Goal: Information Seeking & Learning: Compare options

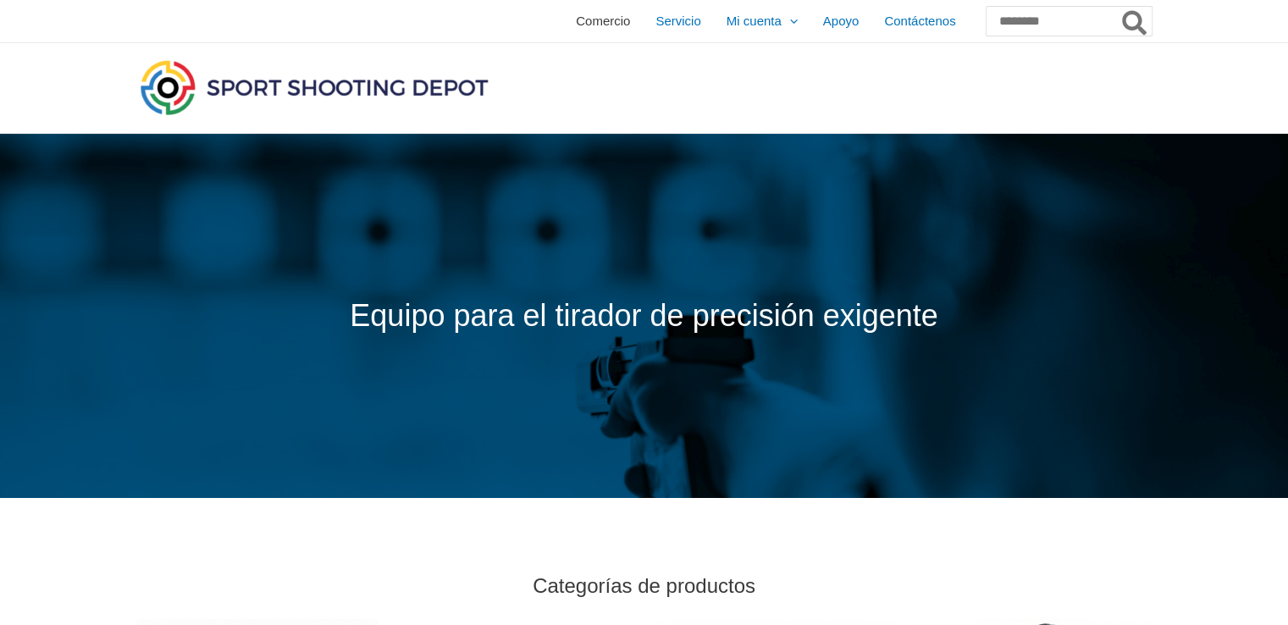
click at [576, 25] on font "Comercio" at bounding box center [603, 21] width 54 height 14
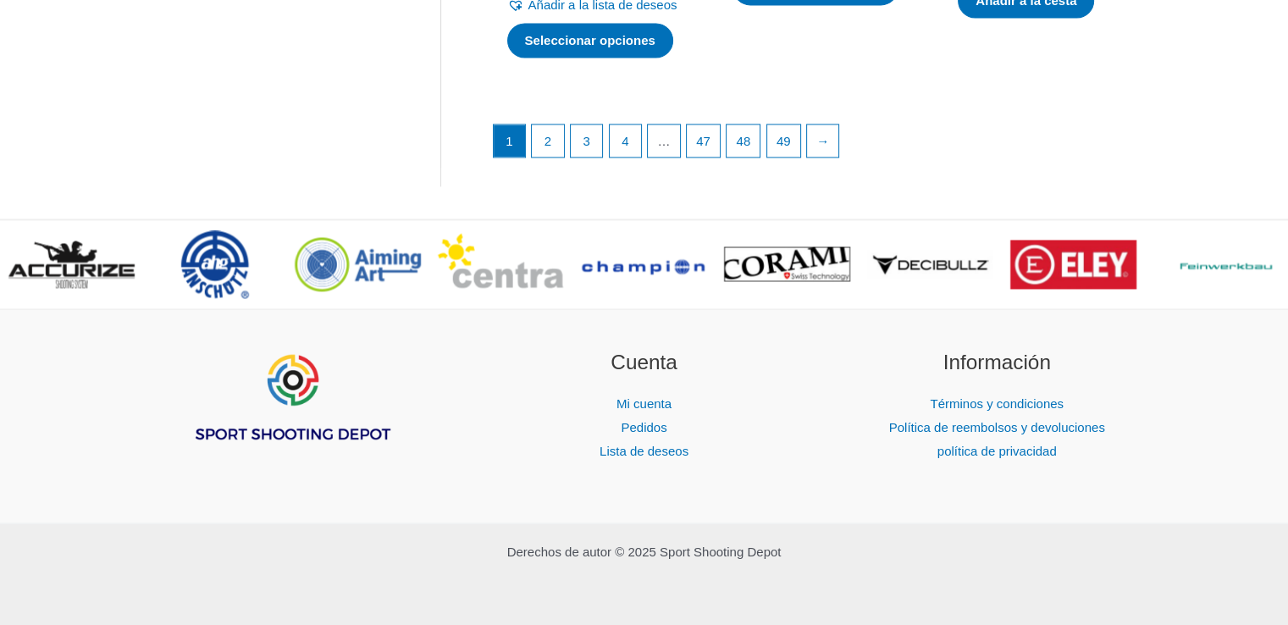
scroll to position [2782, 0]
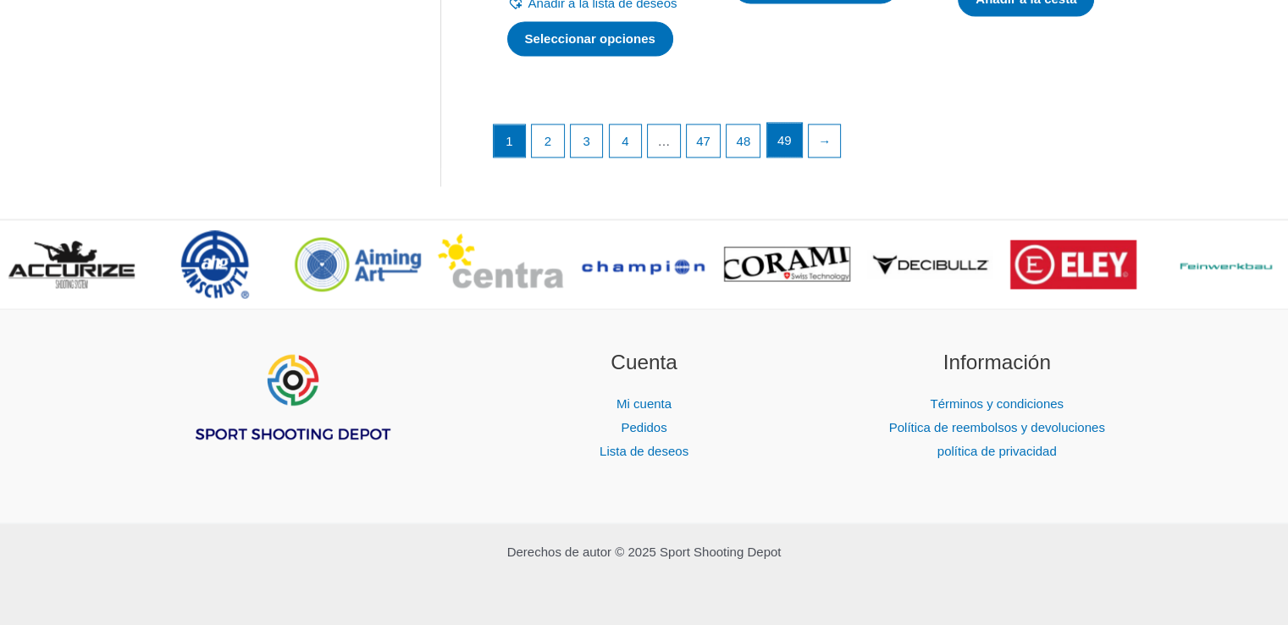
click at [792, 147] on font "49" at bounding box center [785, 140] width 14 height 14
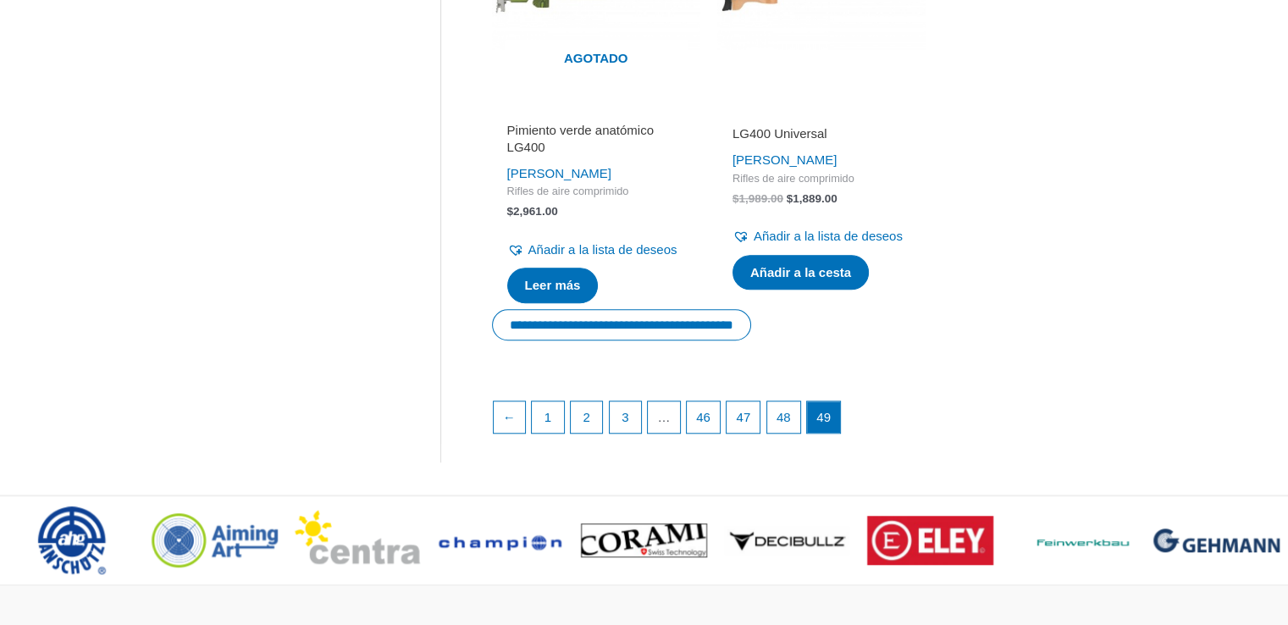
scroll to position [1476, 0]
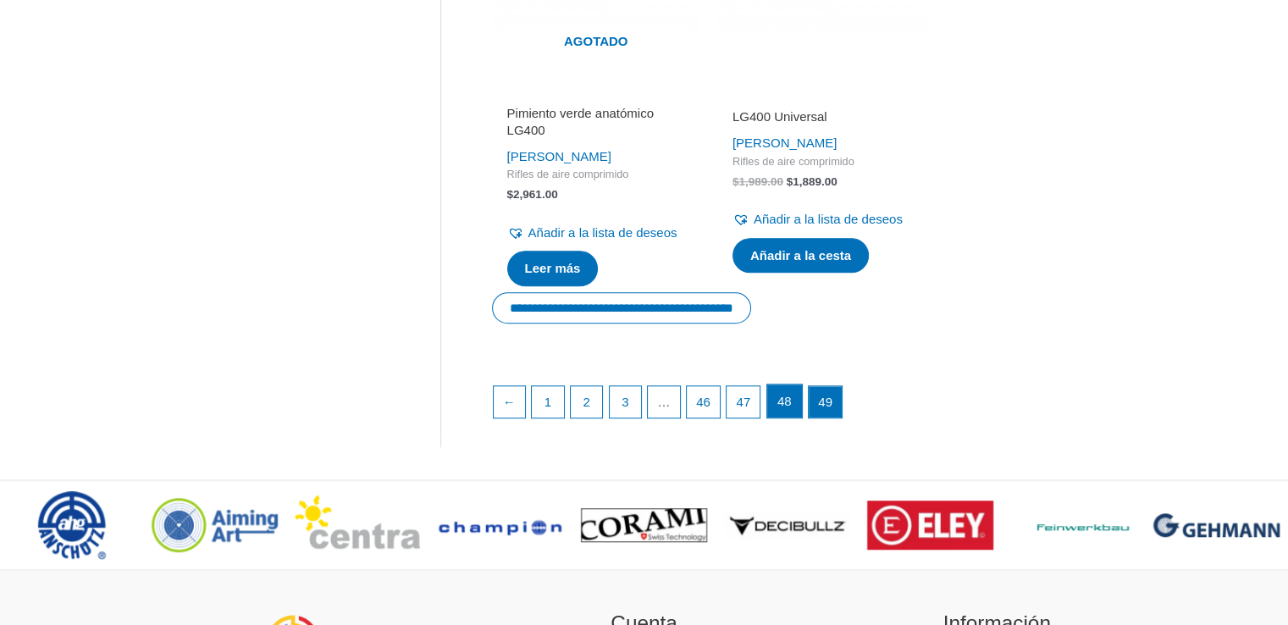
click at [792, 408] on font "48" at bounding box center [785, 401] width 14 height 14
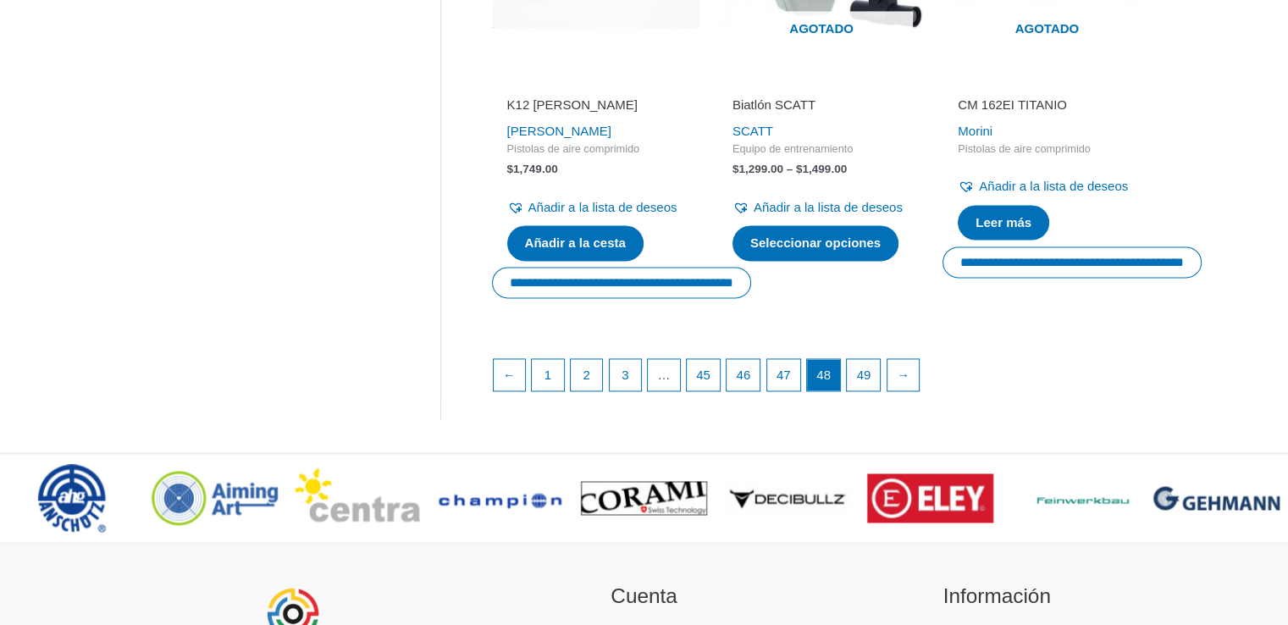
scroll to position [2571, 0]
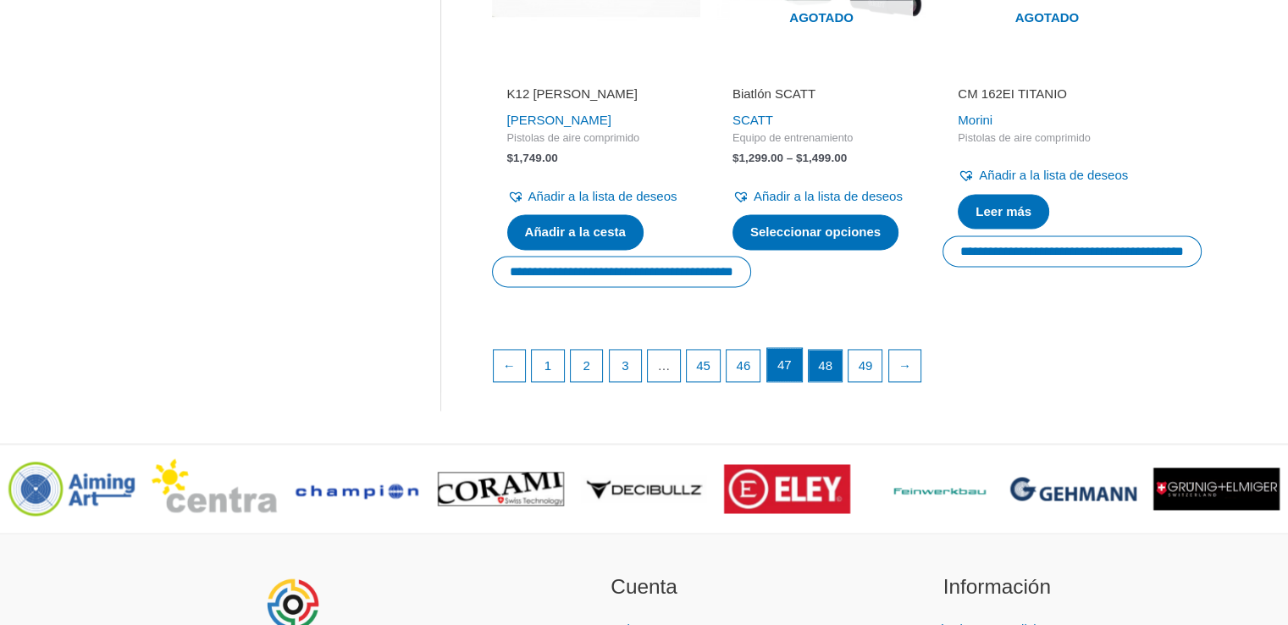
click at [783, 382] on link "47" at bounding box center [784, 365] width 35 height 34
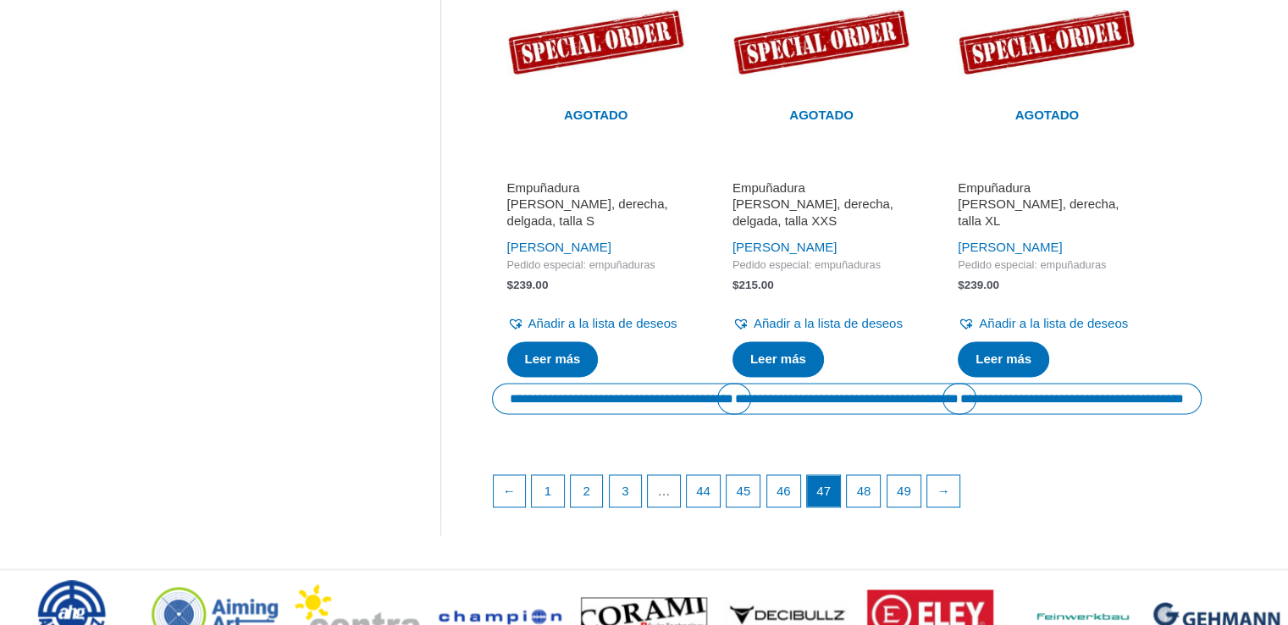
scroll to position [2659, 0]
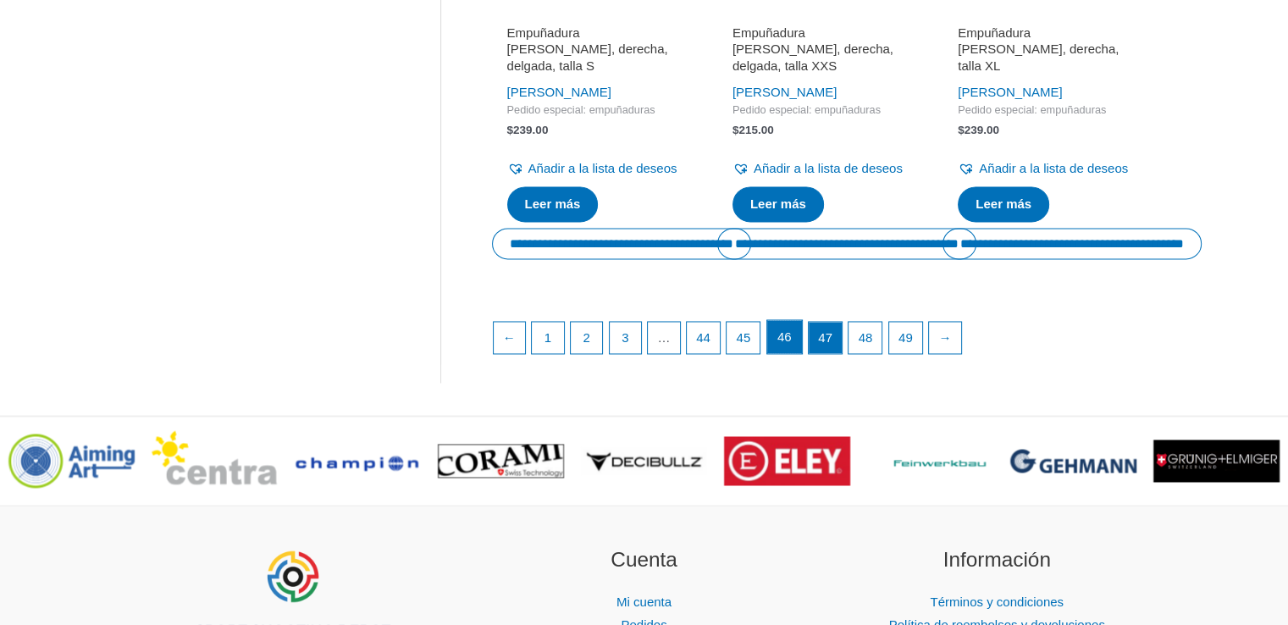
click at [792, 344] on font "46" at bounding box center [785, 336] width 14 height 14
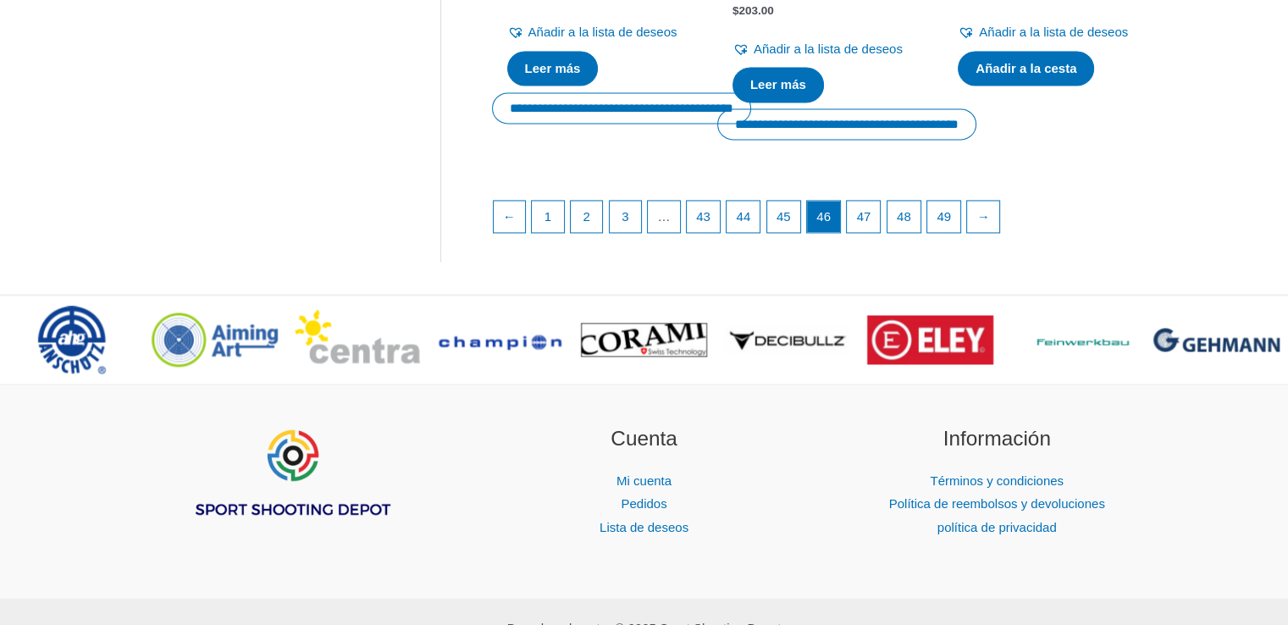
scroll to position [2782, 0]
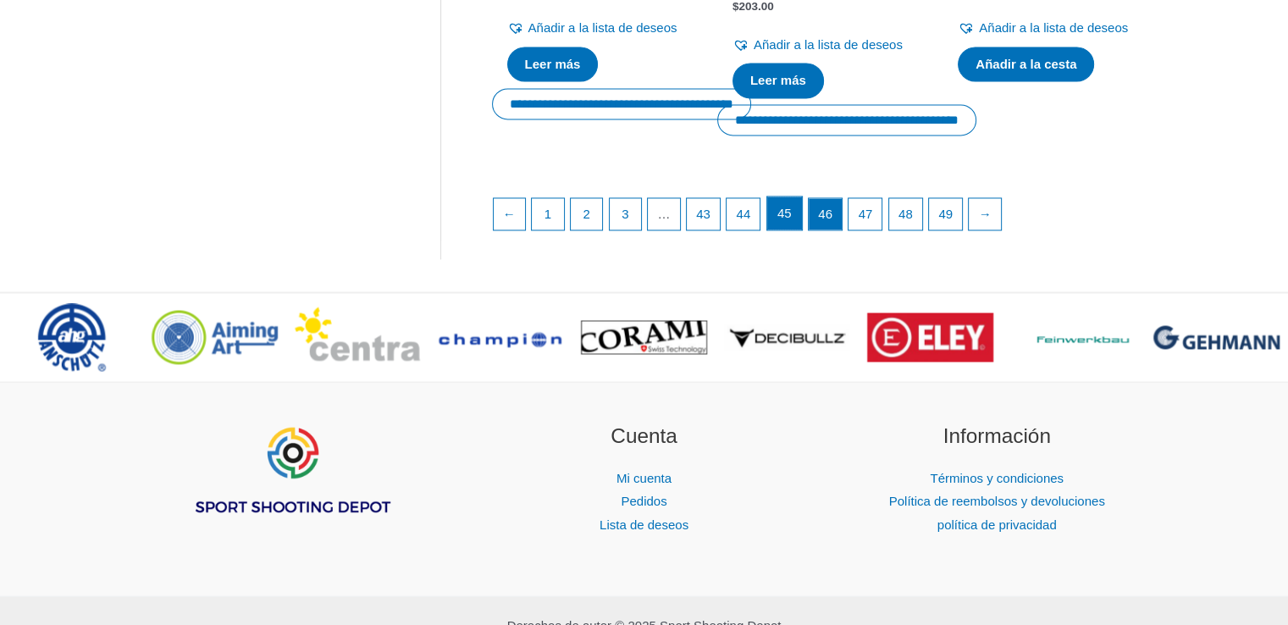
click at [792, 220] on font "45" at bounding box center [785, 213] width 14 height 14
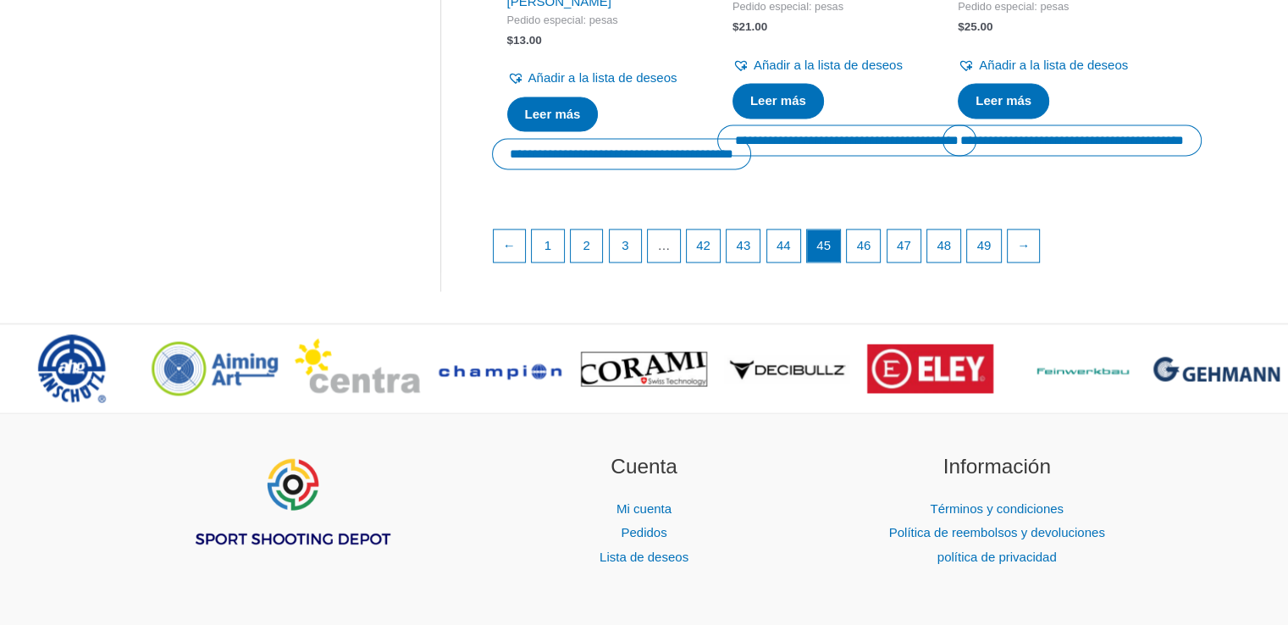
scroll to position [2726, 0]
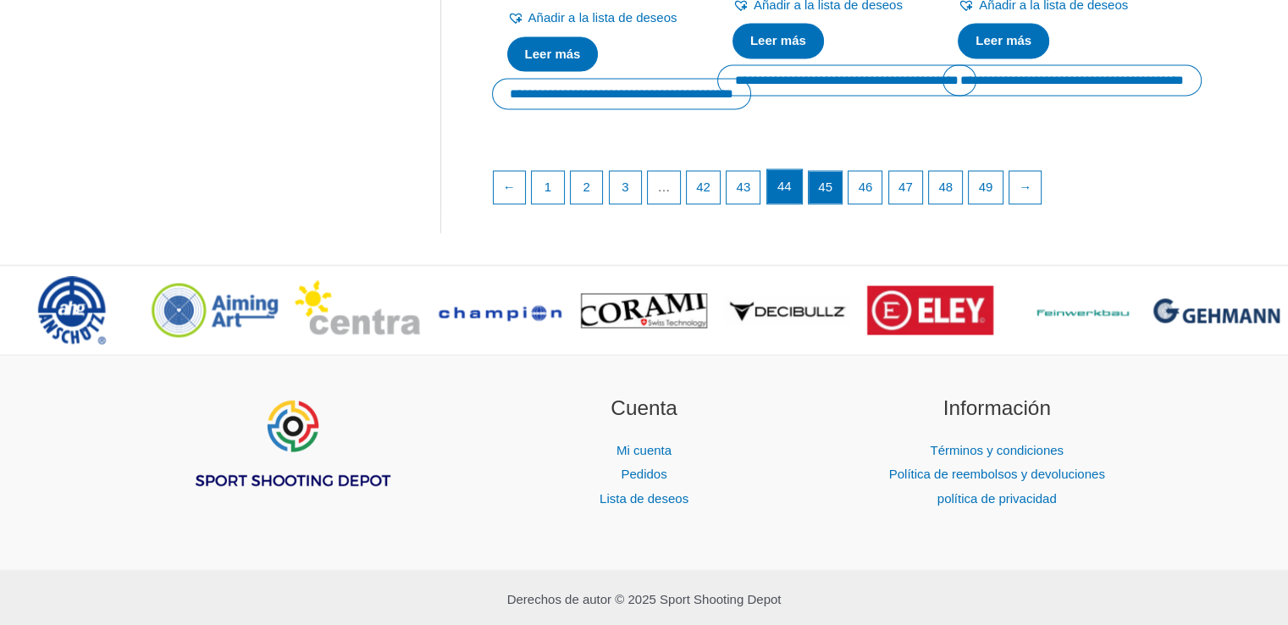
click at [783, 203] on link "44" at bounding box center [784, 186] width 35 height 34
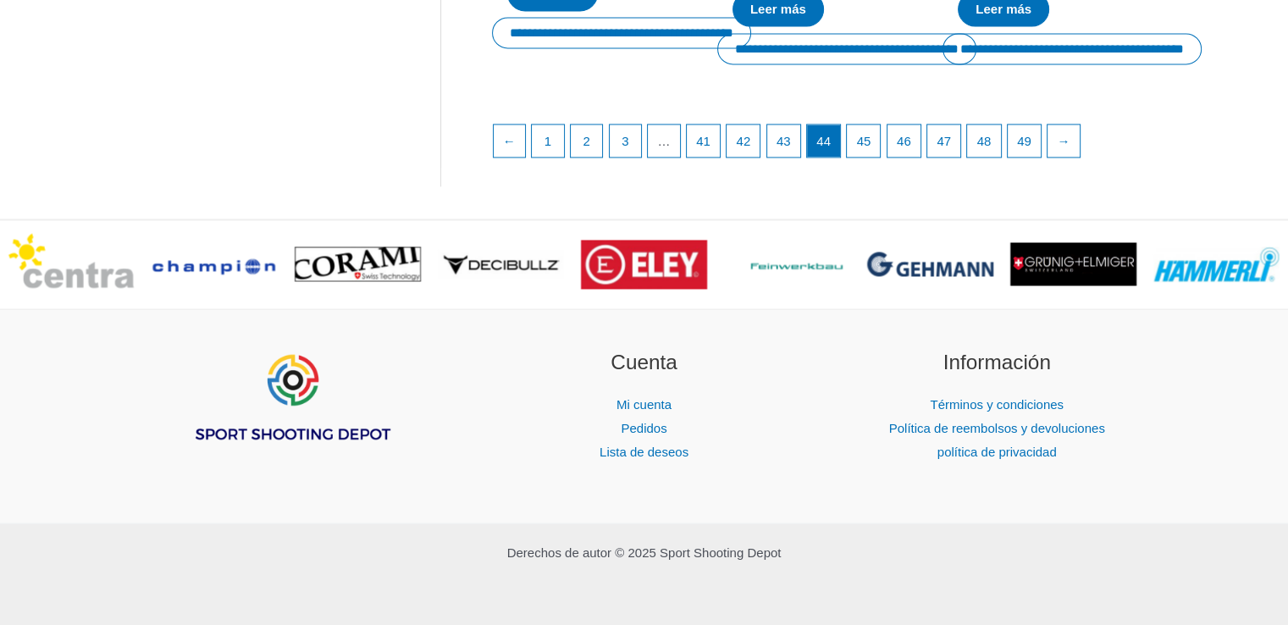
scroll to position [2938, 0]
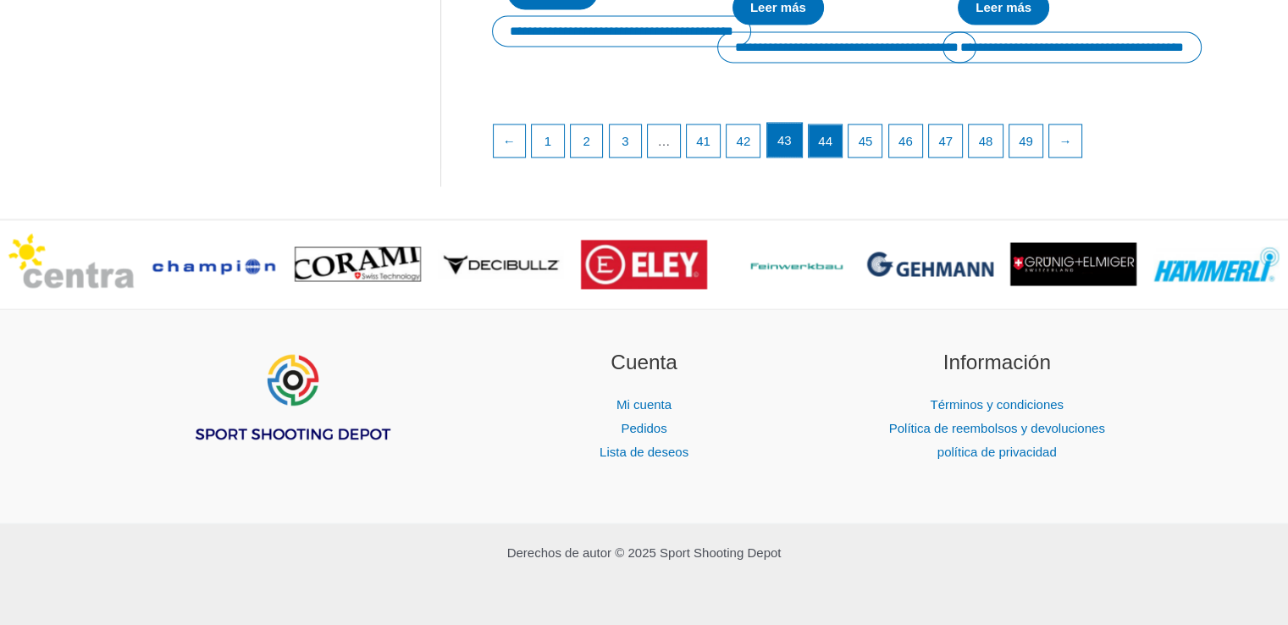
click at [792, 147] on font "43" at bounding box center [785, 140] width 14 height 14
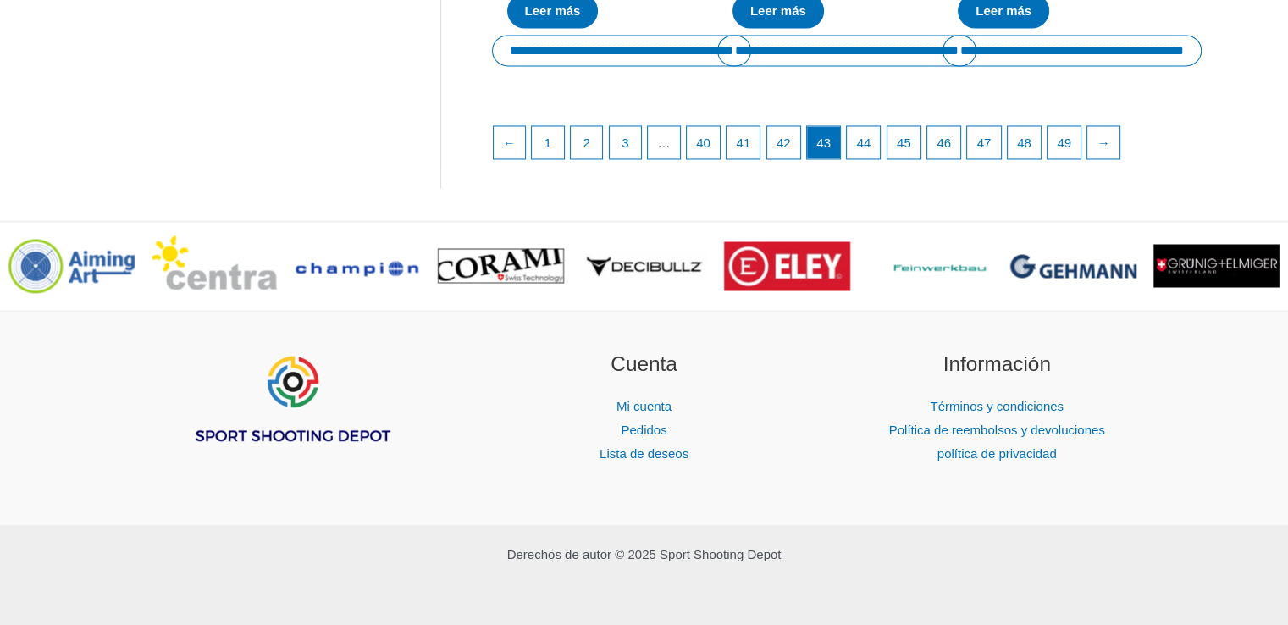
scroll to position [2843, 0]
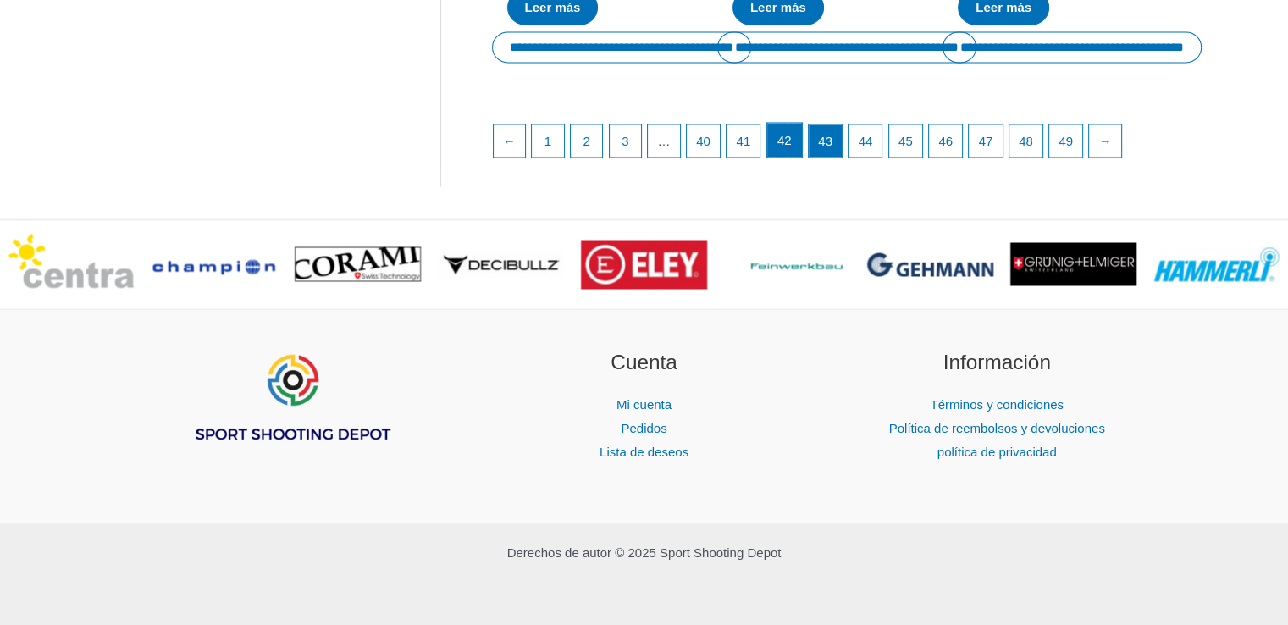
click at [789, 147] on font "42" at bounding box center [785, 140] width 14 height 14
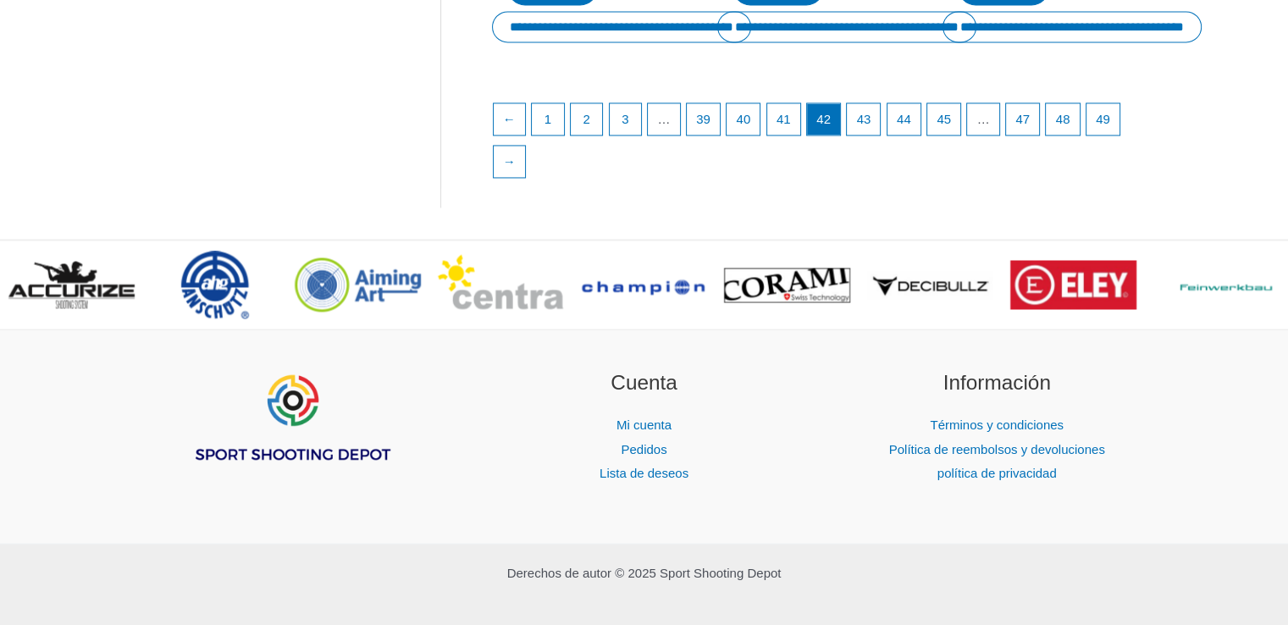
scroll to position [2792, 0]
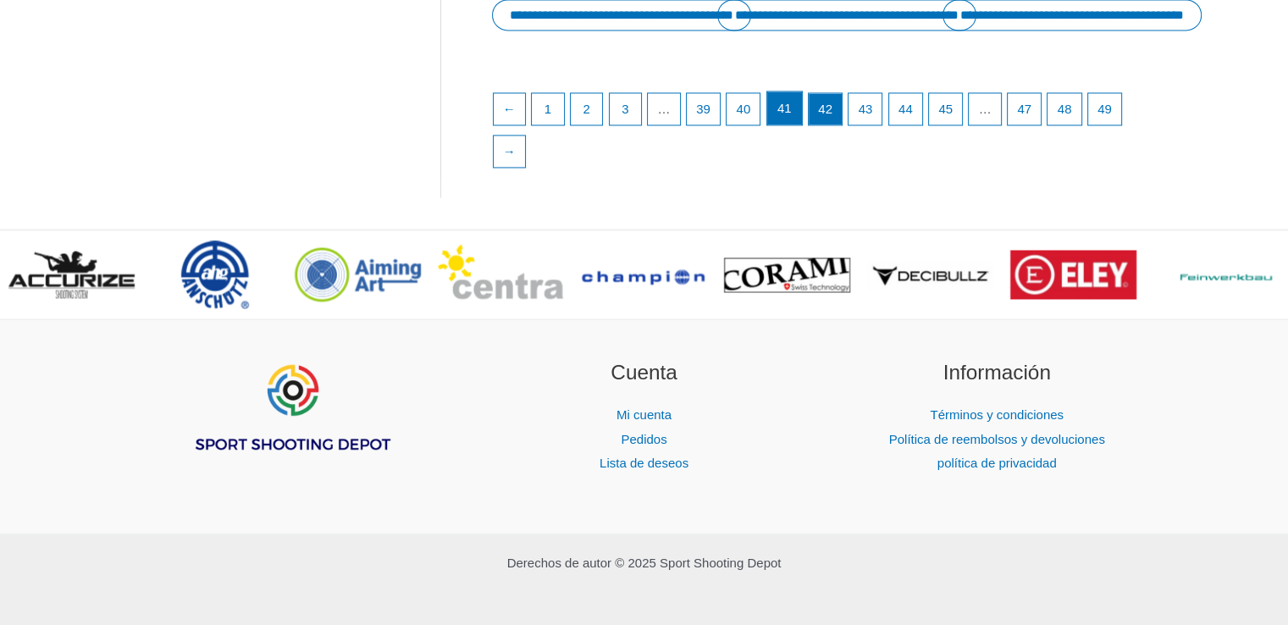
click at [787, 115] on font "41" at bounding box center [785, 108] width 14 height 14
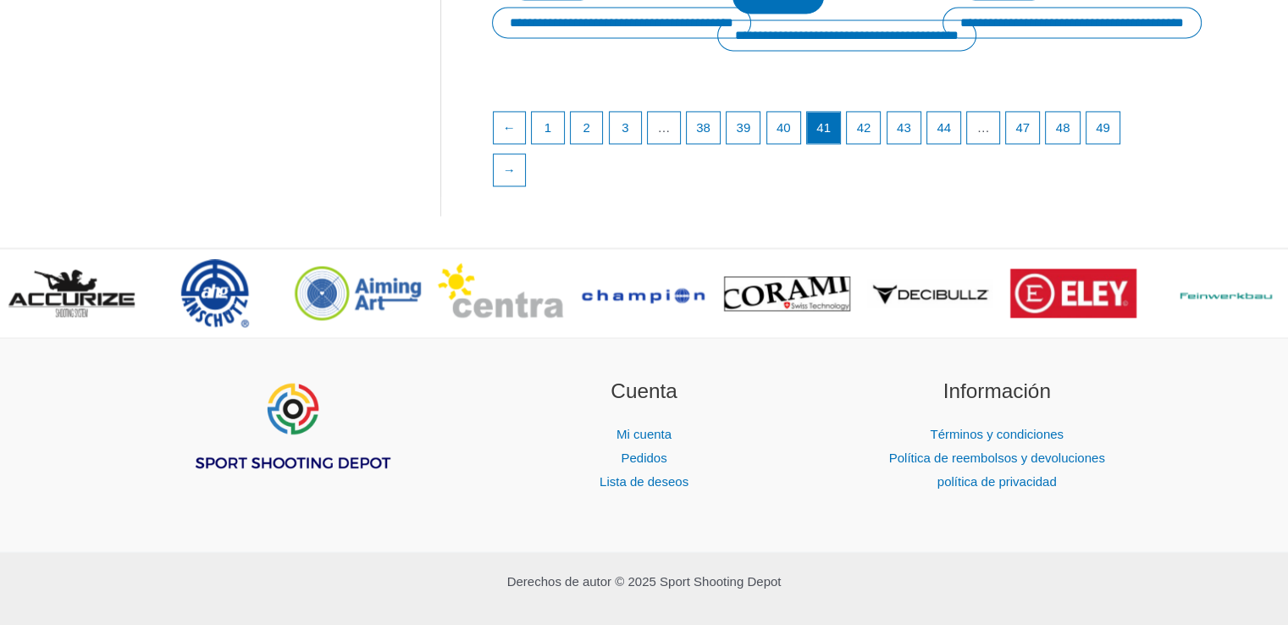
scroll to position [2817, 0]
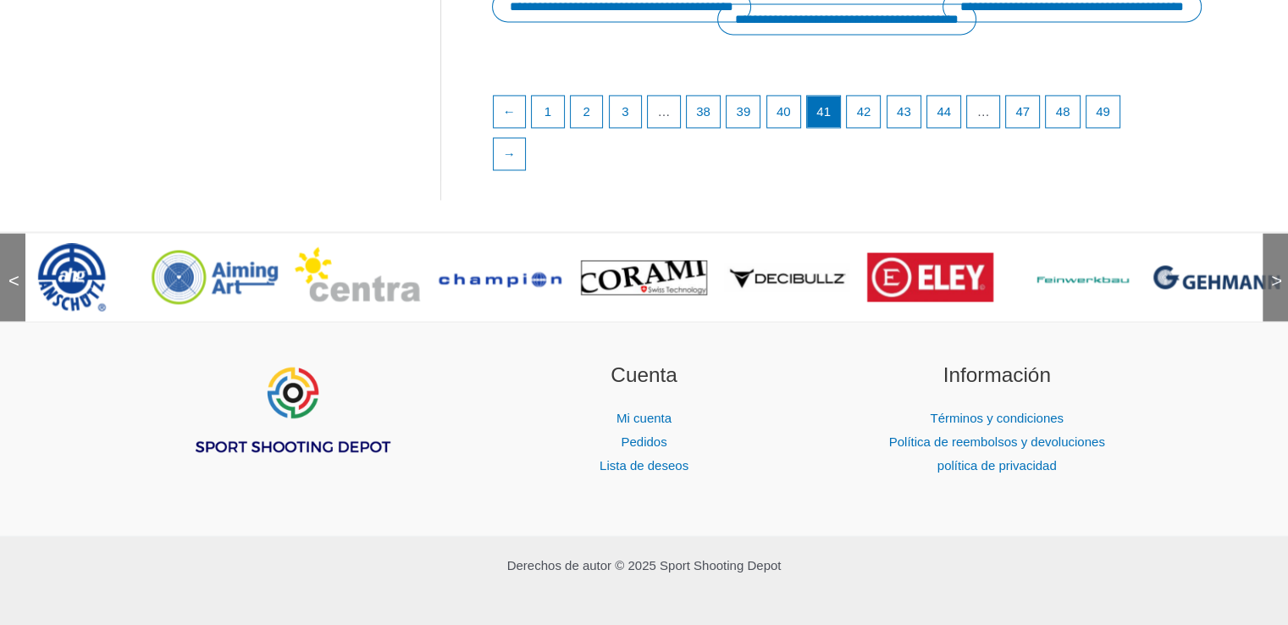
click at [1276, 291] on font ">" at bounding box center [1276, 280] width 11 height 21
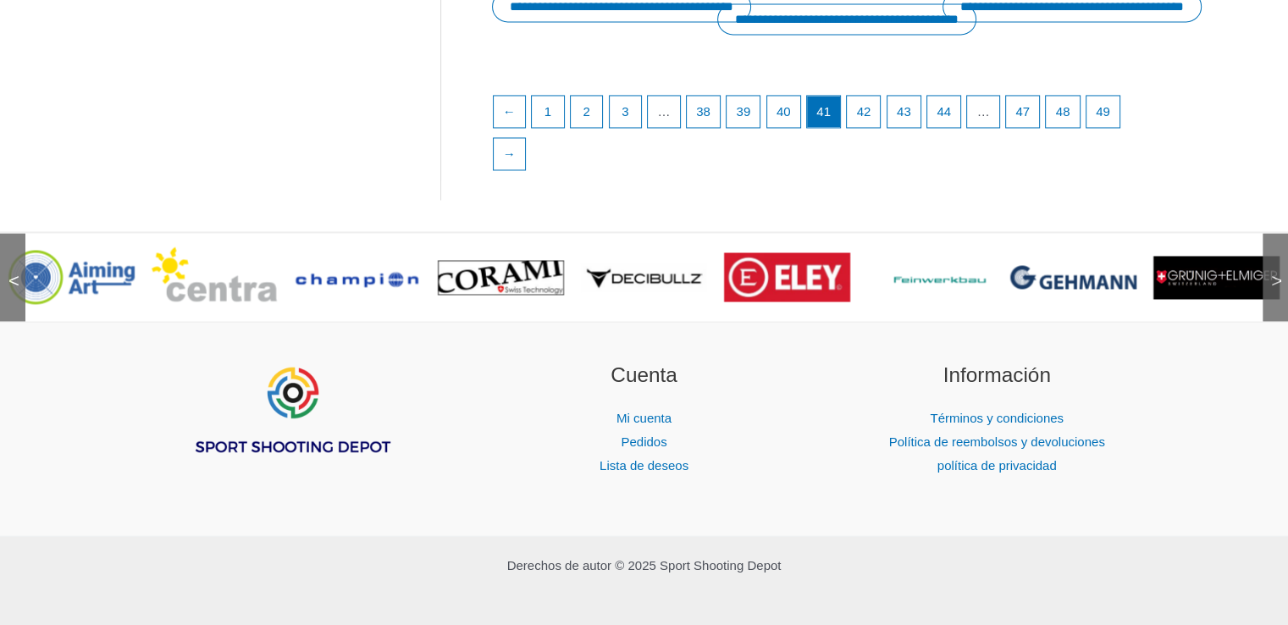
click at [1276, 291] on font ">" at bounding box center [1276, 280] width 11 height 21
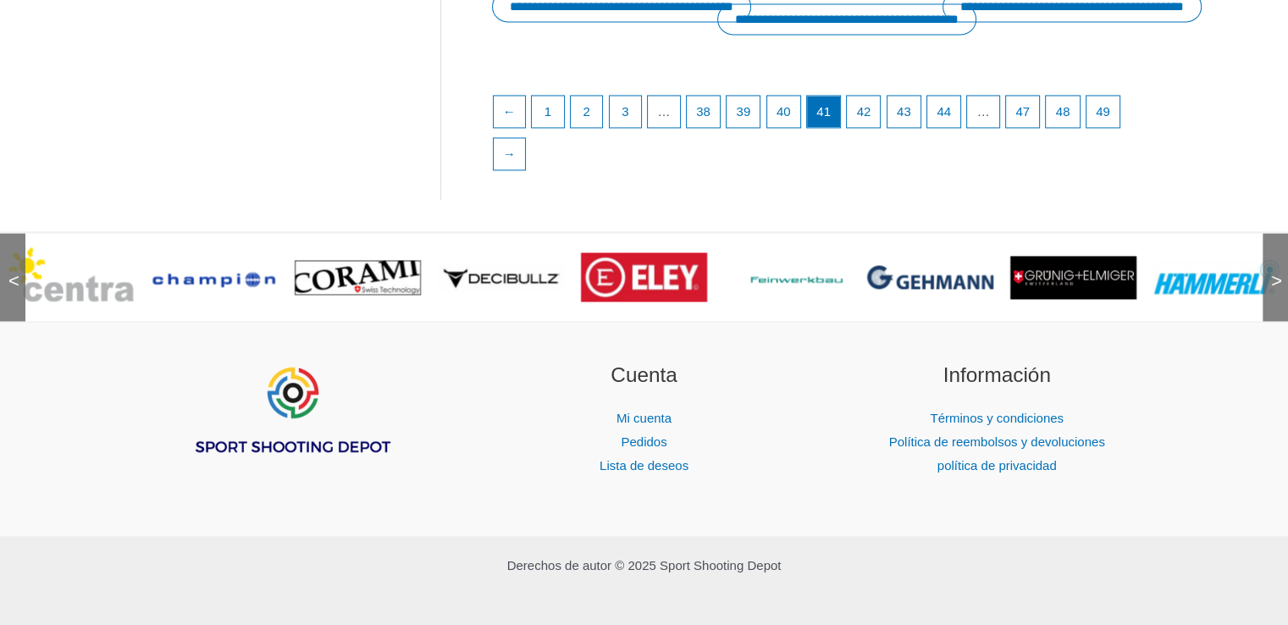
click at [1276, 291] on font ">" at bounding box center [1276, 280] width 11 height 21
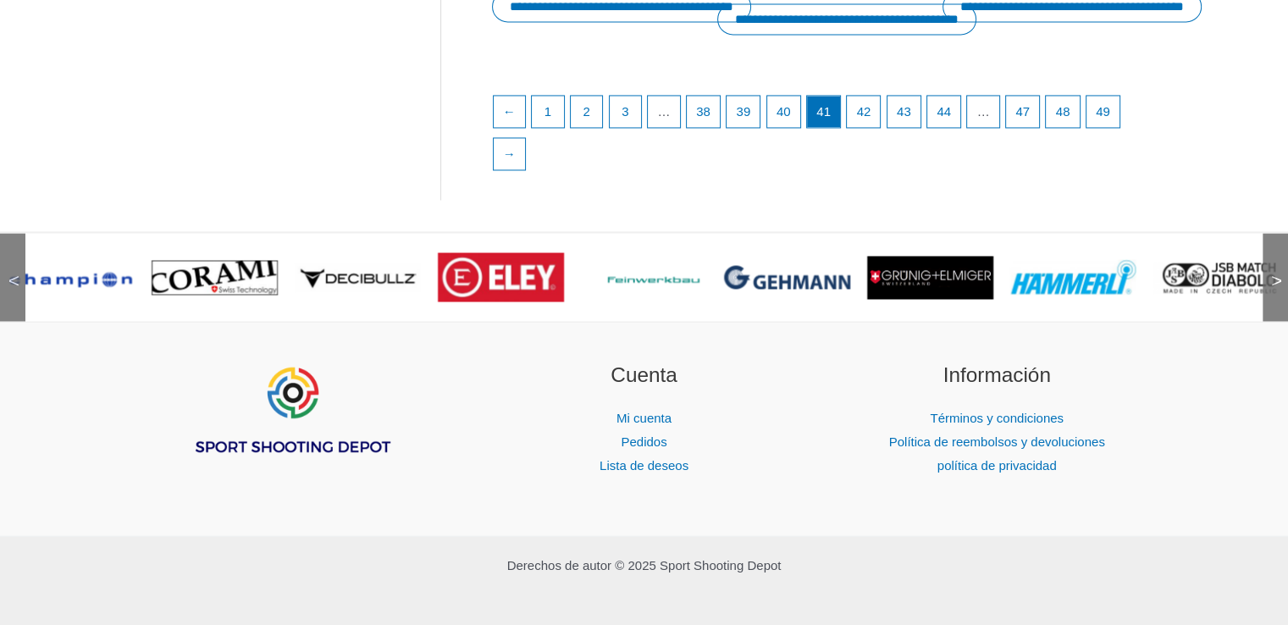
click at [1276, 291] on font ">" at bounding box center [1276, 280] width 11 height 21
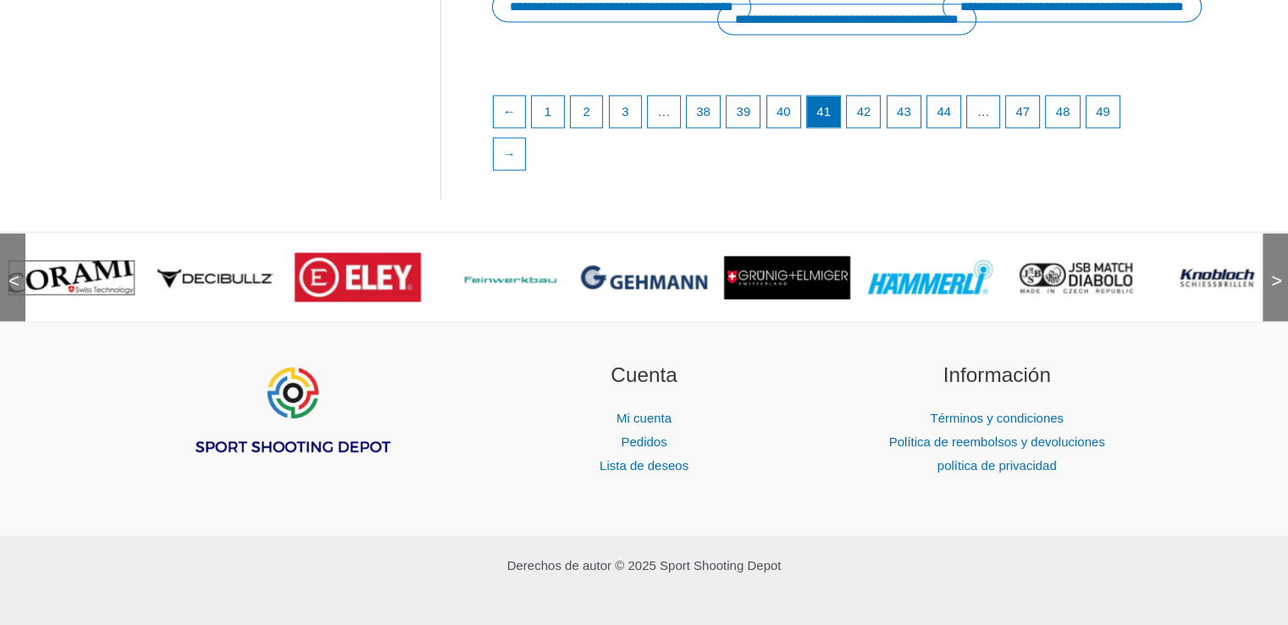
click at [1276, 291] on font ">" at bounding box center [1276, 280] width 11 height 21
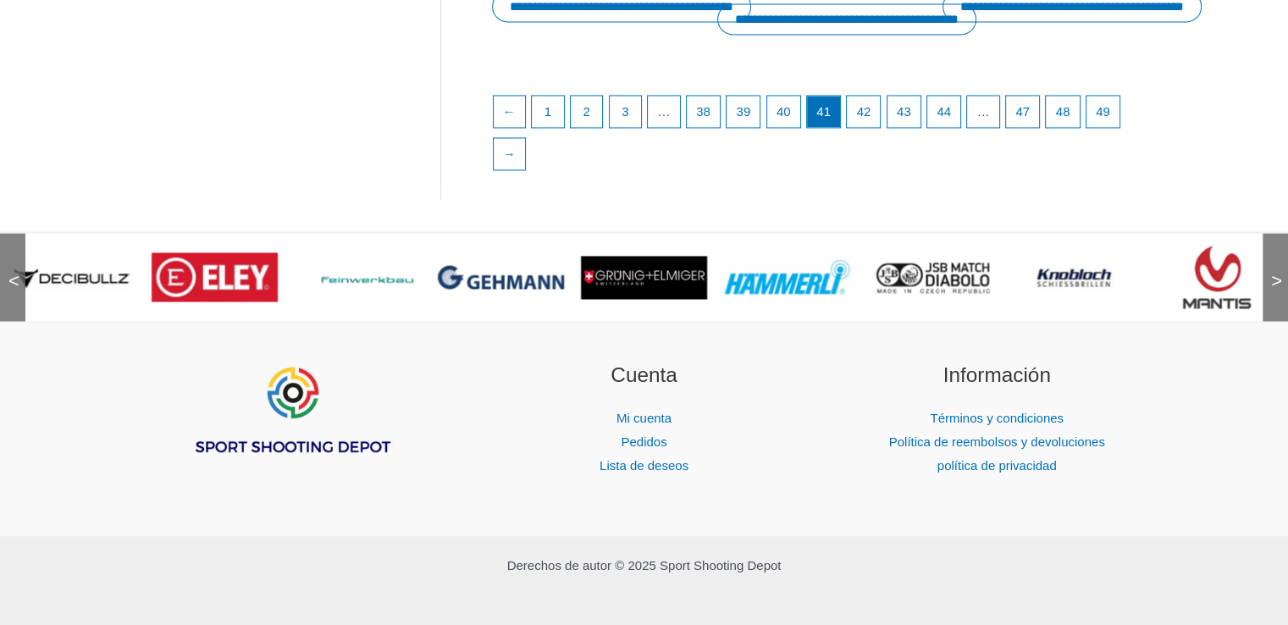
click at [1276, 291] on font ">" at bounding box center [1276, 280] width 11 height 21
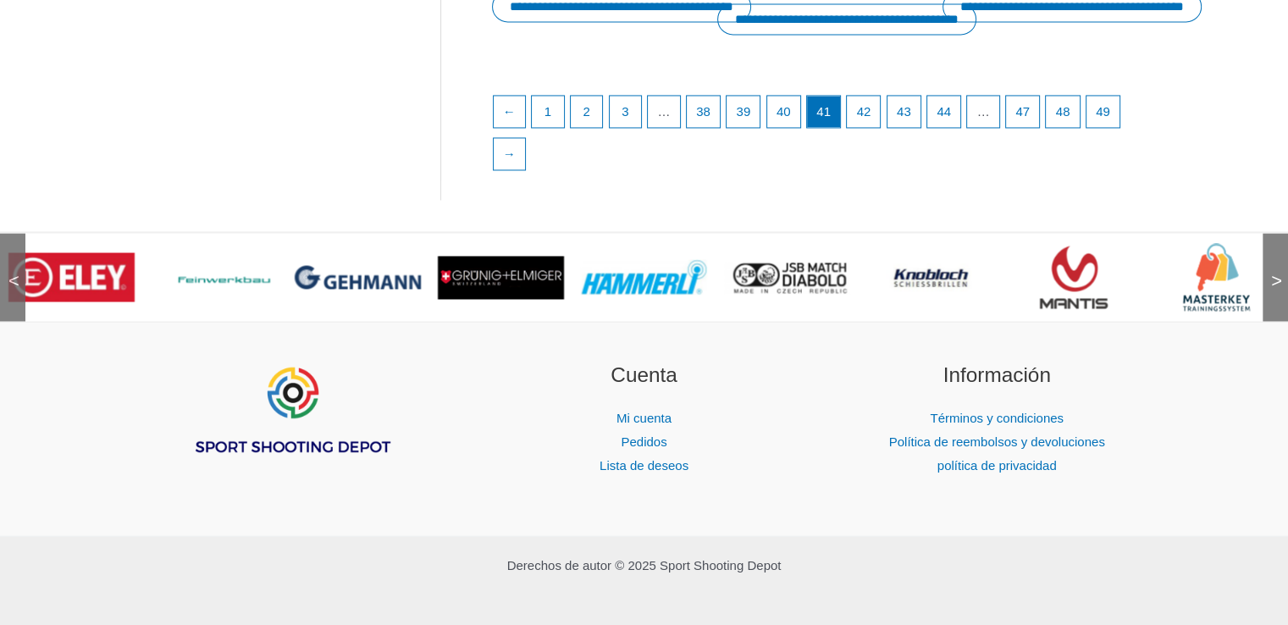
click at [1276, 291] on font ">" at bounding box center [1276, 280] width 11 height 21
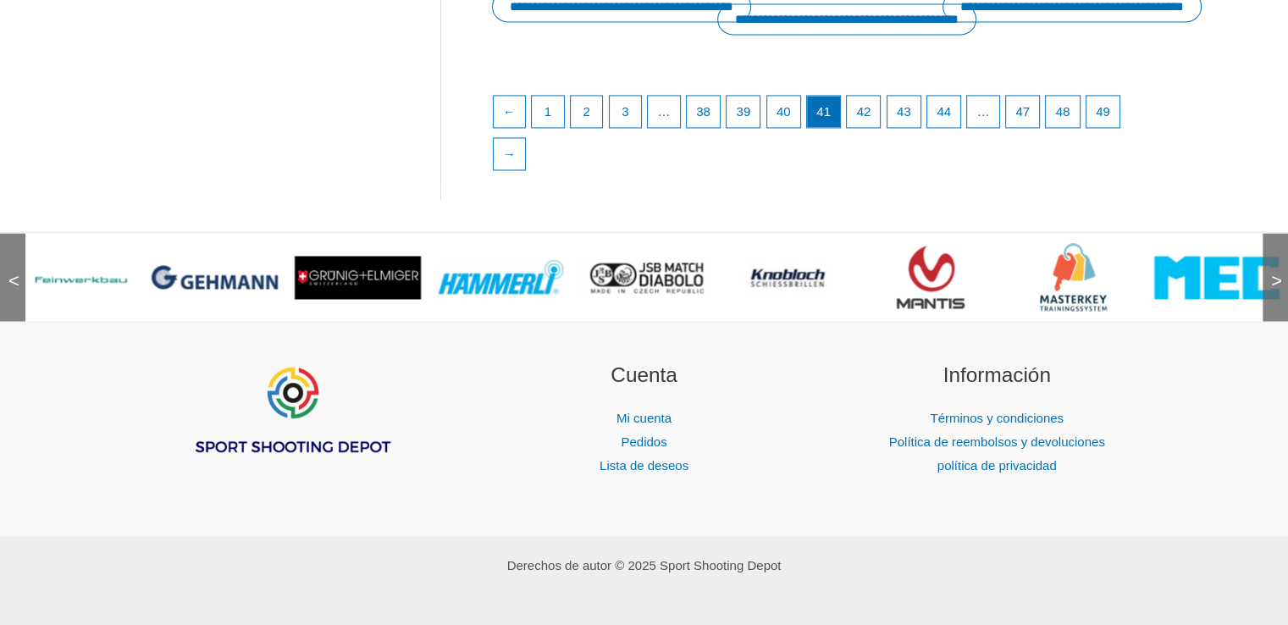
click at [1276, 291] on font ">" at bounding box center [1276, 280] width 11 height 21
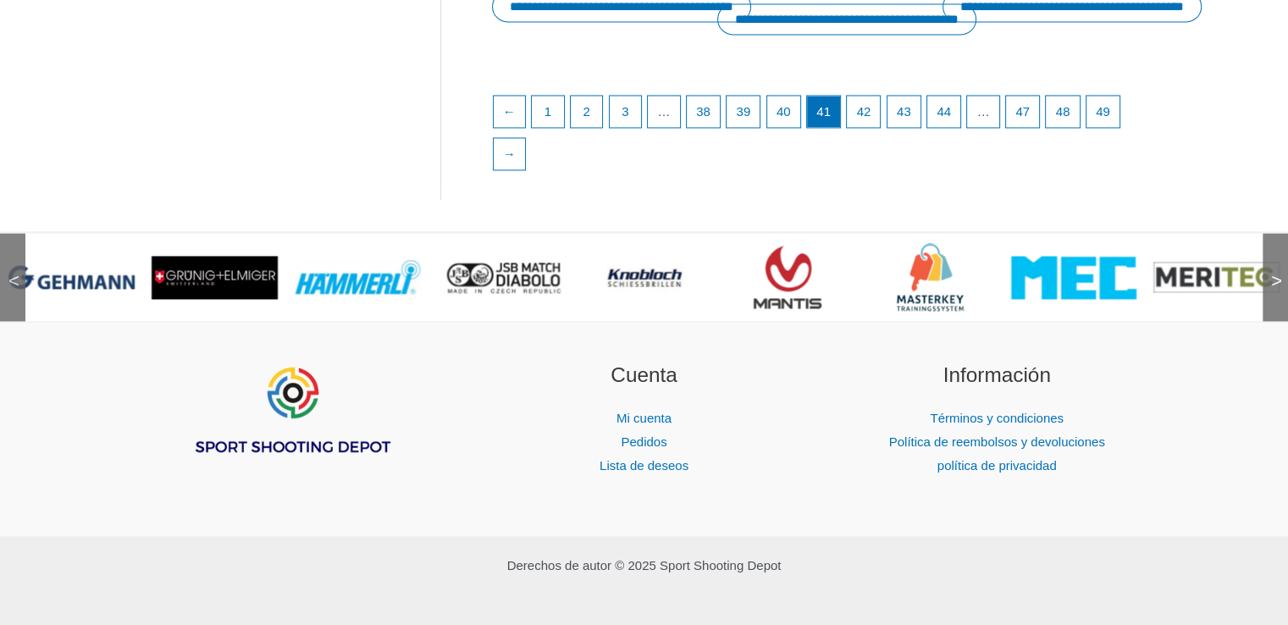
click at [1276, 291] on font ">" at bounding box center [1276, 280] width 11 height 21
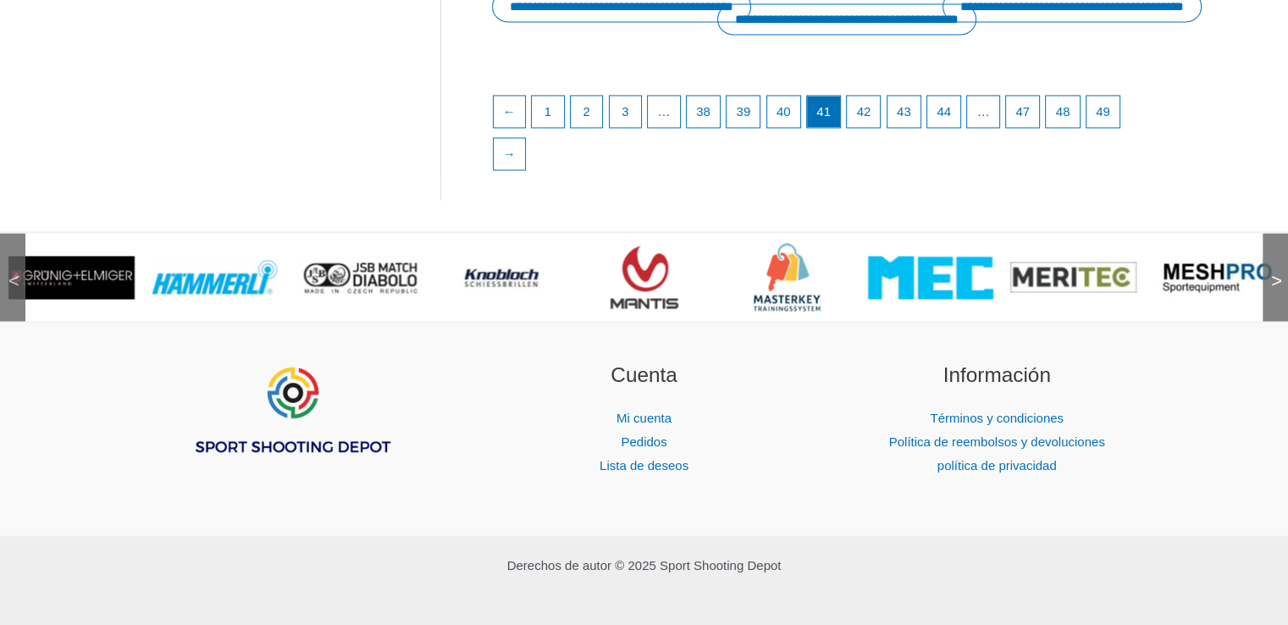
click at [920, 299] on img at bounding box center [930, 277] width 125 height 43
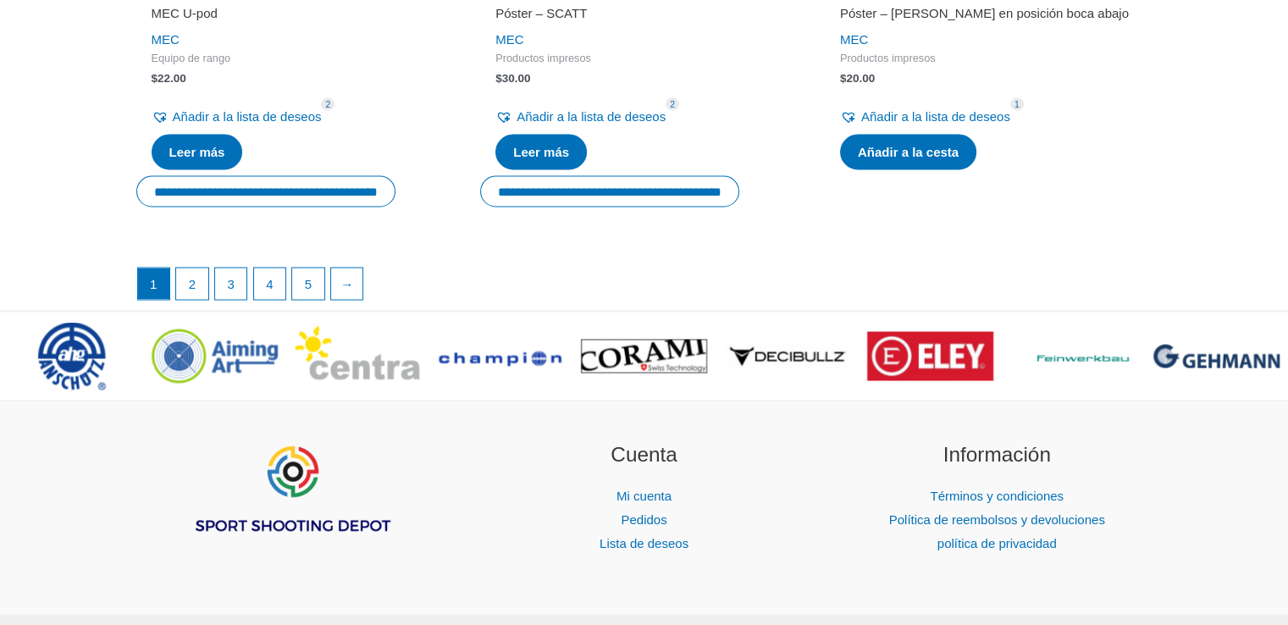
scroll to position [3174, 0]
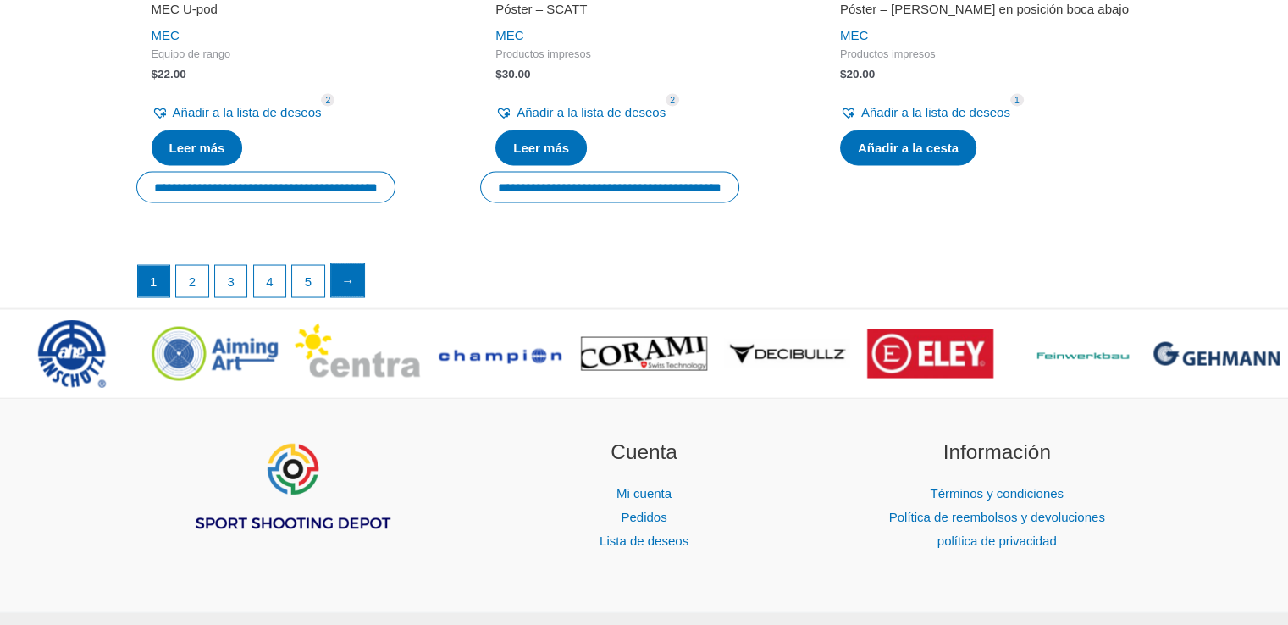
click at [360, 297] on link "→" at bounding box center [348, 280] width 34 height 34
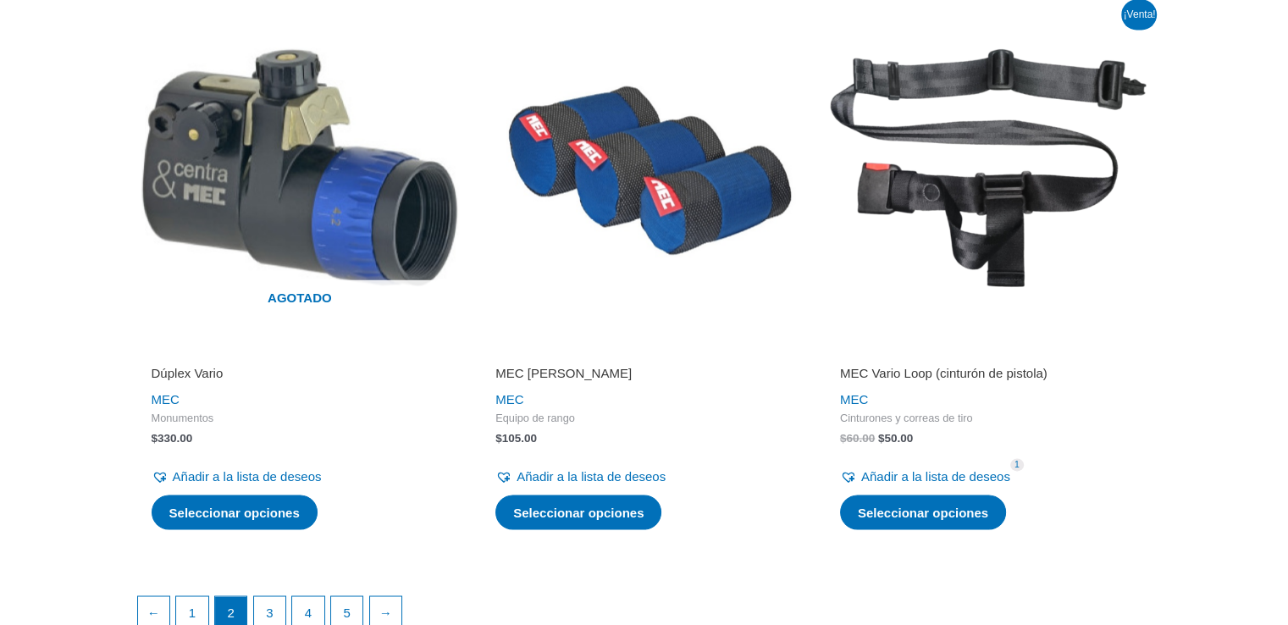
scroll to position [3163, 0]
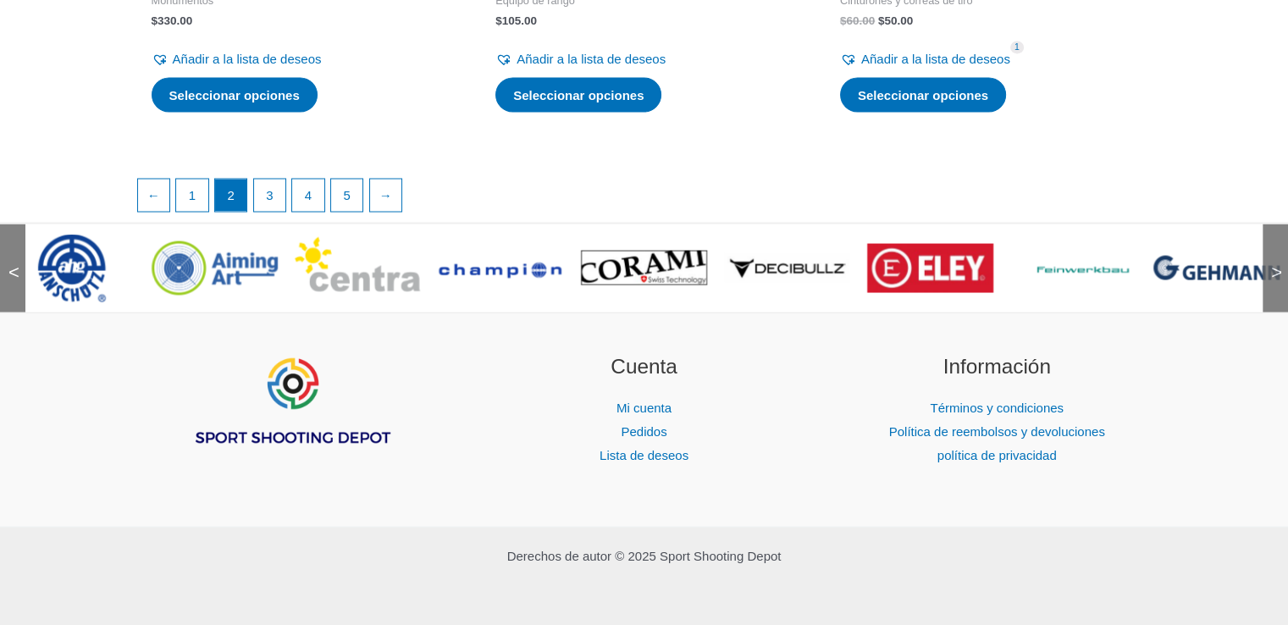
click at [1274, 262] on font ">" at bounding box center [1276, 271] width 11 height 21
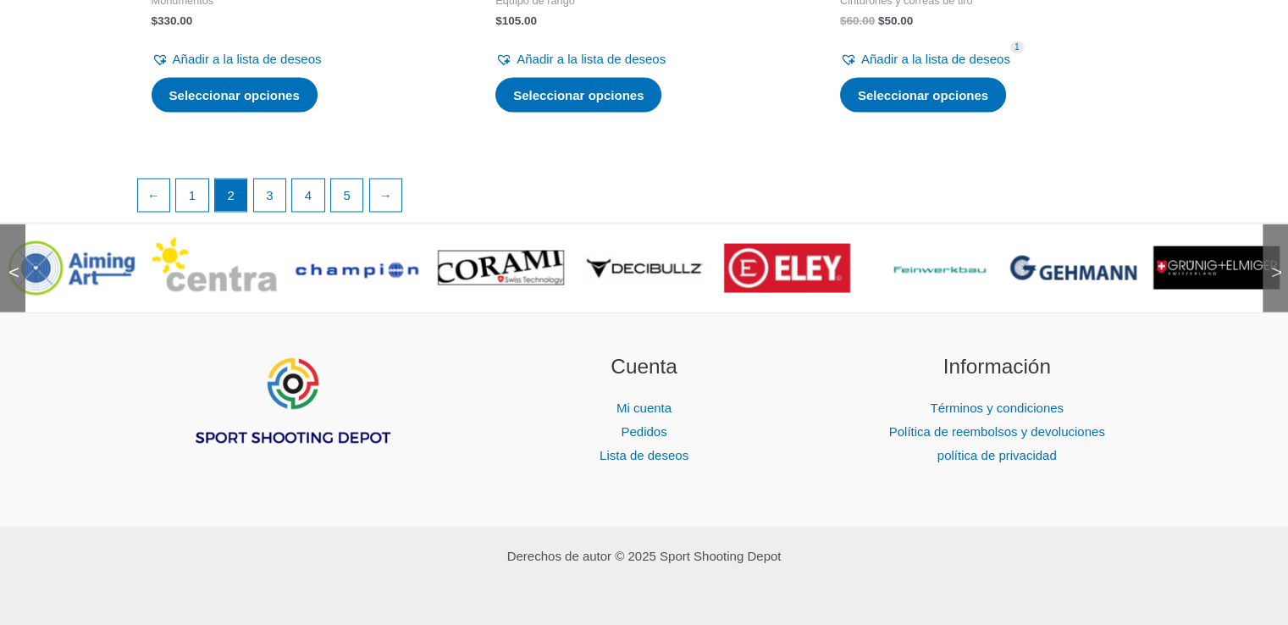
click at [1274, 262] on font ">" at bounding box center [1276, 271] width 11 height 21
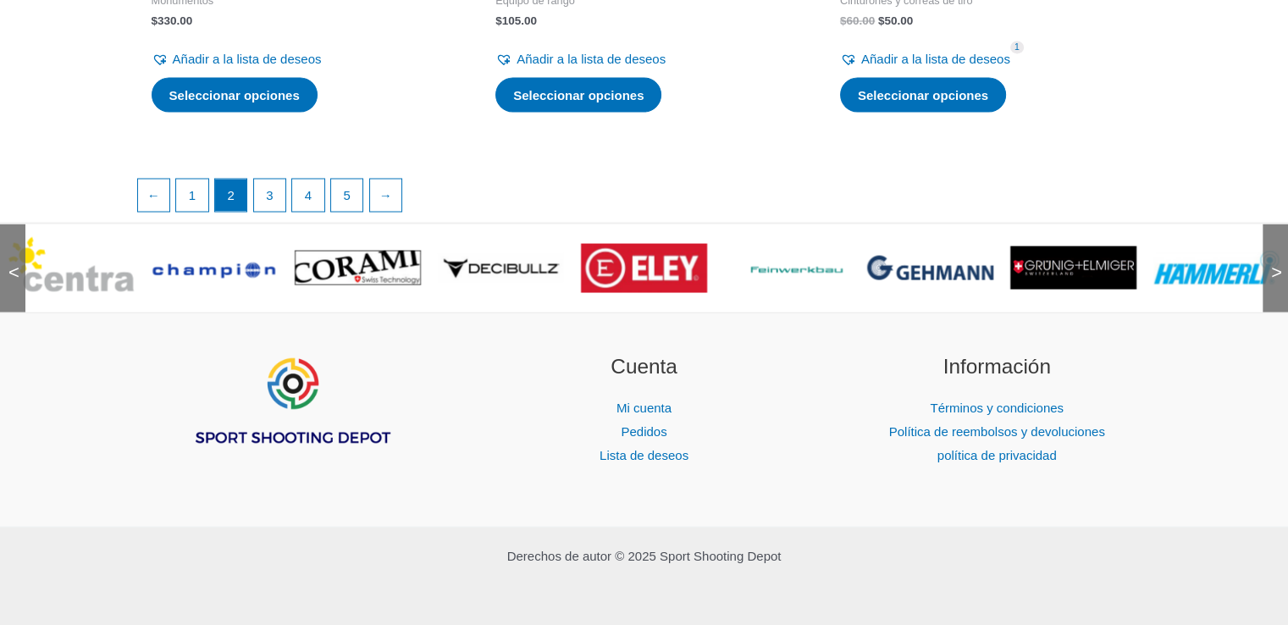
click at [1274, 262] on font ">" at bounding box center [1276, 271] width 11 height 21
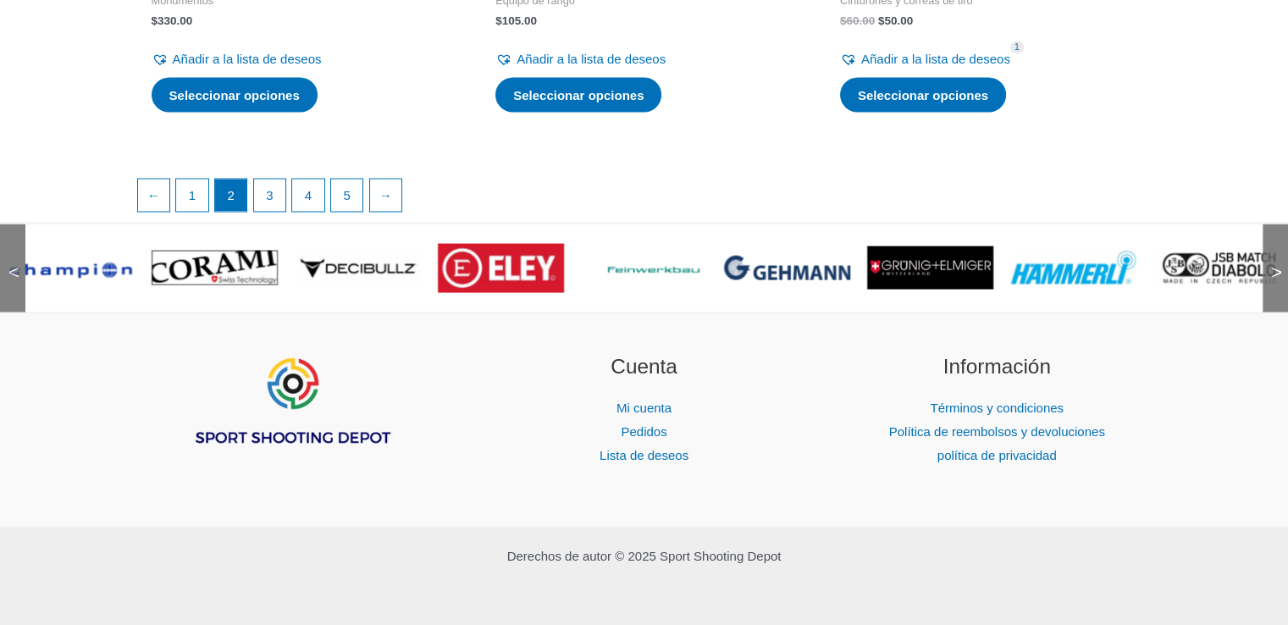
click at [1274, 262] on font ">" at bounding box center [1276, 271] width 11 height 21
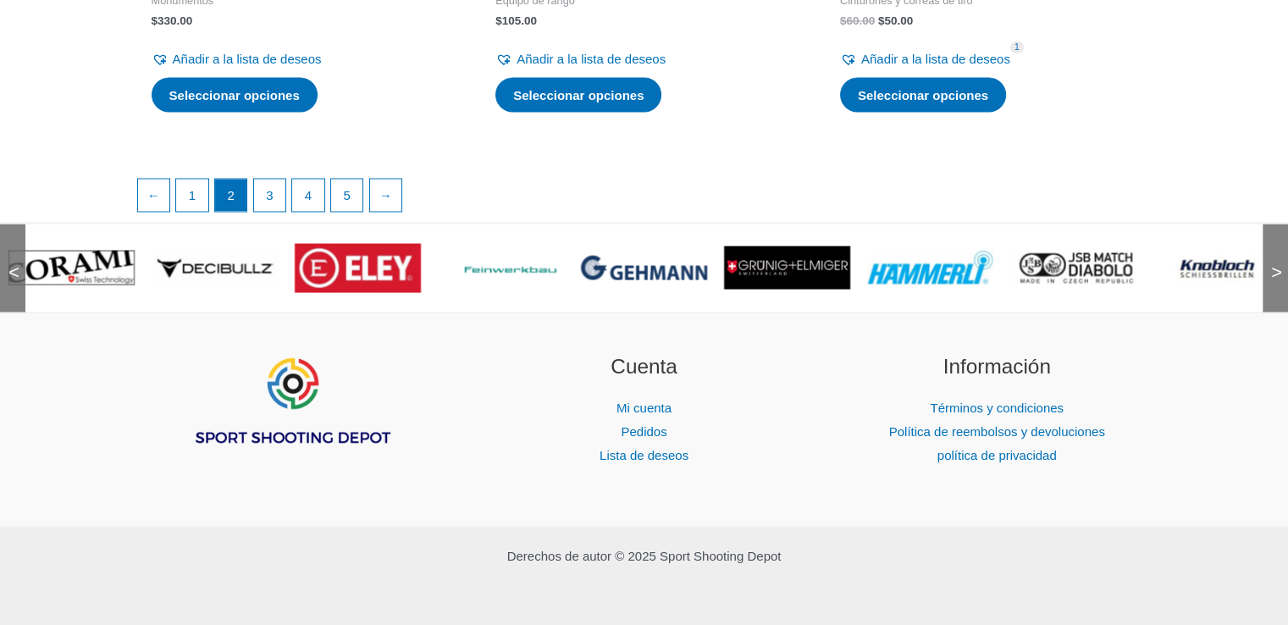
click at [1274, 262] on font ">" at bounding box center [1276, 271] width 11 height 21
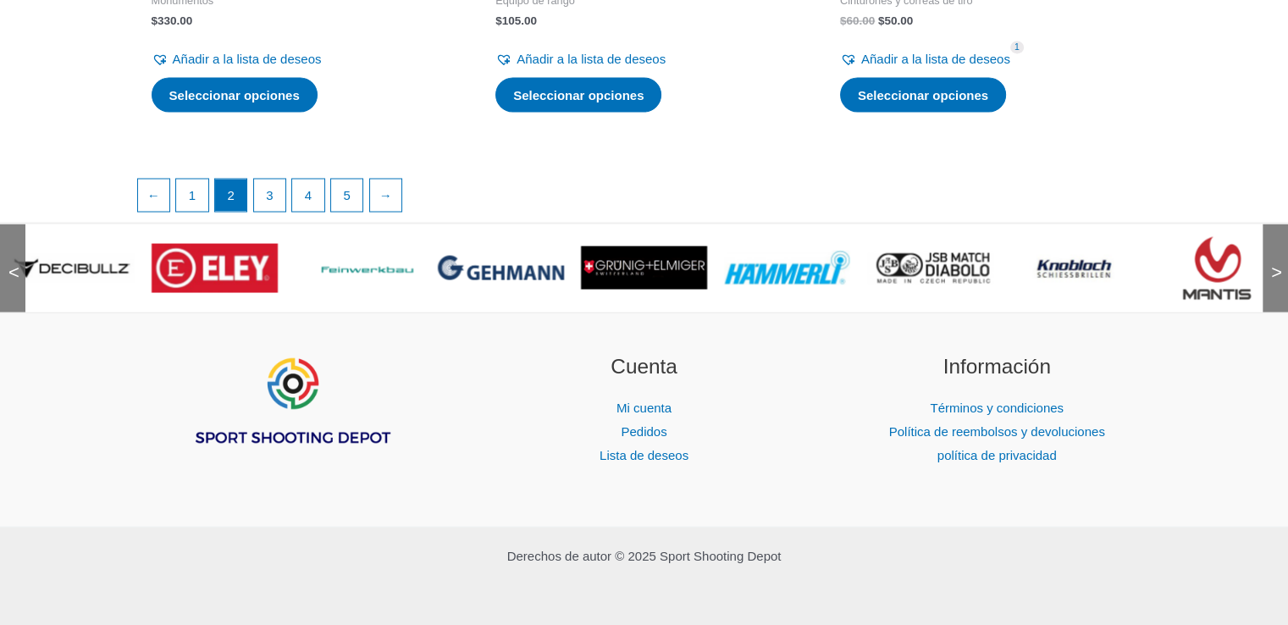
click at [1274, 262] on font ">" at bounding box center [1276, 271] width 11 height 21
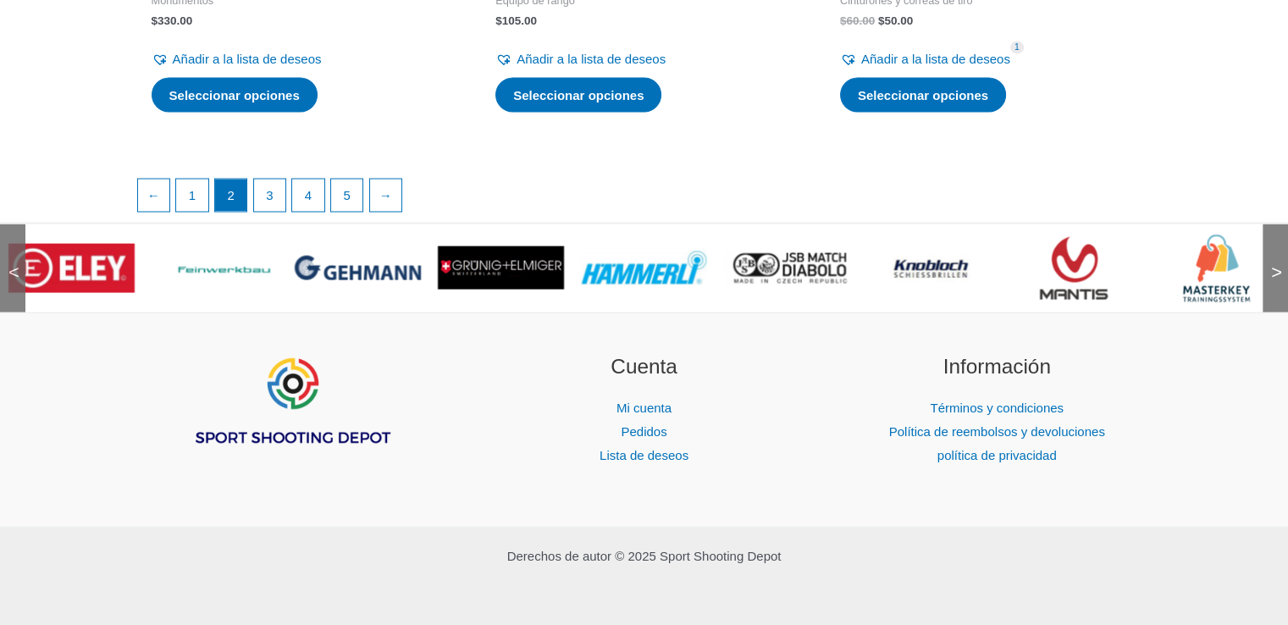
click at [1274, 262] on font ">" at bounding box center [1276, 271] width 11 height 21
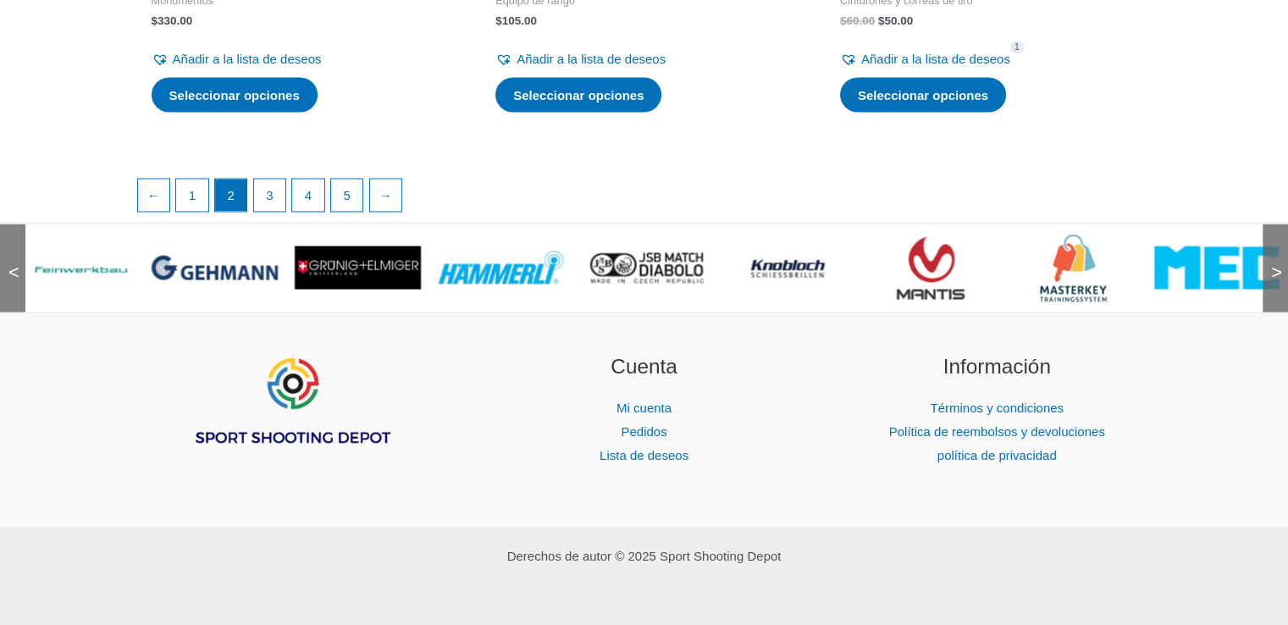
click at [1274, 262] on font ">" at bounding box center [1276, 271] width 11 height 21
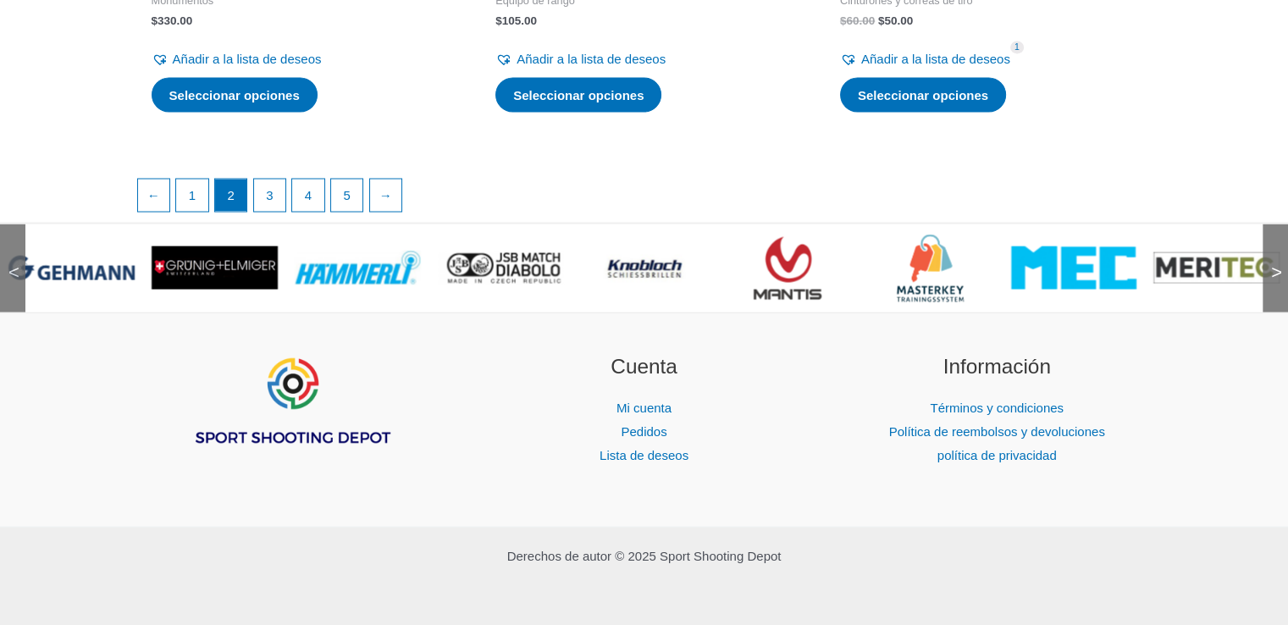
click at [1274, 262] on font ">" at bounding box center [1276, 271] width 11 height 21
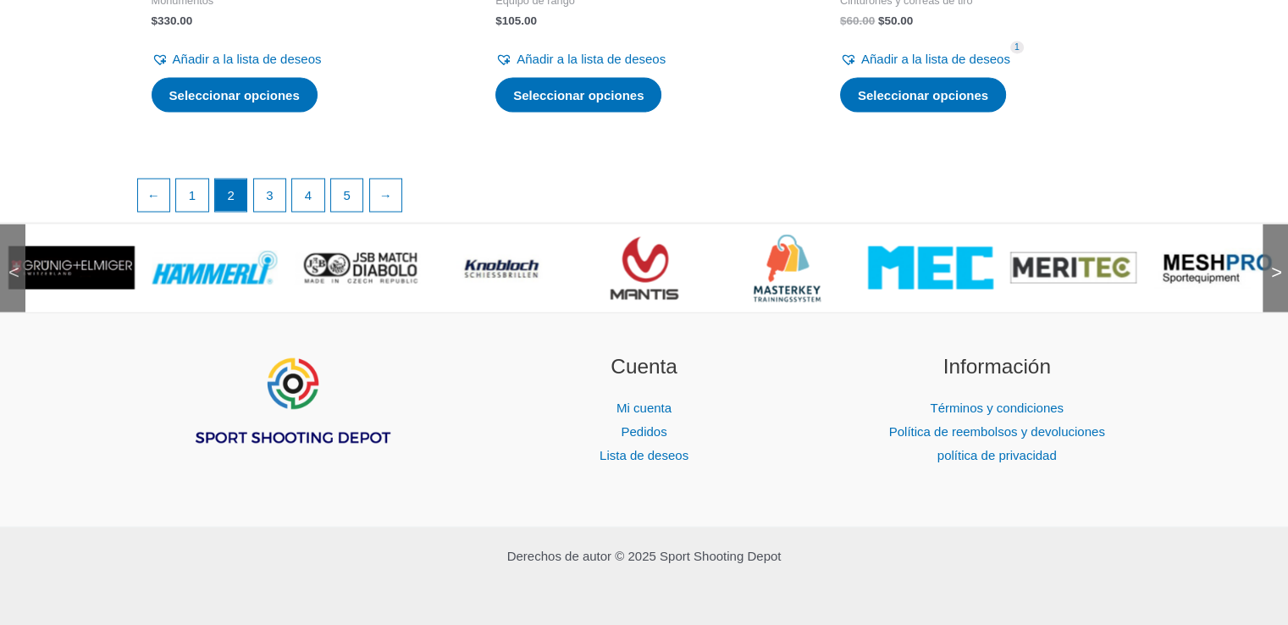
click at [1274, 262] on font ">" at bounding box center [1276, 271] width 11 height 21
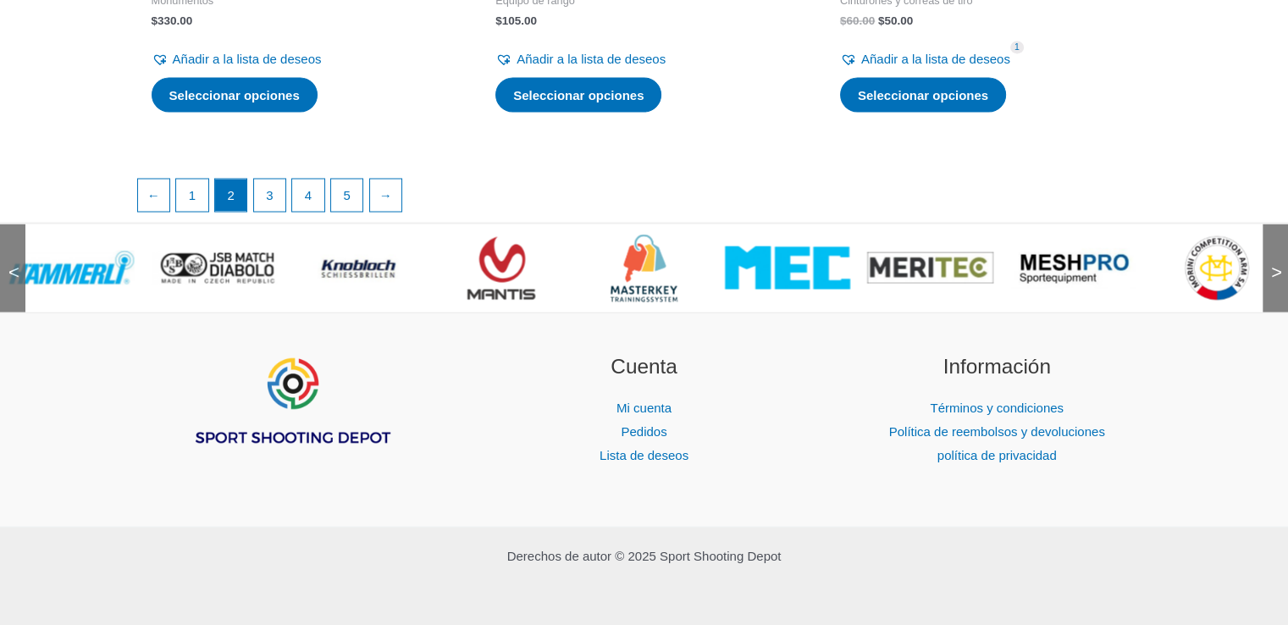
click at [1274, 262] on font ">" at bounding box center [1276, 271] width 11 height 21
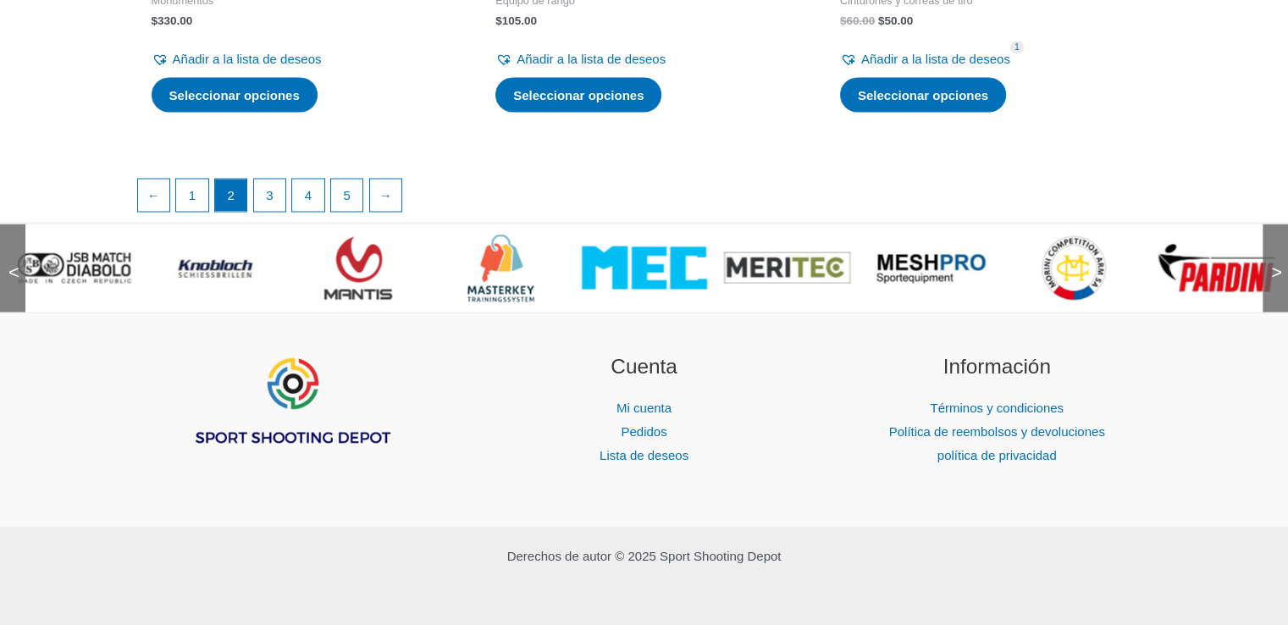
click at [1274, 262] on font ">" at bounding box center [1276, 271] width 11 height 21
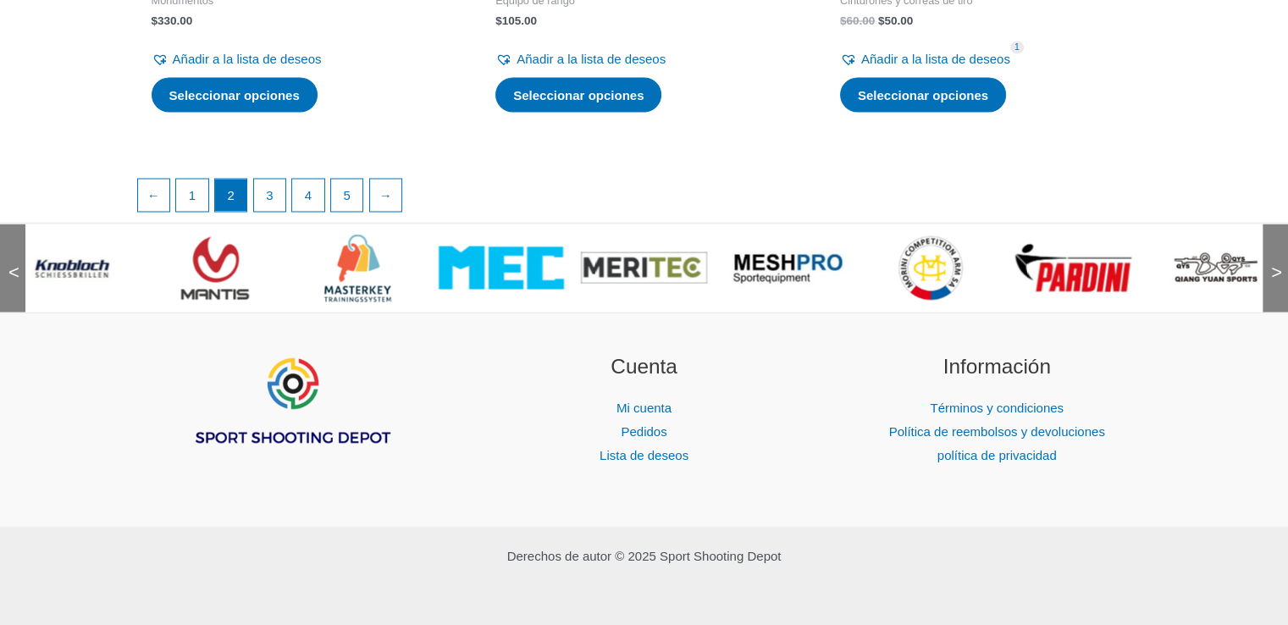
click at [1274, 262] on font ">" at bounding box center [1276, 271] width 11 height 21
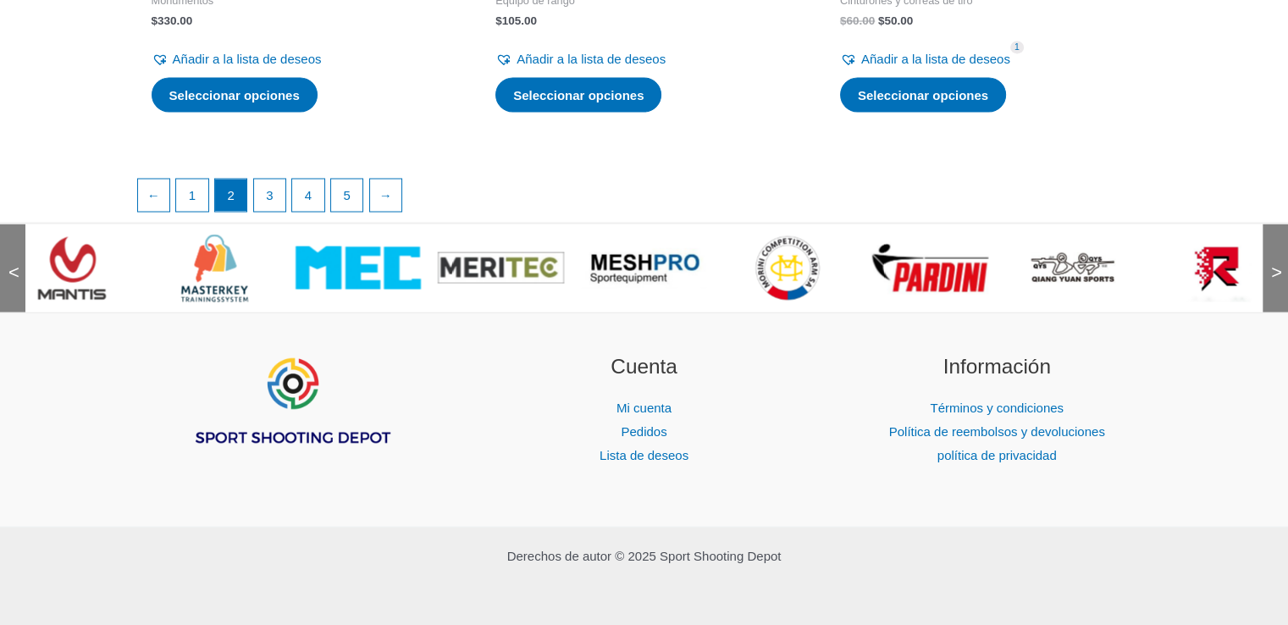
click at [1274, 262] on font ">" at bounding box center [1276, 271] width 11 height 21
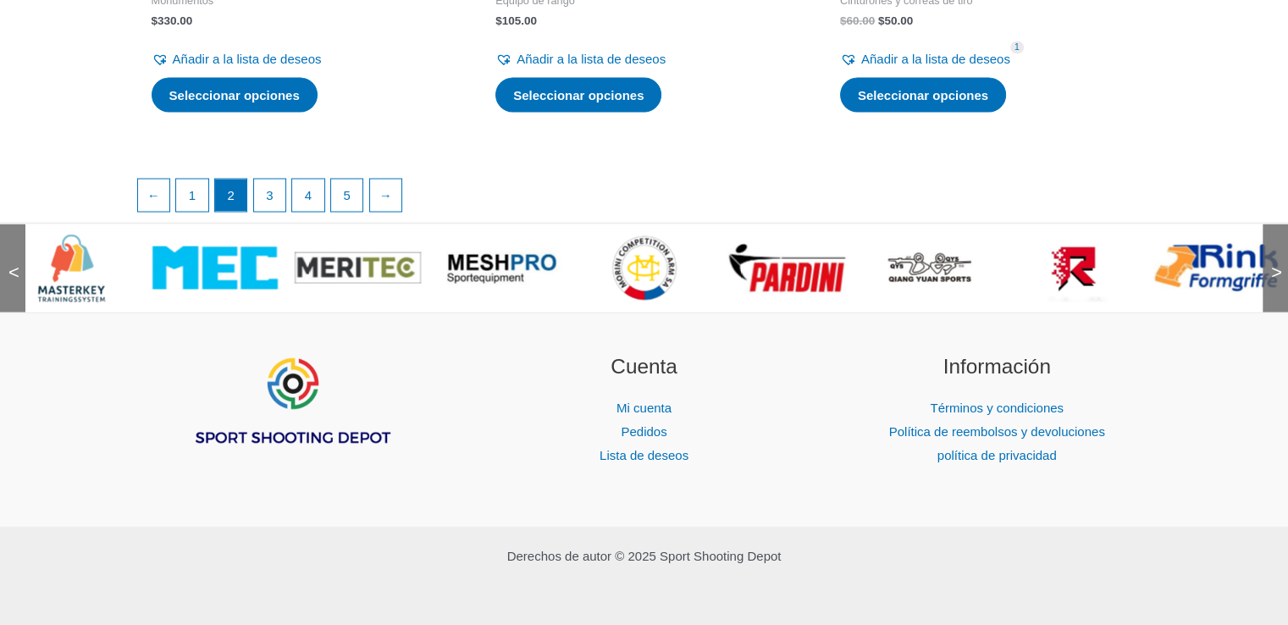
click at [1274, 262] on font ">" at bounding box center [1276, 271] width 11 height 21
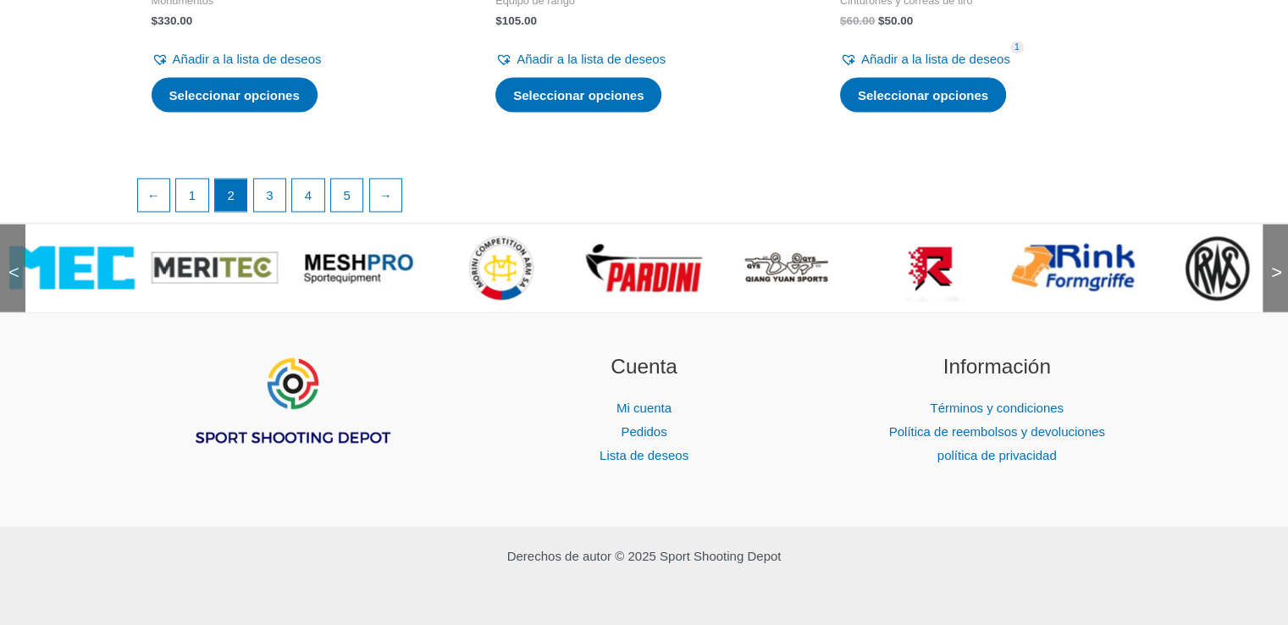
click at [1274, 262] on font ">" at bounding box center [1276, 271] width 11 height 21
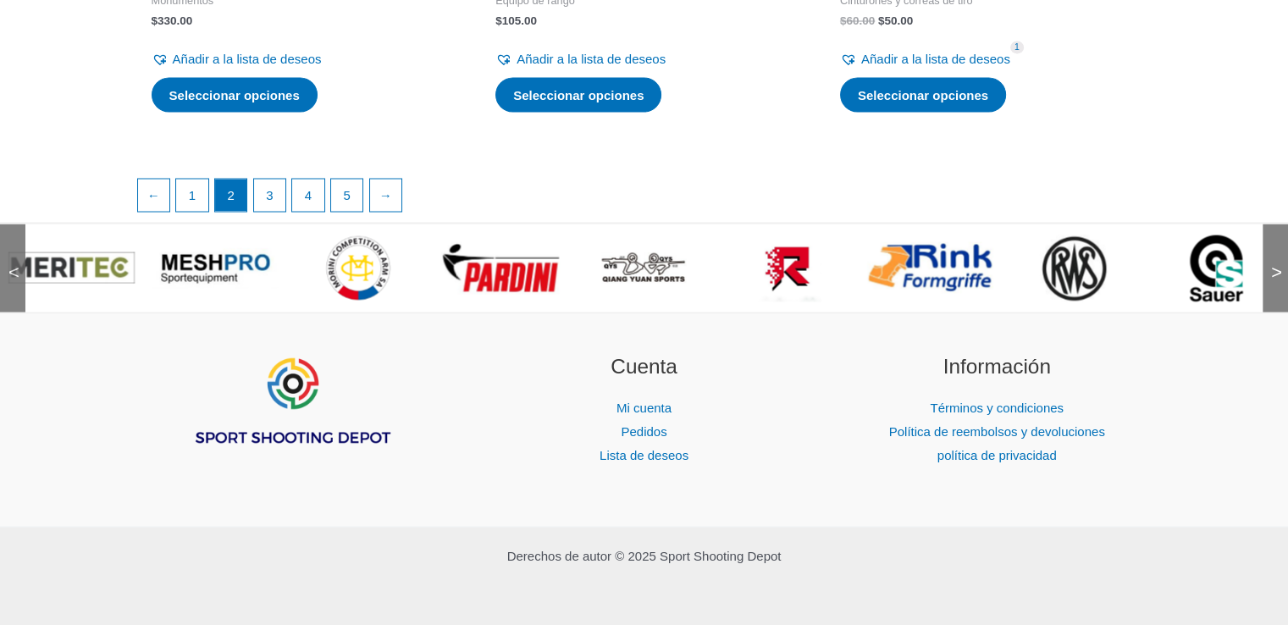
click at [1274, 262] on font ">" at bounding box center [1276, 271] width 11 height 21
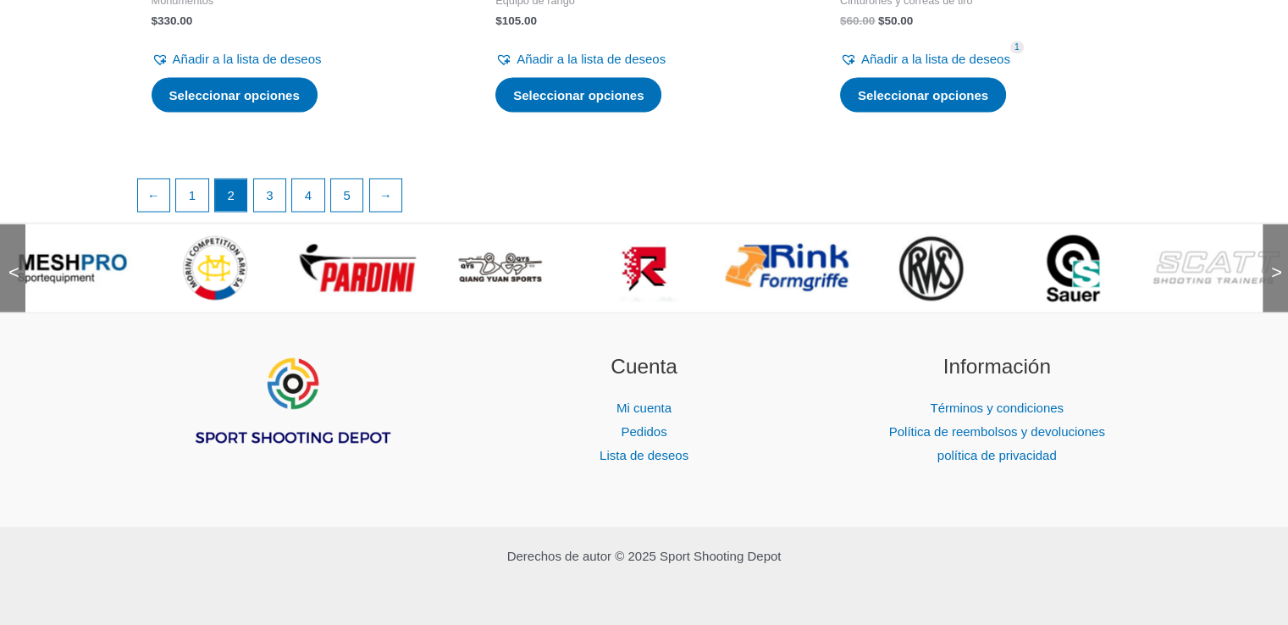
click at [1274, 262] on font ">" at bounding box center [1276, 271] width 11 height 21
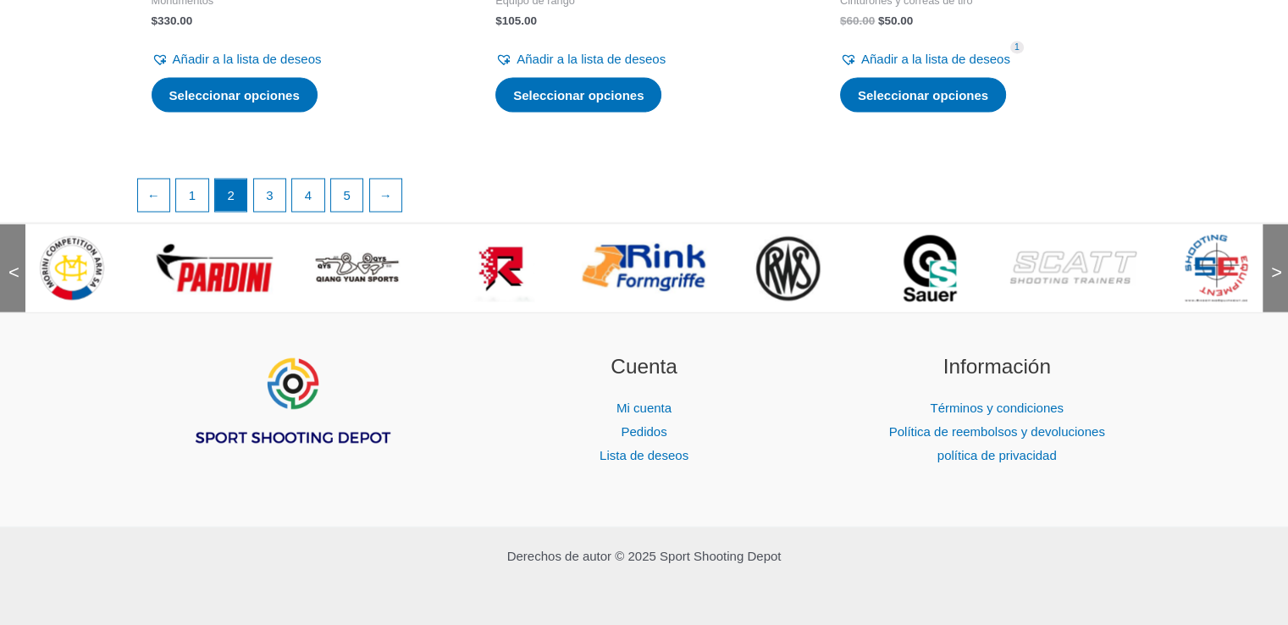
click at [1274, 262] on font ">" at bounding box center [1276, 271] width 11 height 21
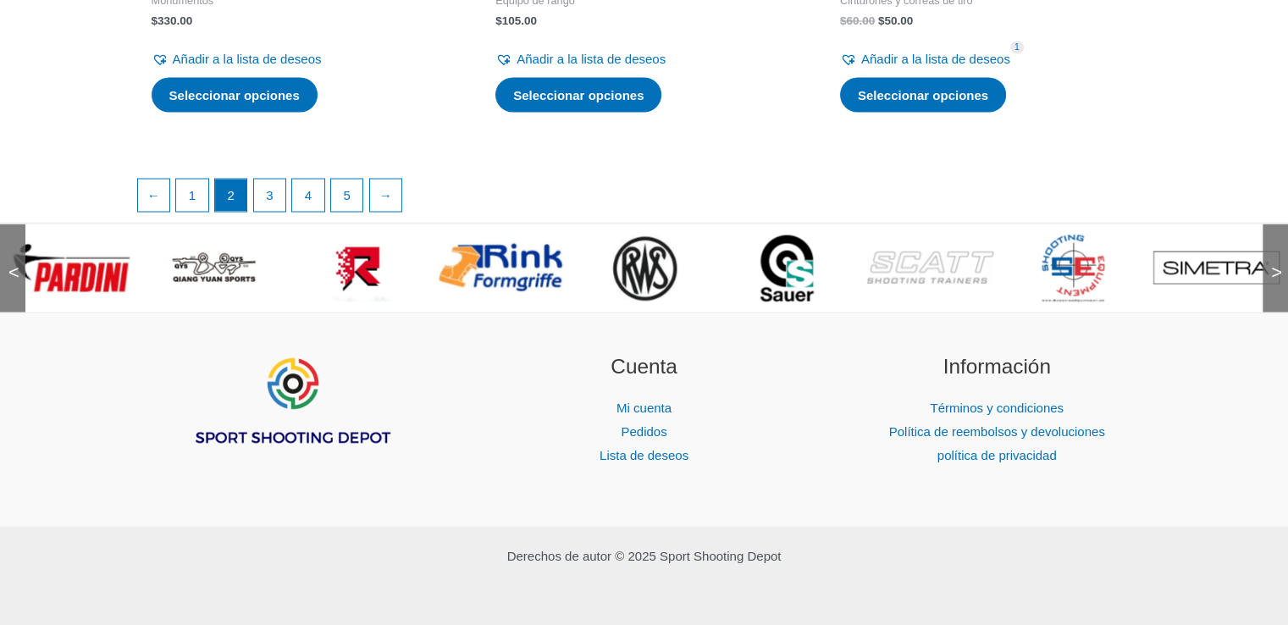
click at [1274, 262] on font ">" at bounding box center [1276, 271] width 11 height 21
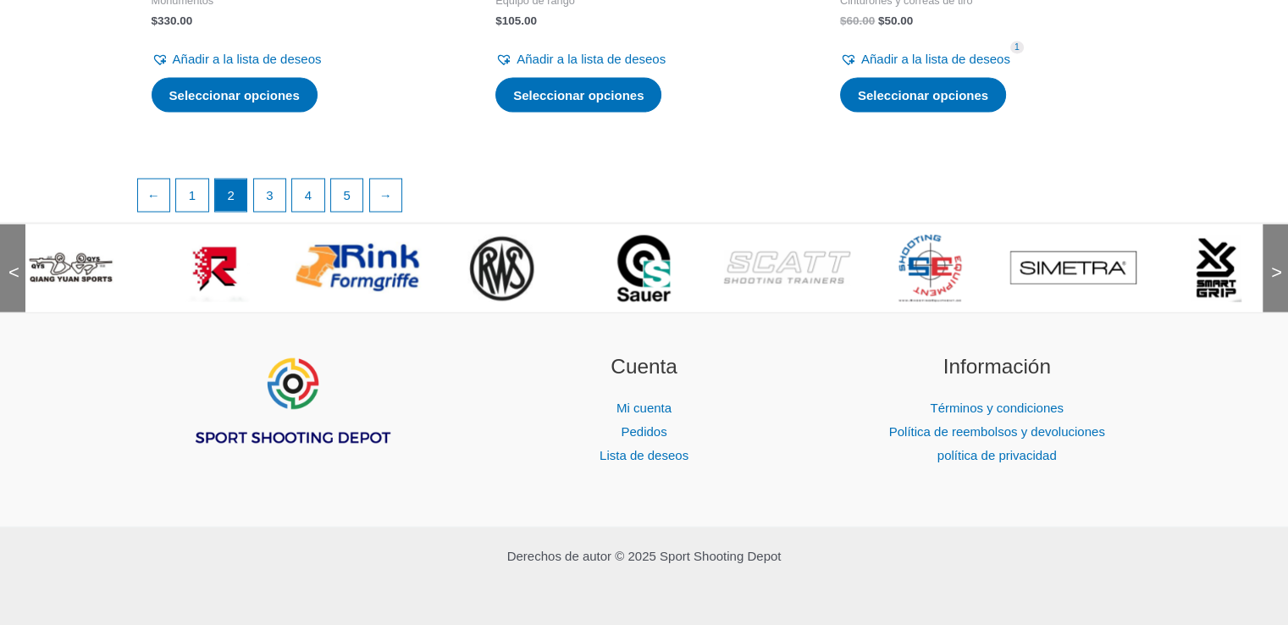
click at [1274, 262] on font ">" at bounding box center [1276, 271] width 11 height 21
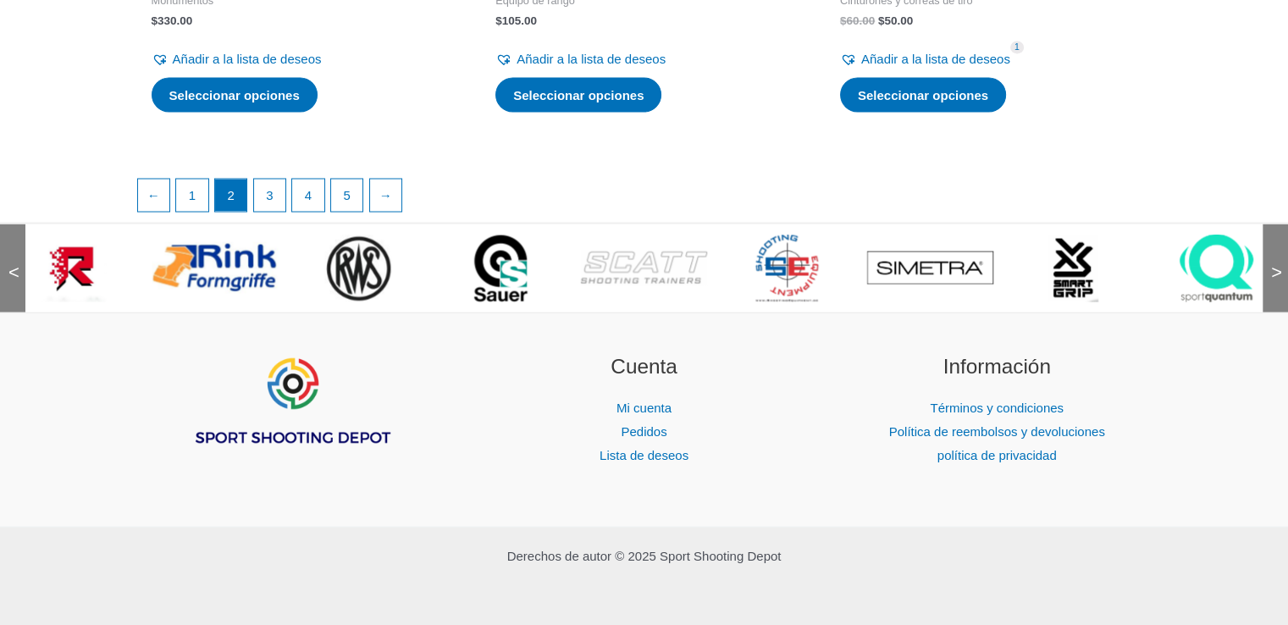
click at [1274, 262] on font ">" at bounding box center [1276, 271] width 11 height 21
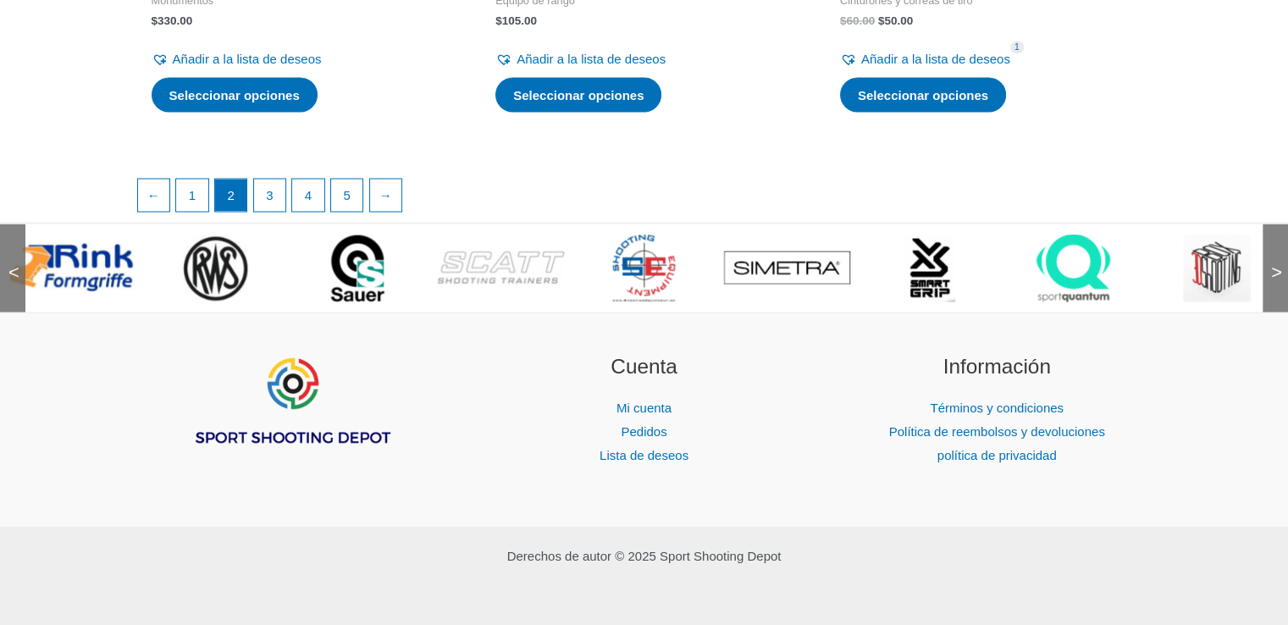
click at [1274, 262] on font ">" at bounding box center [1276, 271] width 11 height 21
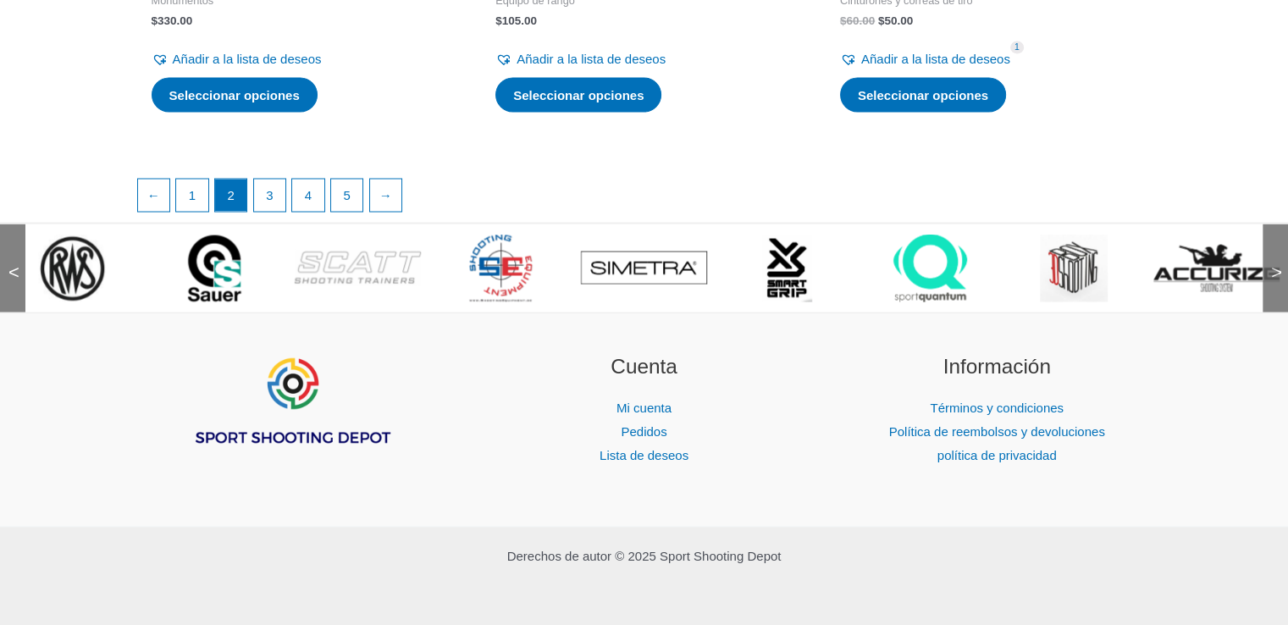
click at [1274, 262] on font ">" at bounding box center [1276, 271] width 11 height 21
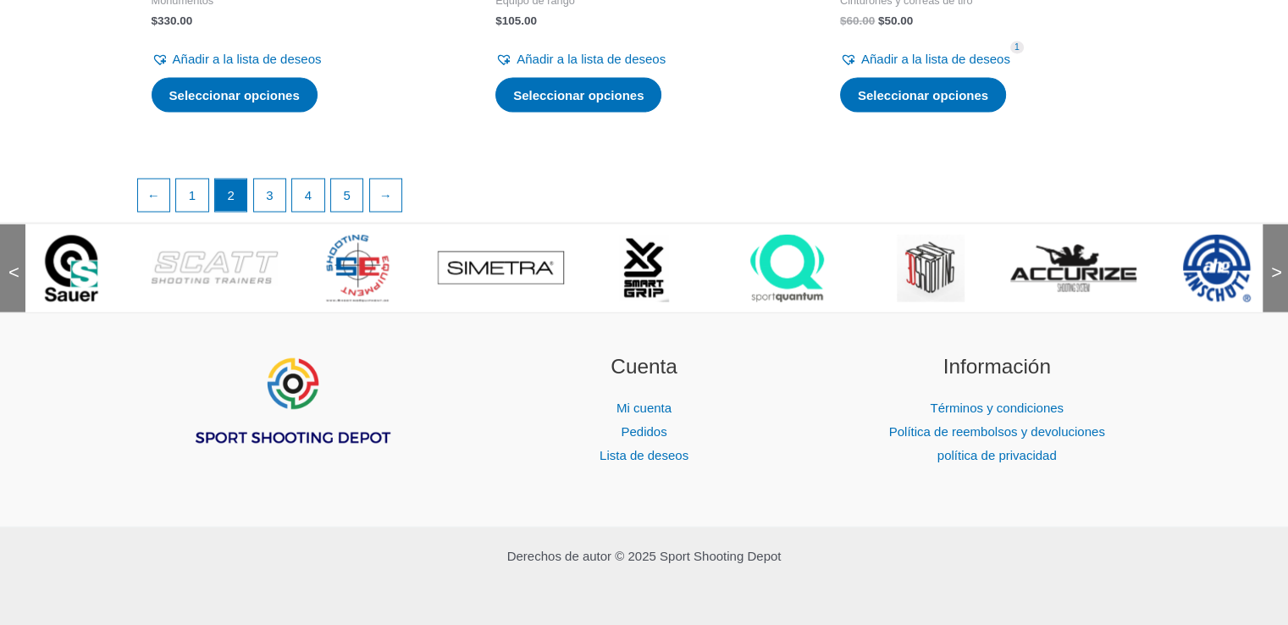
click at [1274, 262] on font ">" at bounding box center [1276, 271] width 11 height 21
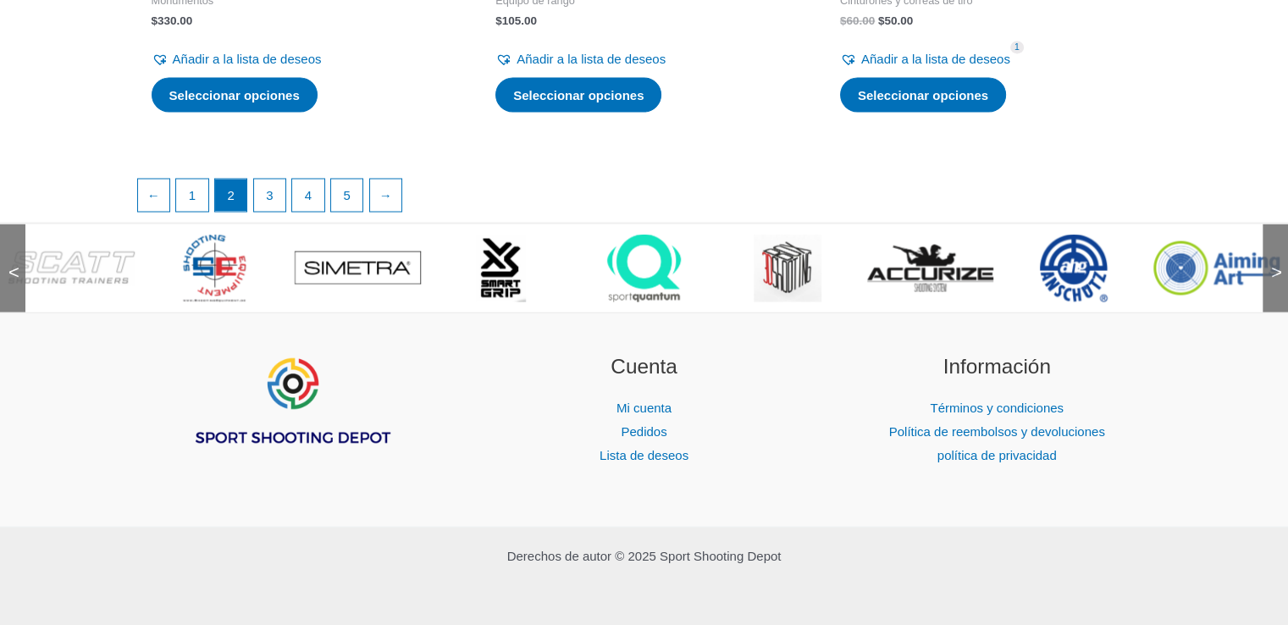
click at [1274, 262] on font ">" at bounding box center [1276, 271] width 11 height 21
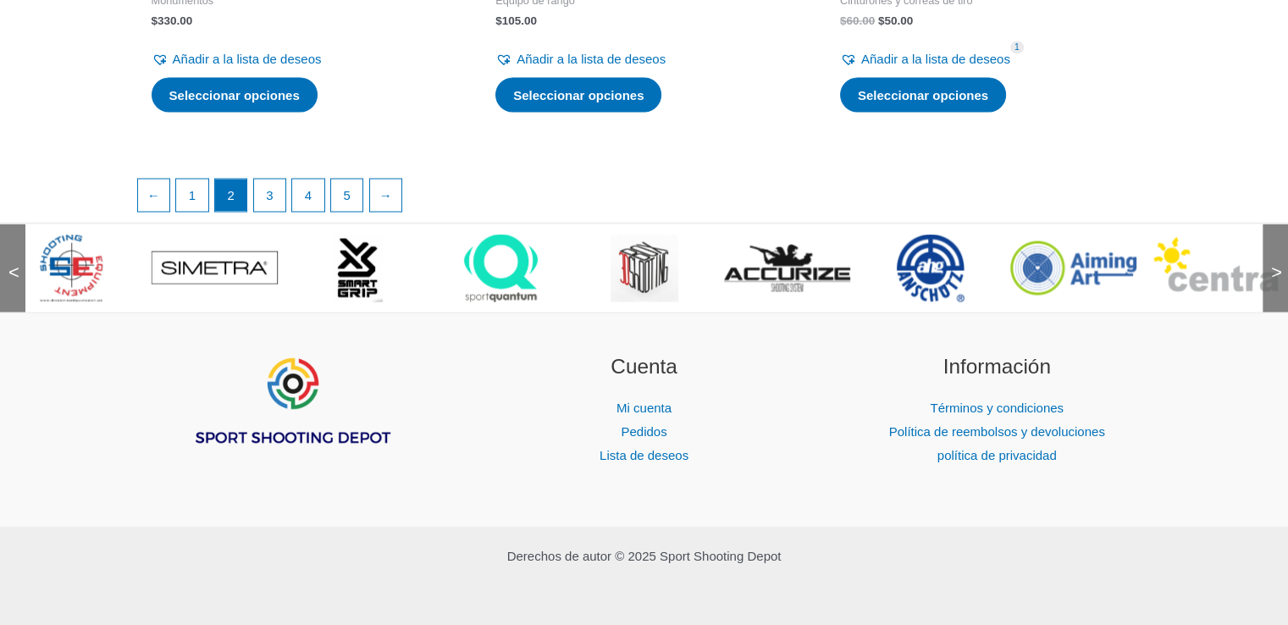
click at [1274, 262] on font ">" at bounding box center [1276, 271] width 11 height 21
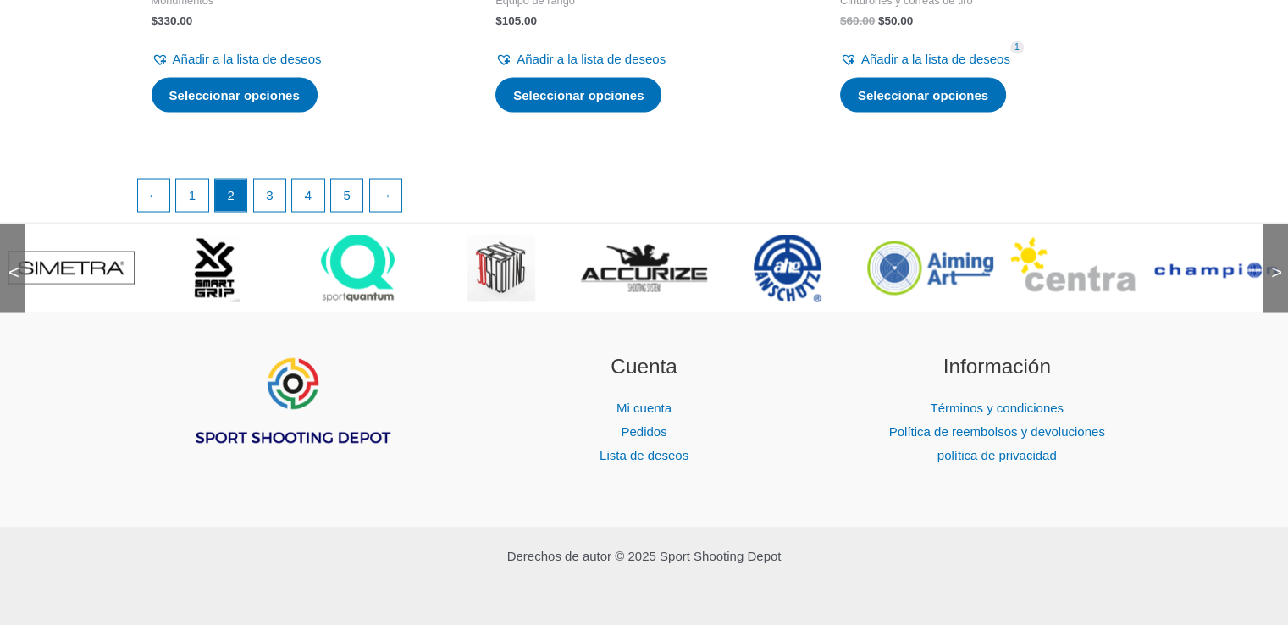
click at [1274, 262] on font ">" at bounding box center [1276, 271] width 11 height 21
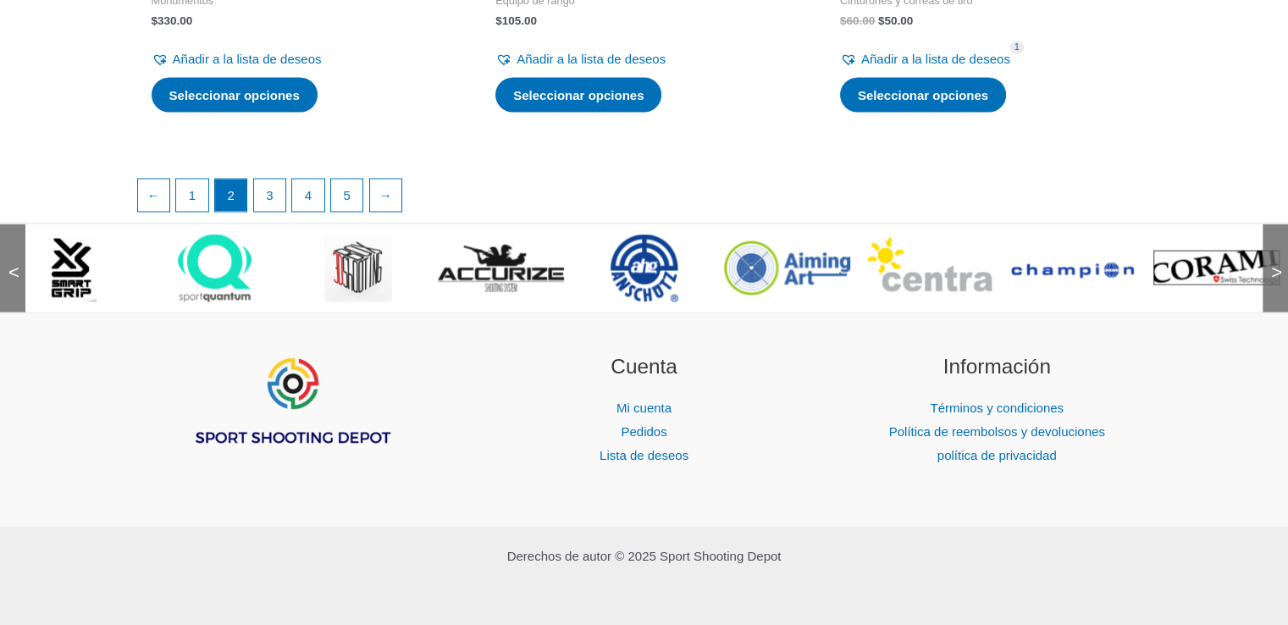
click at [1274, 262] on font ">" at bounding box center [1276, 271] width 11 height 21
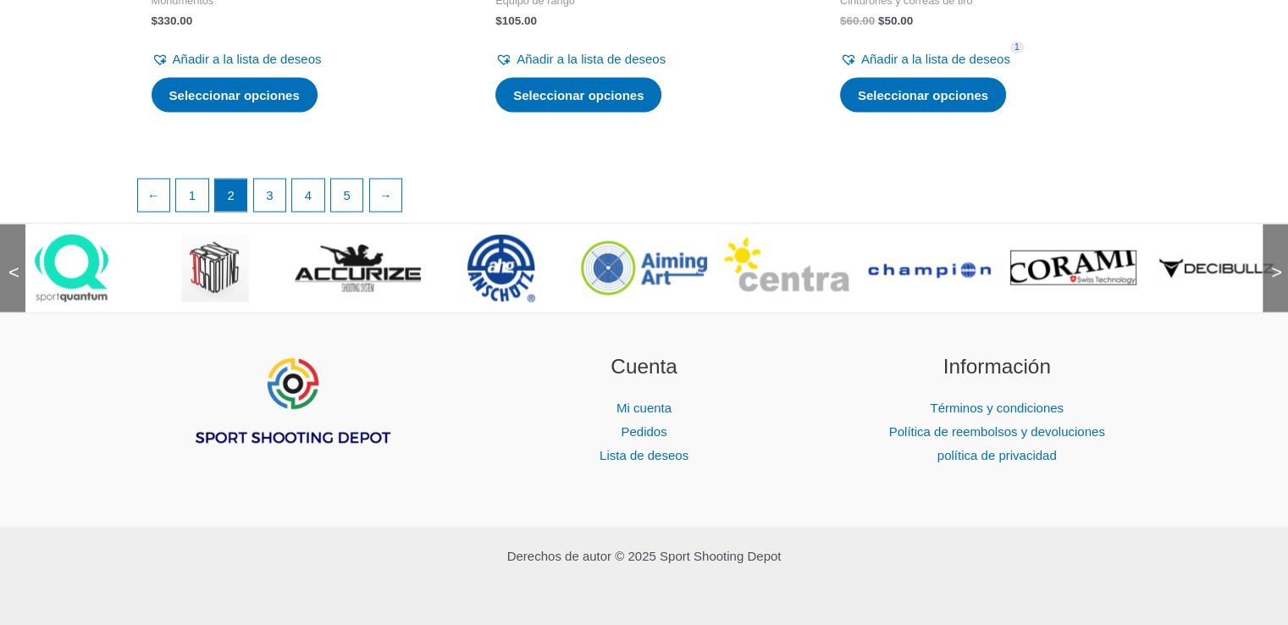
click at [1274, 262] on font ">" at bounding box center [1276, 271] width 11 height 21
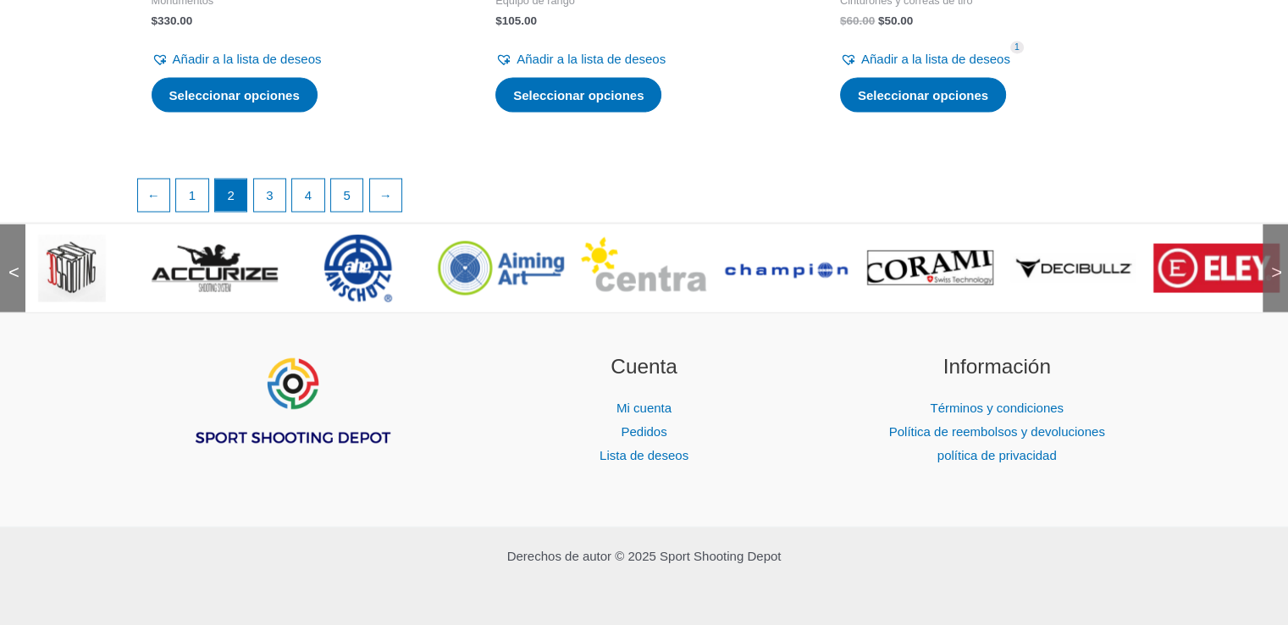
click at [1274, 262] on font ">" at bounding box center [1276, 271] width 11 height 21
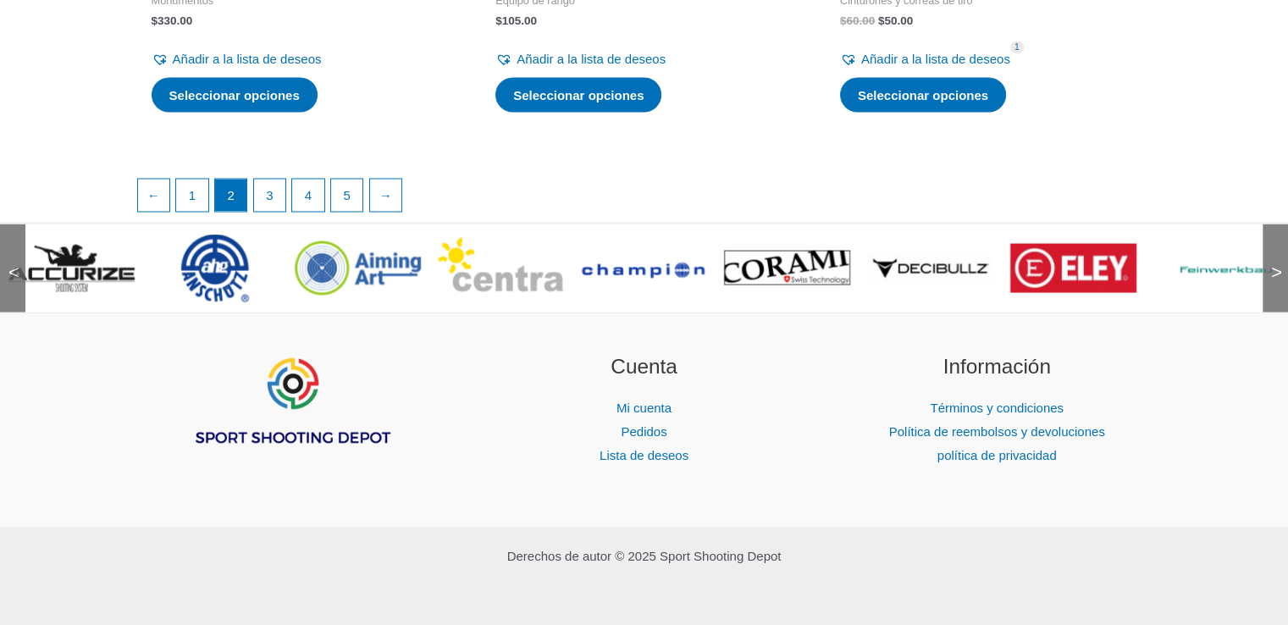
click at [1274, 262] on font ">" at bounding box center [1276, 271] width 11 height 21
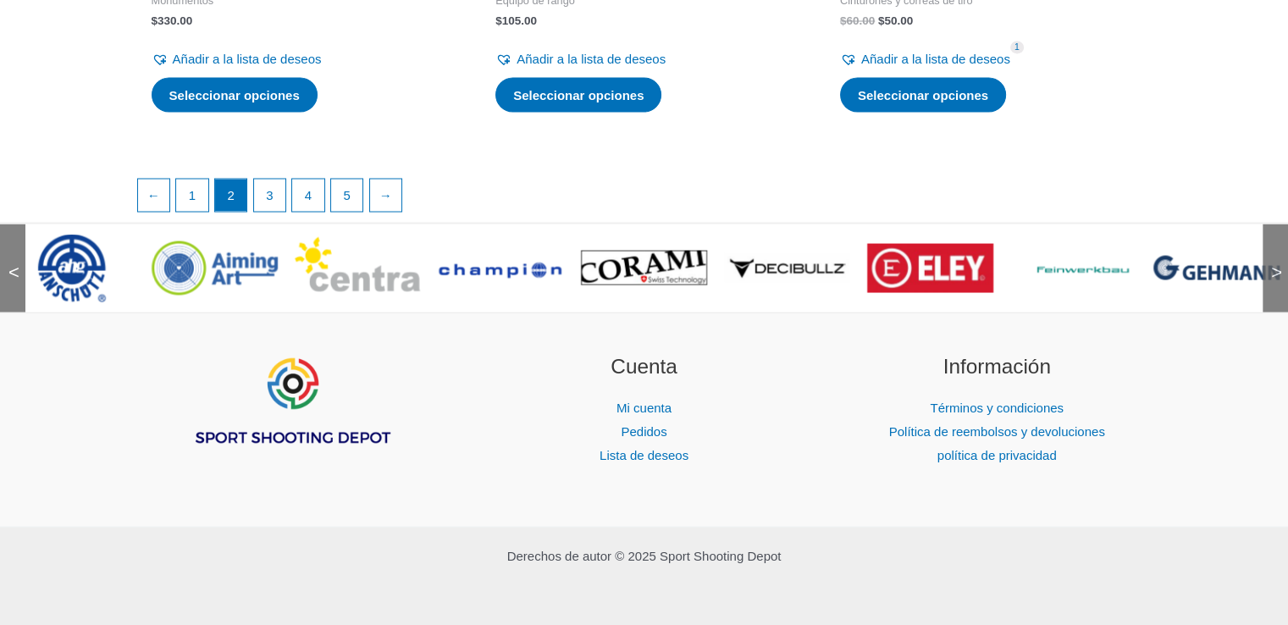
click at [1274, 262] on font ">" at bounding box center [1276, 271] width 11 height 21
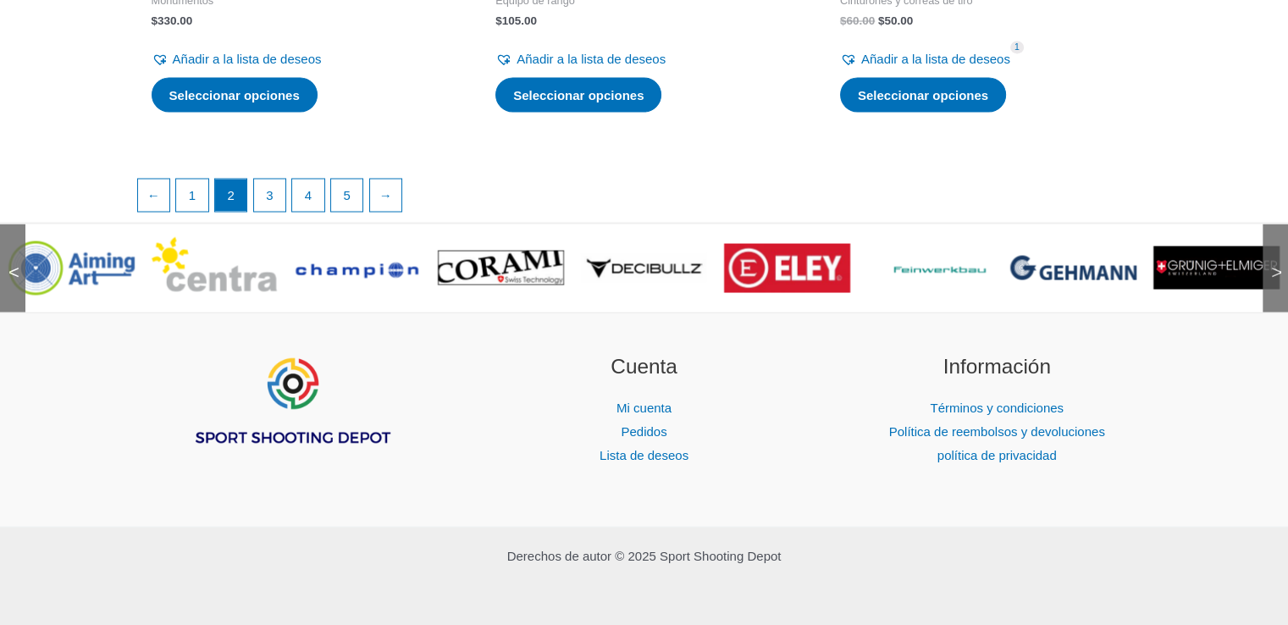
click at [1274, 262] on font ">" at bounding box center [1276, 271] width 11 height 21
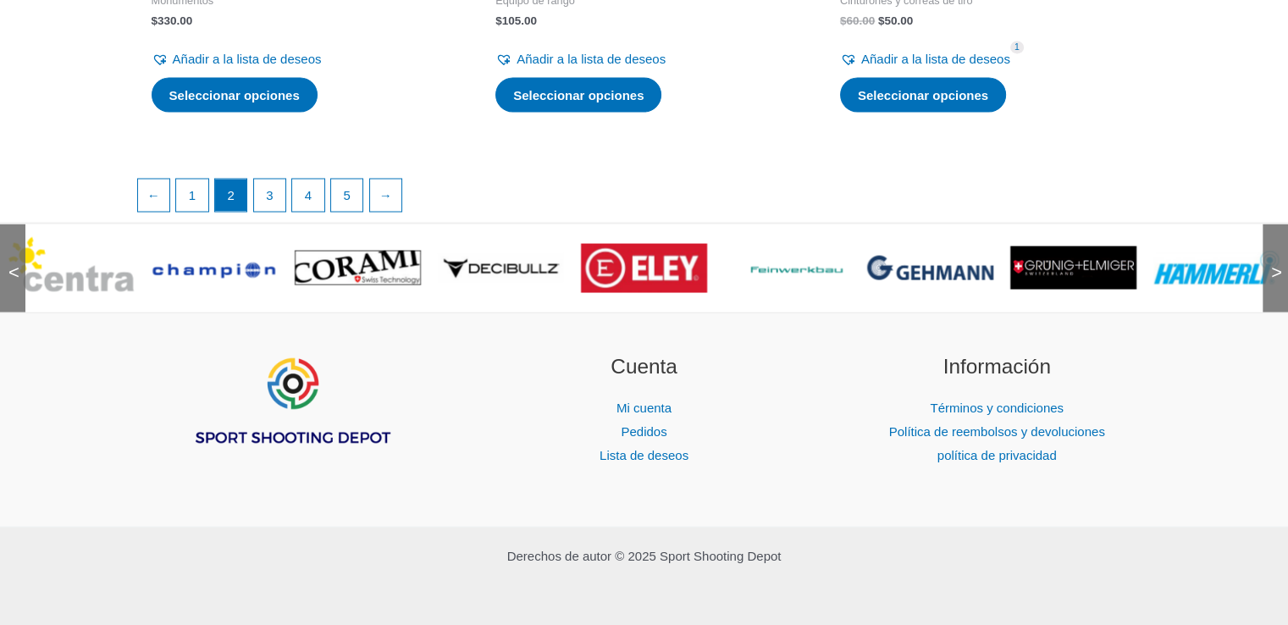
click at [1274, 262] on font ">" at bounding box center [1276, 271] width 11 height 21
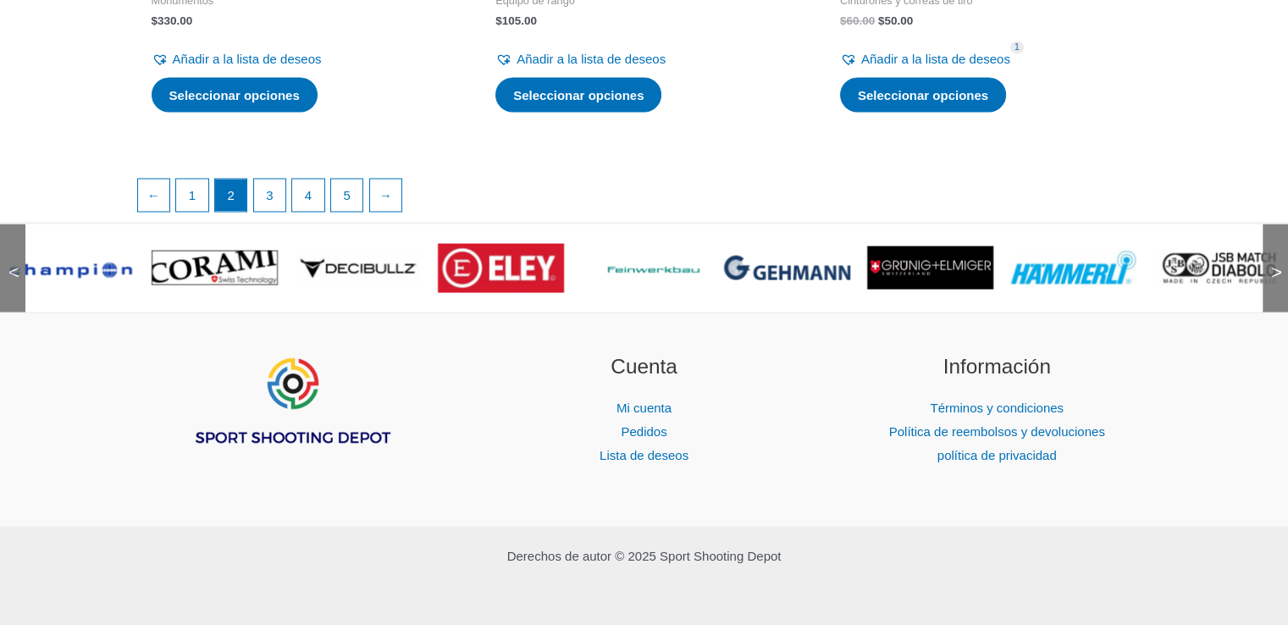
click at [525, 267] on img at bounding box center [501, 267] width 126 height 49
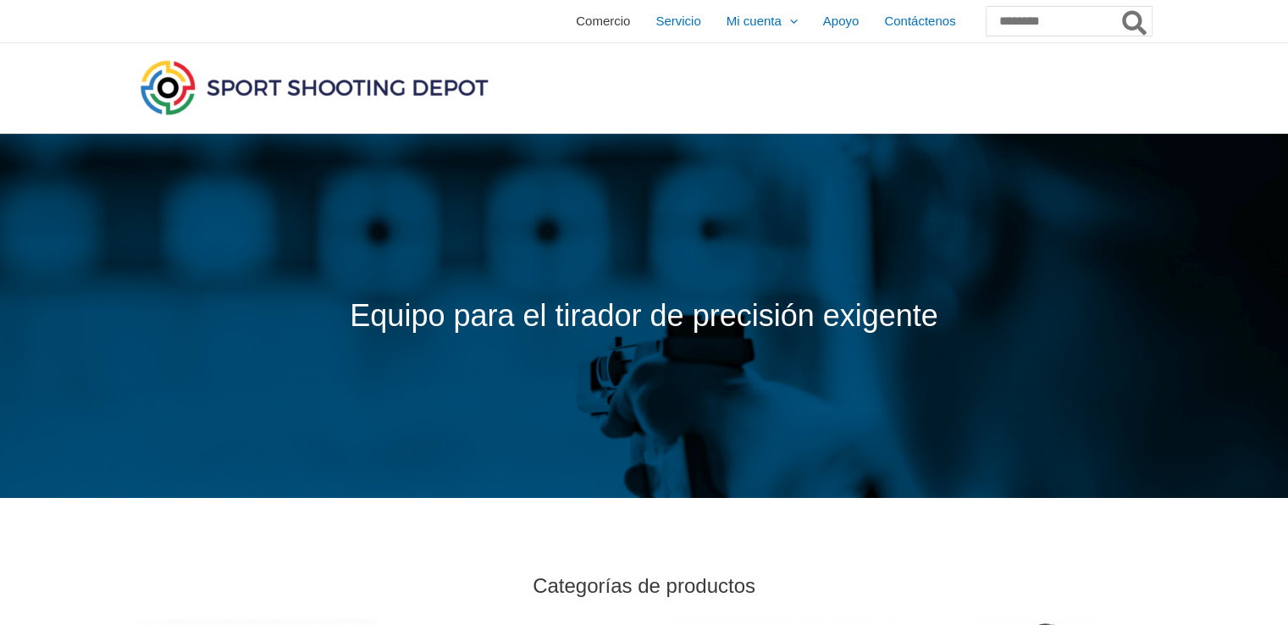
click at [576, 33] on span "Comercio" at bounding box center [603, 21] width 54 height 42
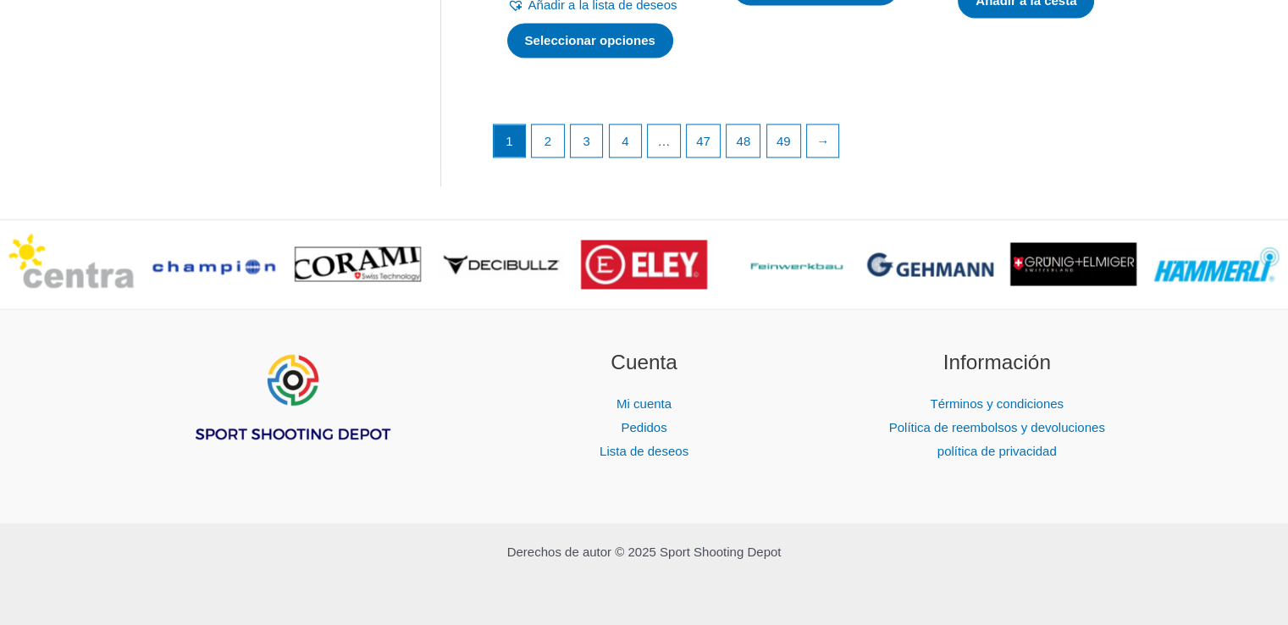
scroll to position [2791, 0]
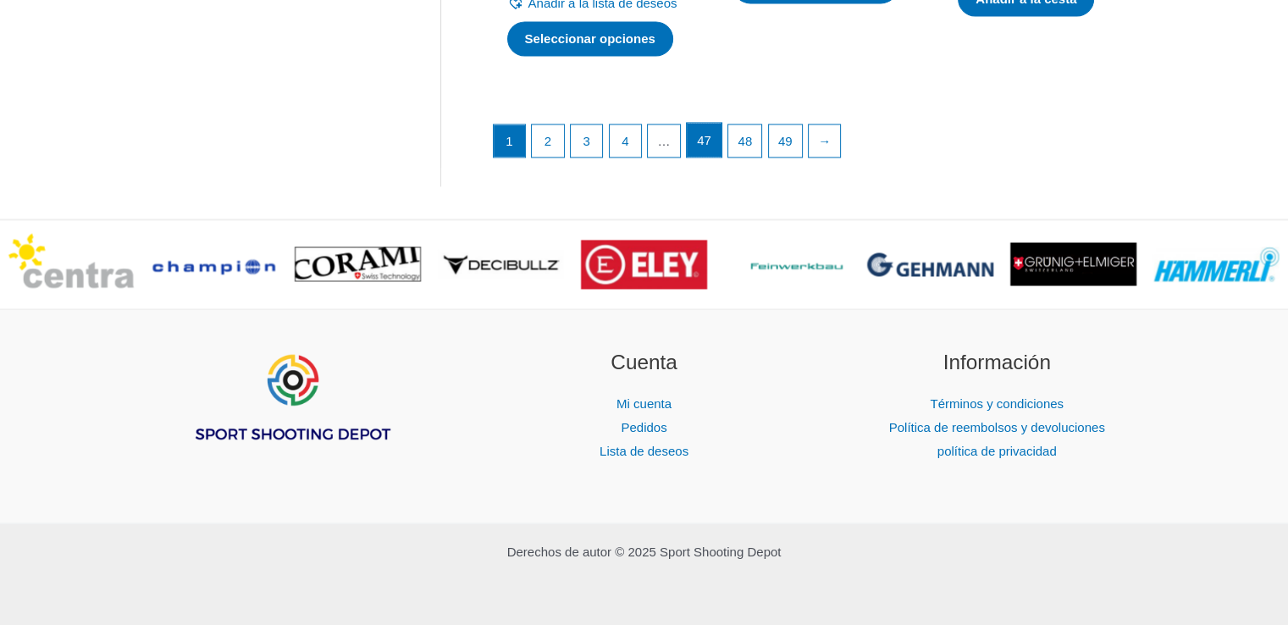
click at [711, 147] on font "47" at bounding box center [704, 140] width 14 height 14
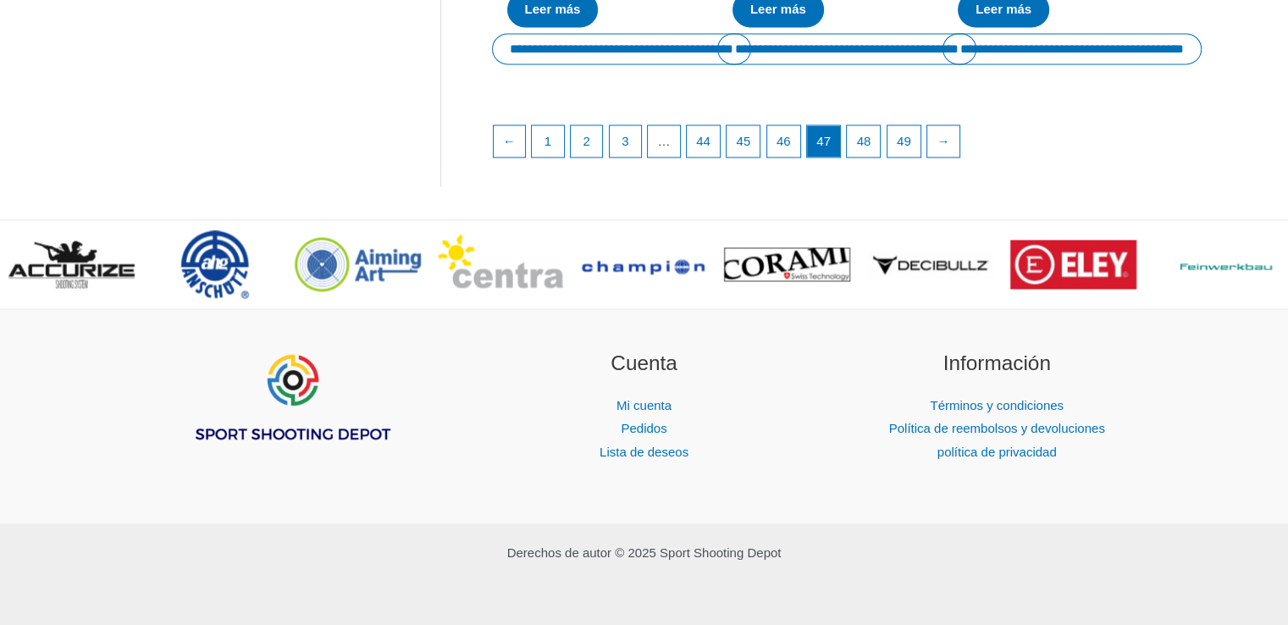
scroll to position [2935, 0]
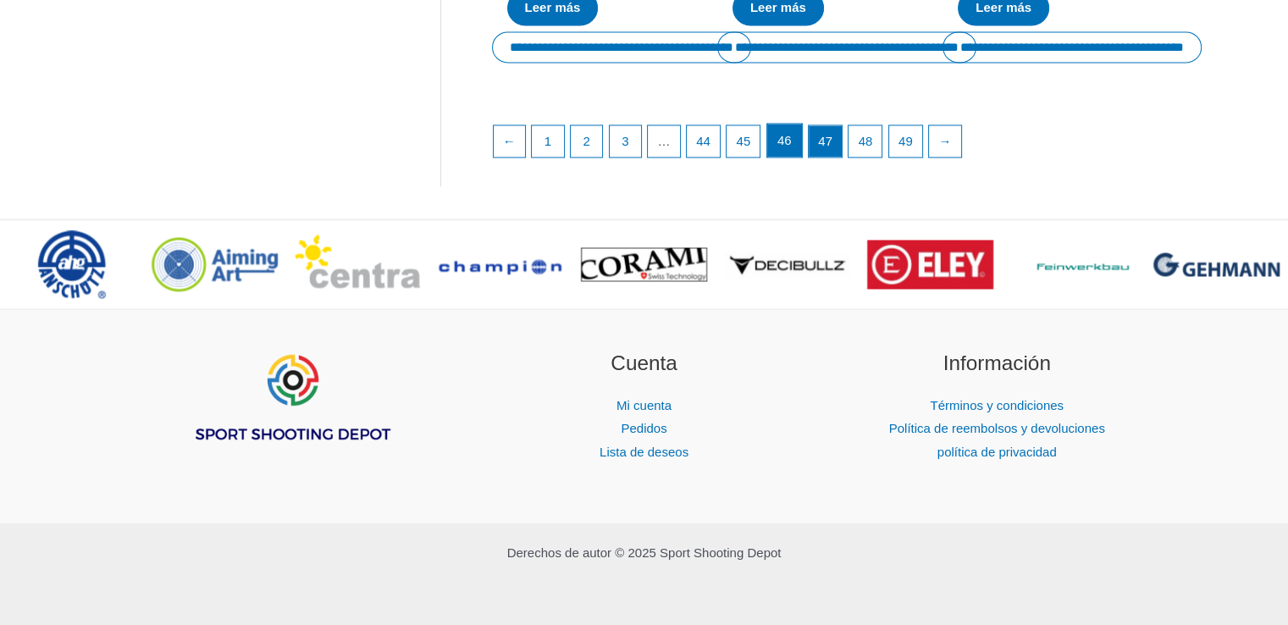
click at [800, 147] on link "46" at bounding box center [784, 141] width 35 height 34
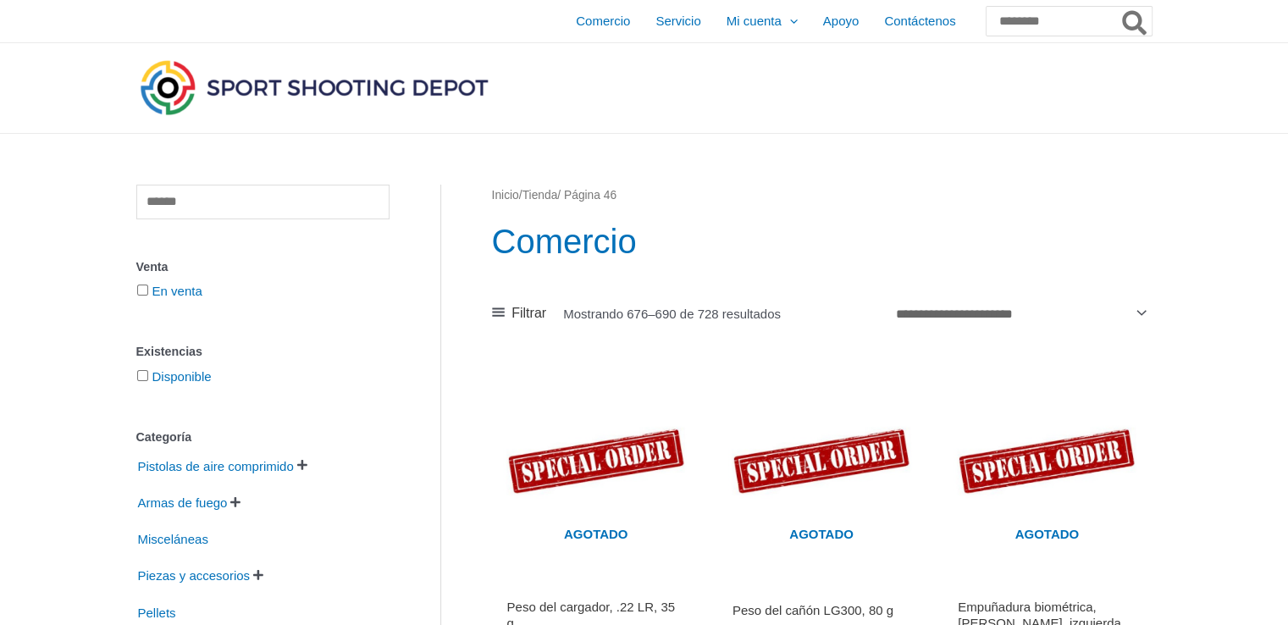
drag, startPoint x: 505, startPoint y: 83, endPoint x: 356, endPoint y: 91, distance: 149.3
click at [356, 91] on div at bounding box center [478, 88] width 684 height 90
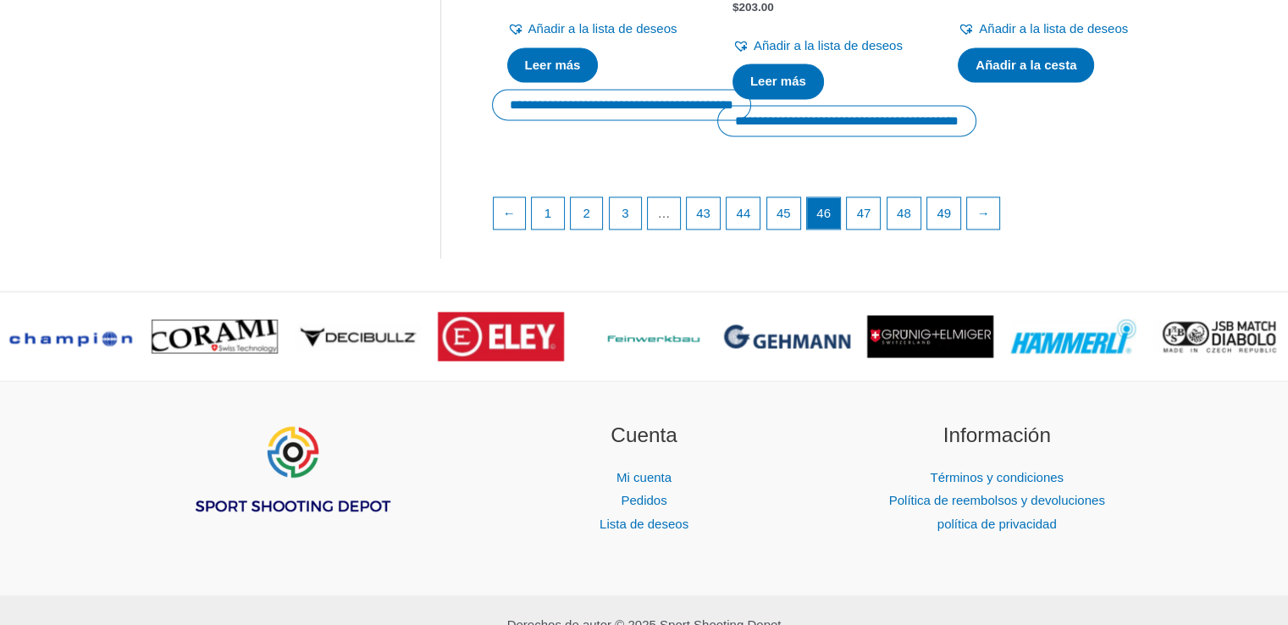
scroll to position [2798, 0]
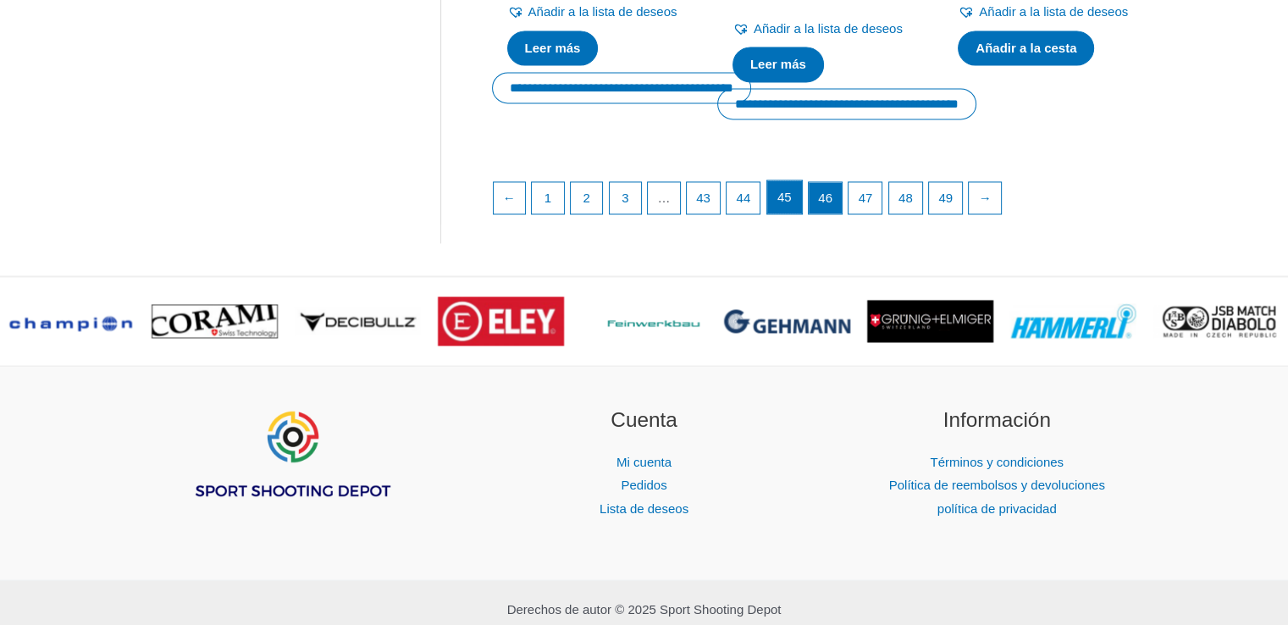
click at [802, 214] on link "45" at bounding box center [784, 197] width 35 height 34
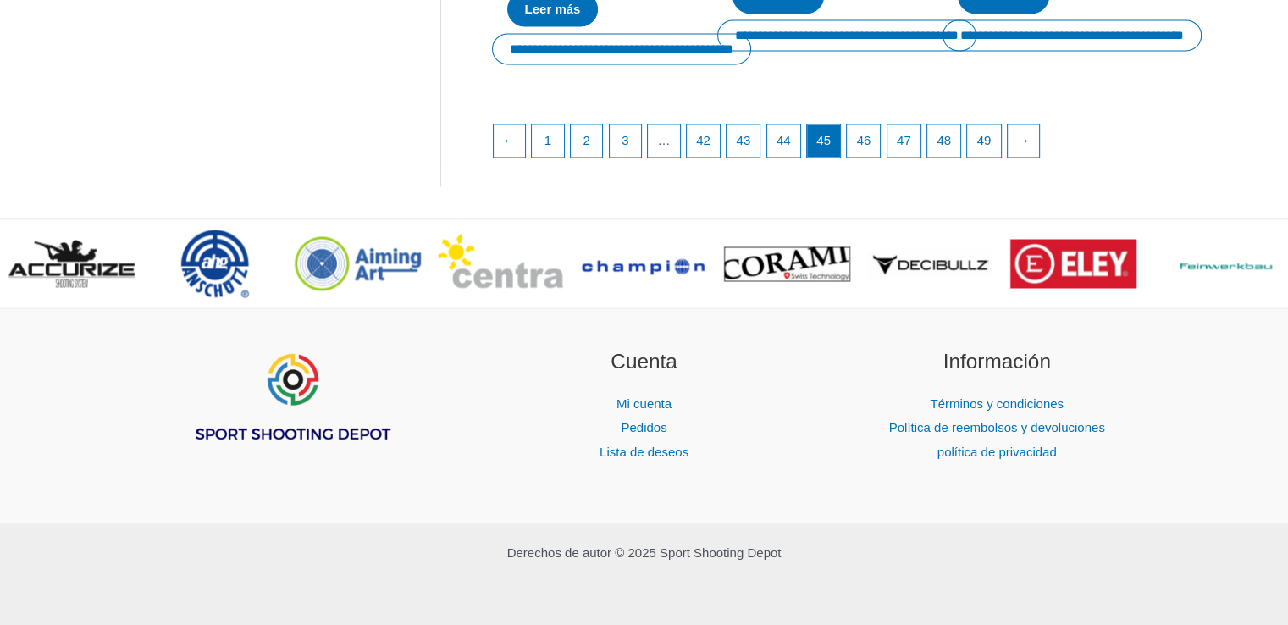
scroll to position [2872, 0]
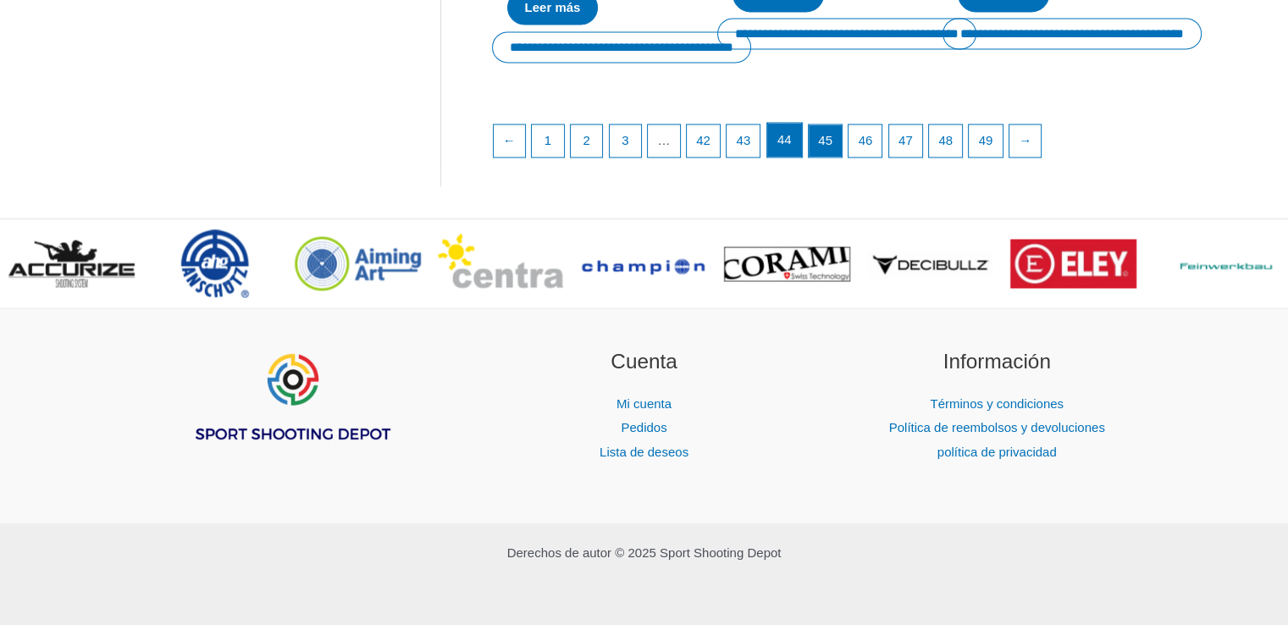
click at [795, 149] on link "44" at bounding box center [784, 140] width 35 height 34
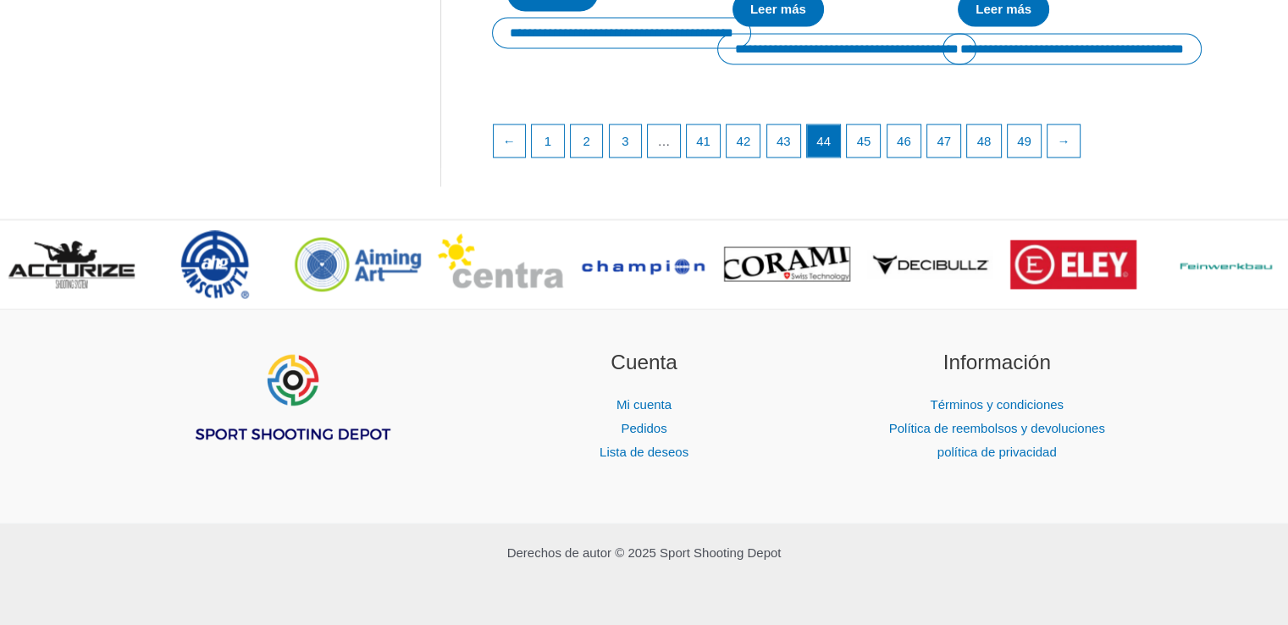
scroll to position [2978, 0]
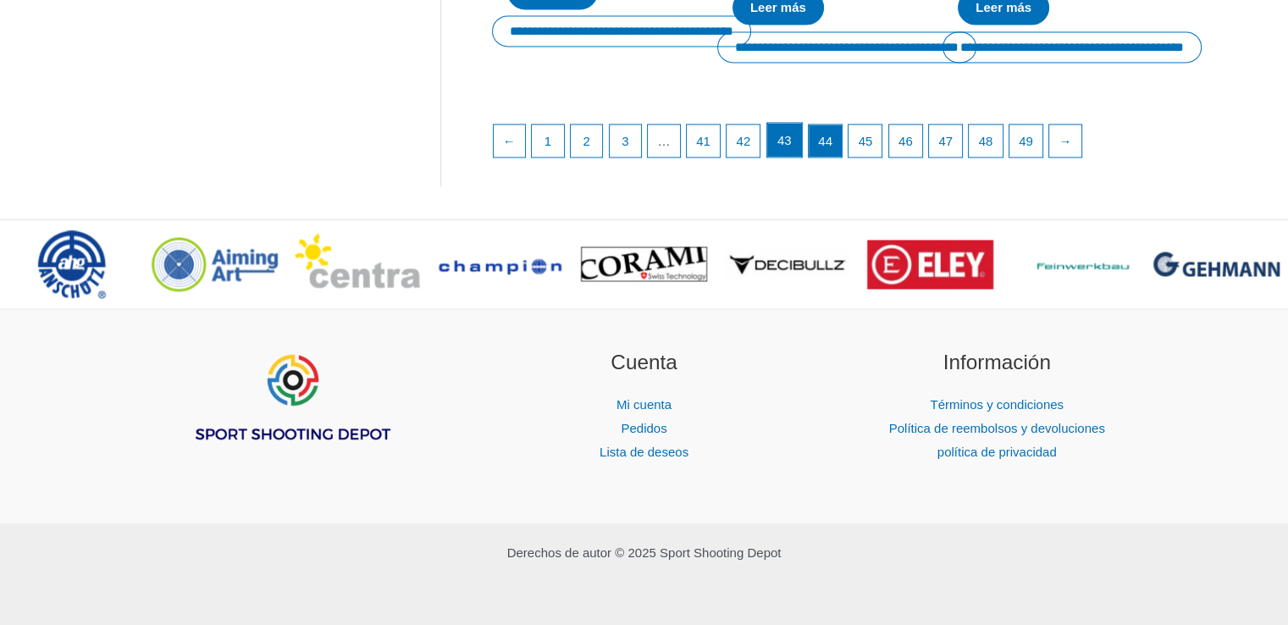
click at [795, 149] on link "43" at bounding box center [784, 140] width 35 height 34
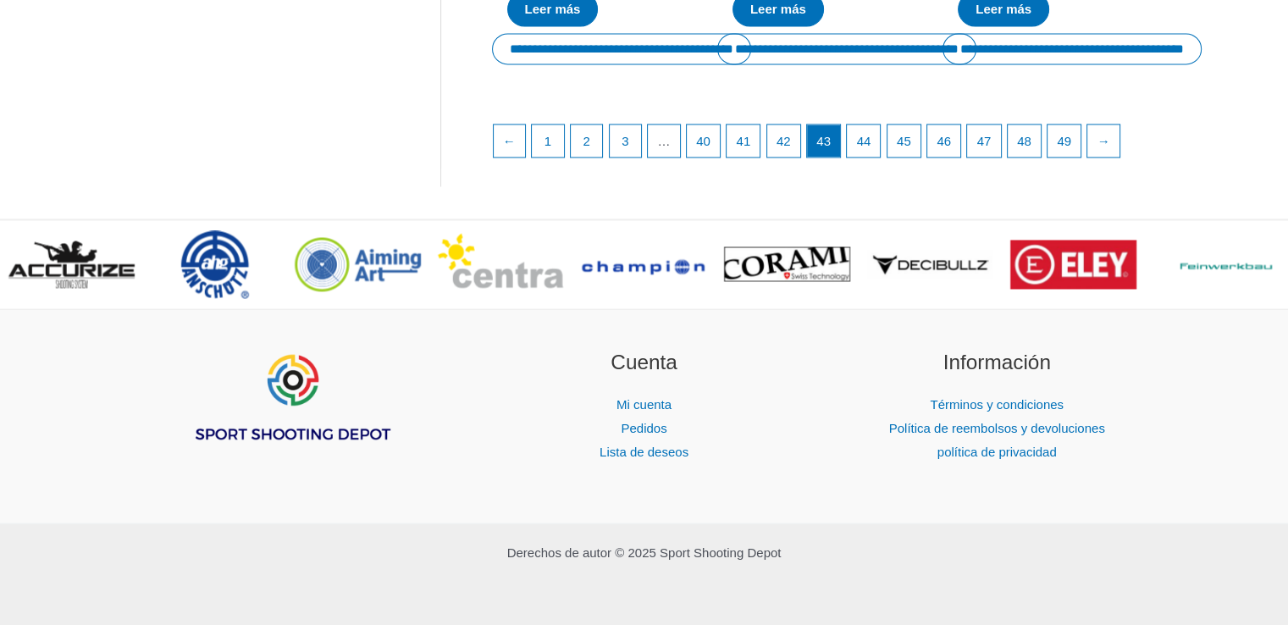
scroll to position [2998, 0]
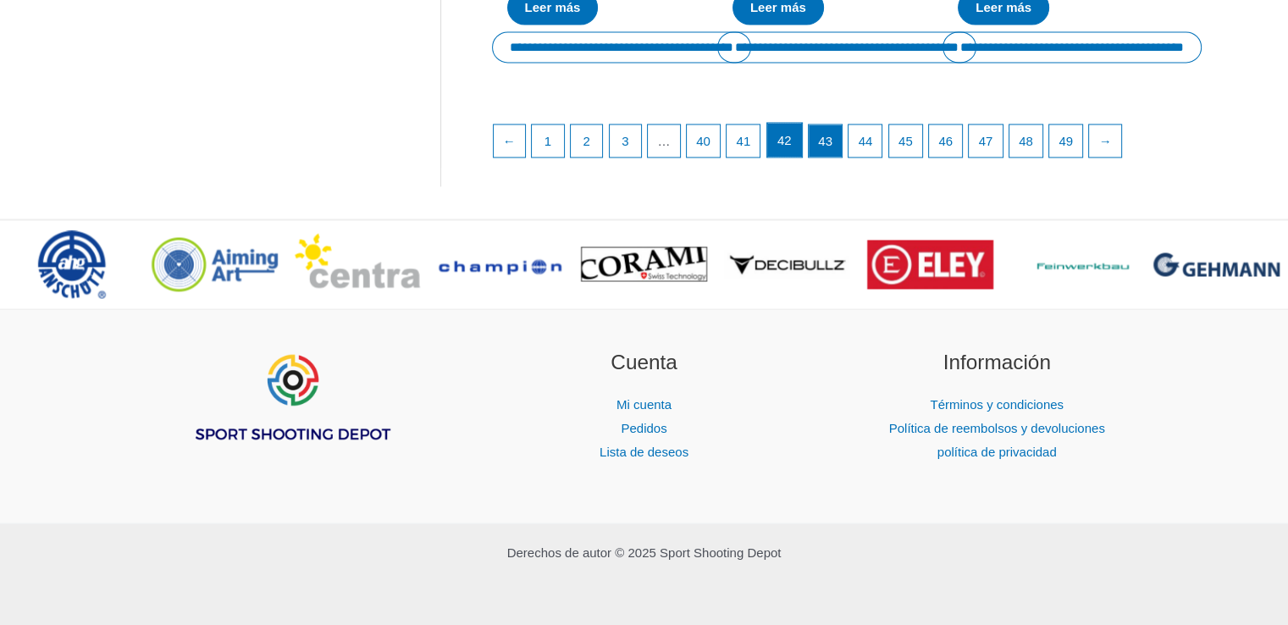
click at [786, 133] on font "42" at bounding box center [785, 140] width 14 height 14
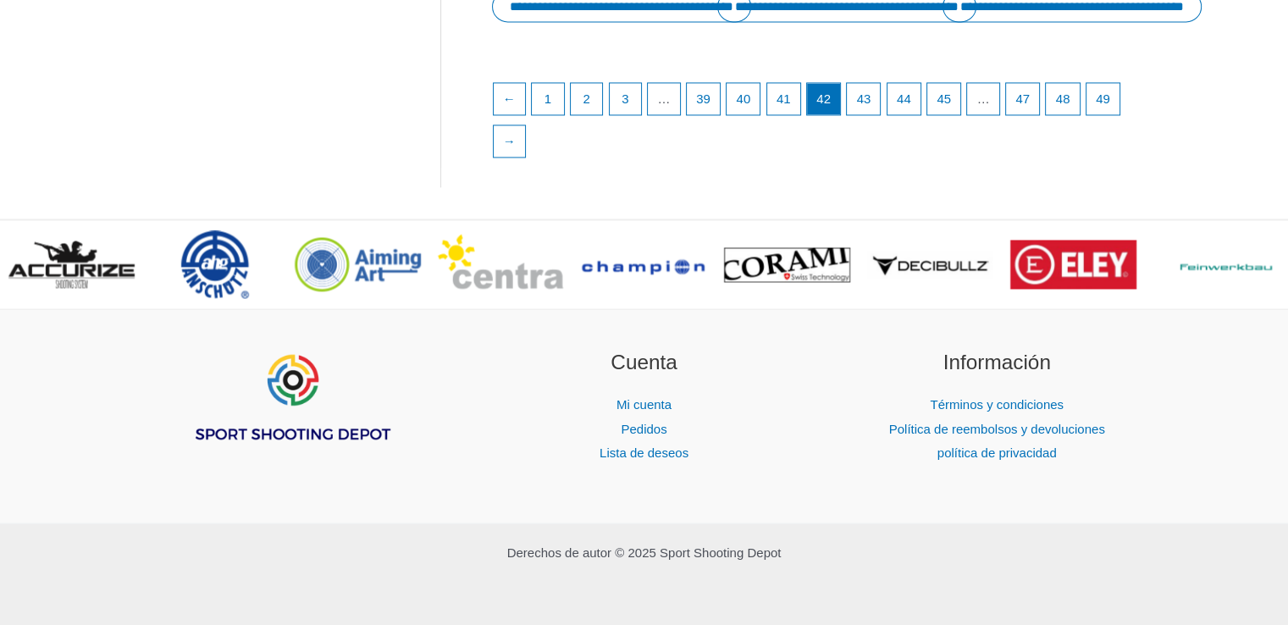
scroll to position [2931, 0]
click at [786, 105] on font "41" at bounding box center [785, 98] width 14 height 14
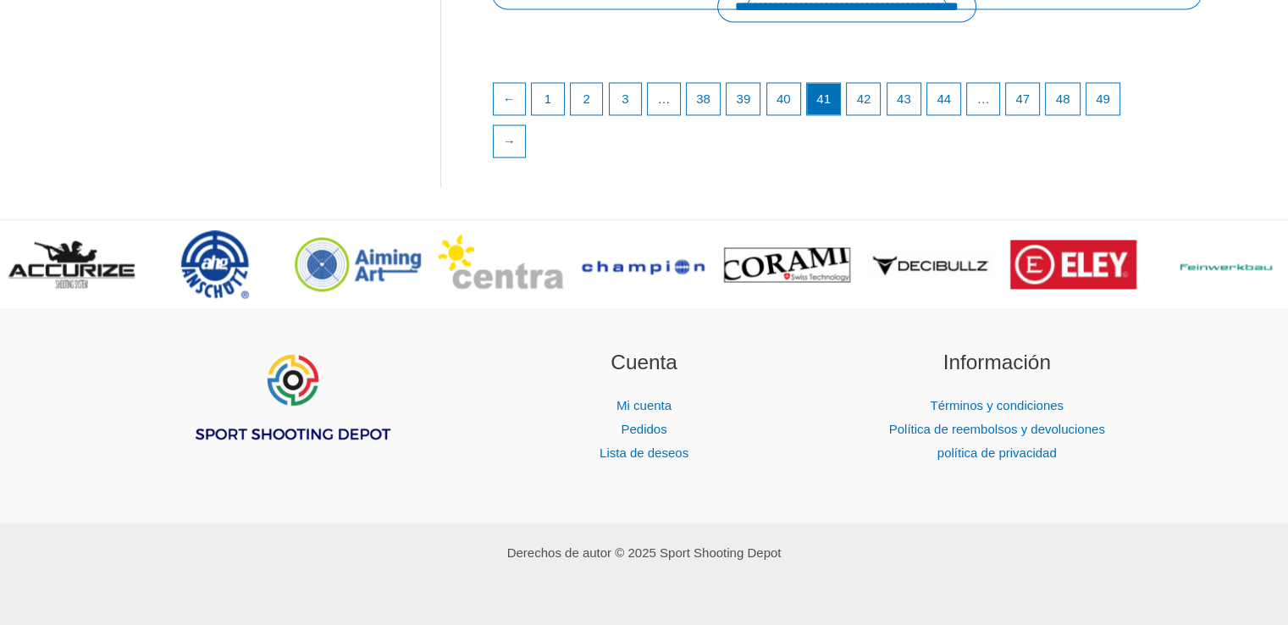
scroll to position [2958, 0]
click at [792, 99] on font "40" at bounding box center [785, 98] width 14 height 14
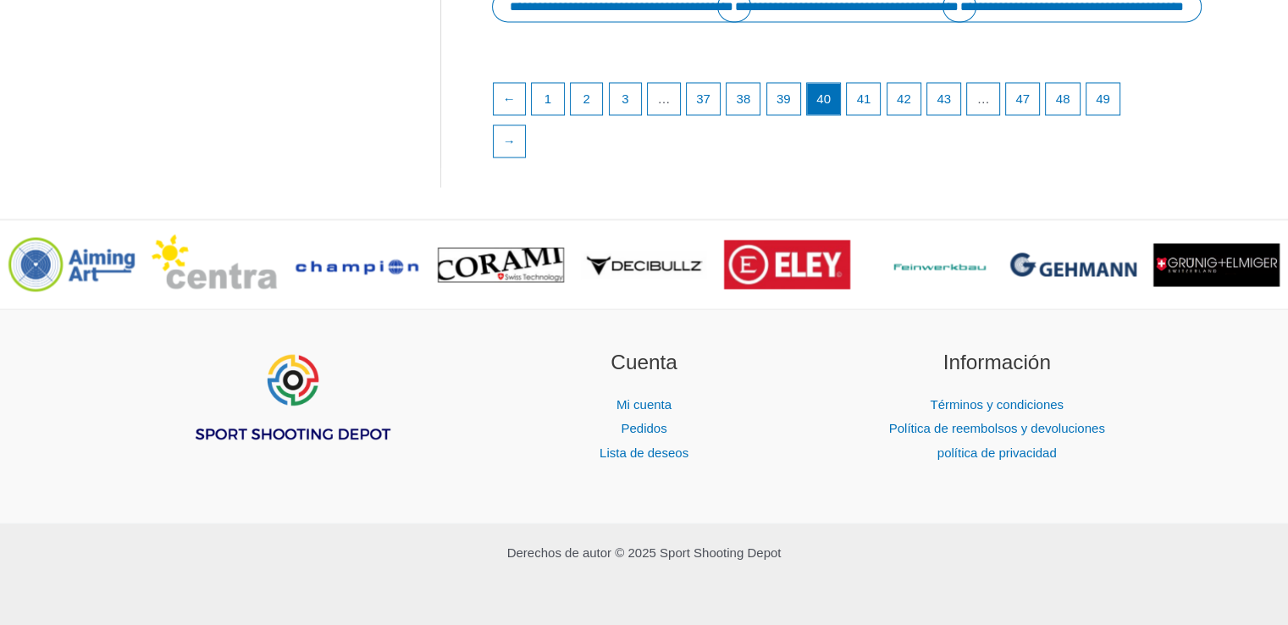
scroll to position [2946, 0]
click at [792, 99] on font "39" at bounding box center [785, 98] width 14 height 14
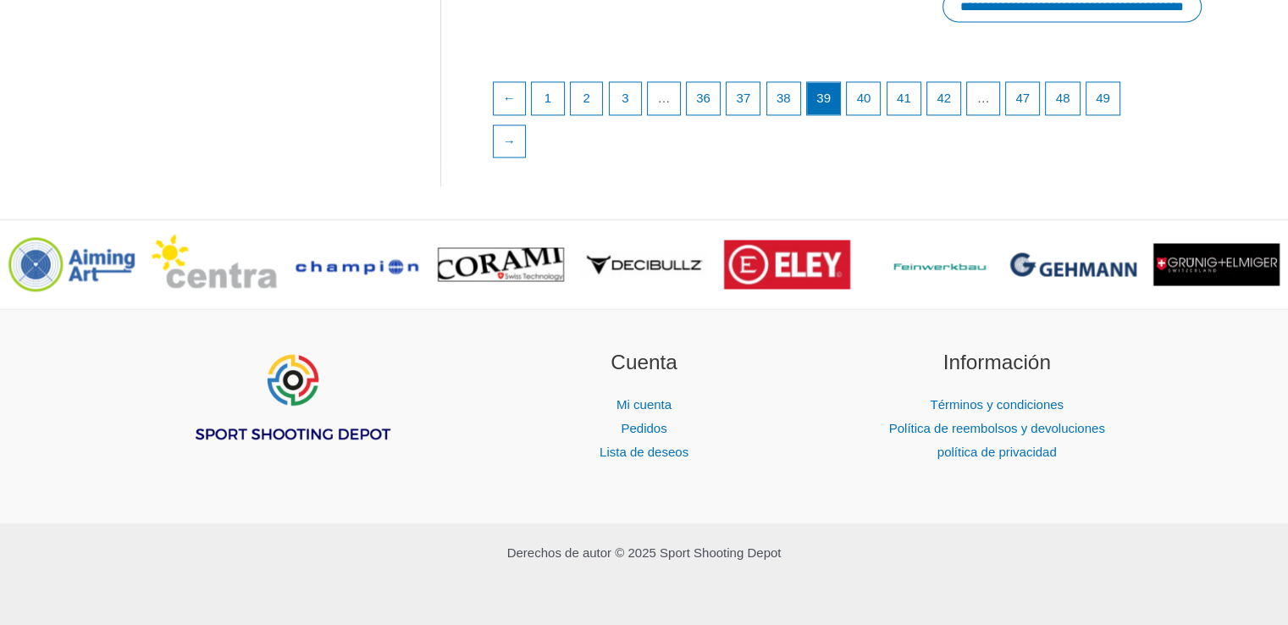
scroll to position [2962, 0]
click at [792, 99] on font "38" at bounding box center [785, 97] width 14 height 14
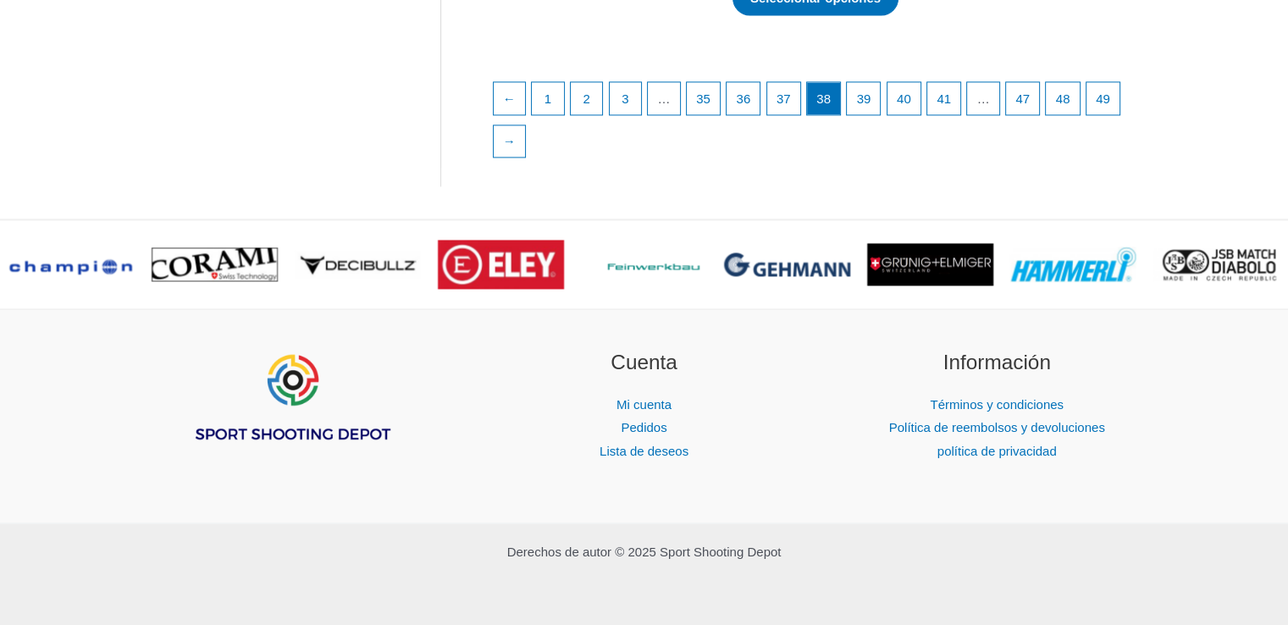
scroll to position [2877, 0]
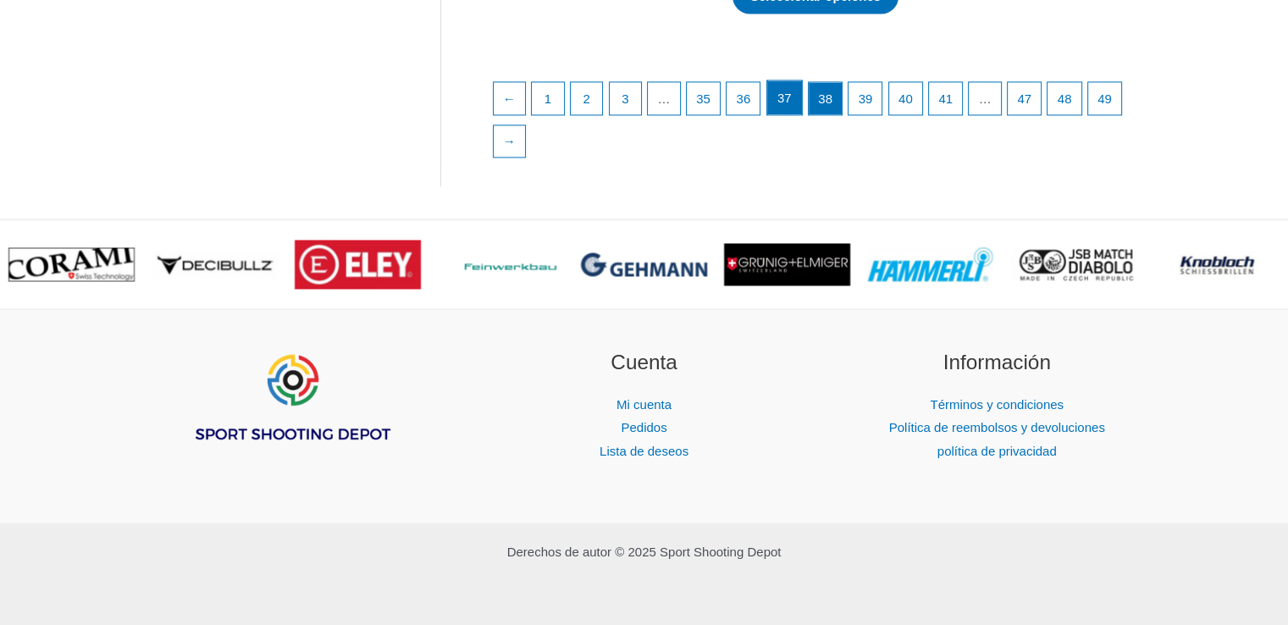
click at [792, 99] on font "37" at bounding box center [785, 98] width 14 height 14
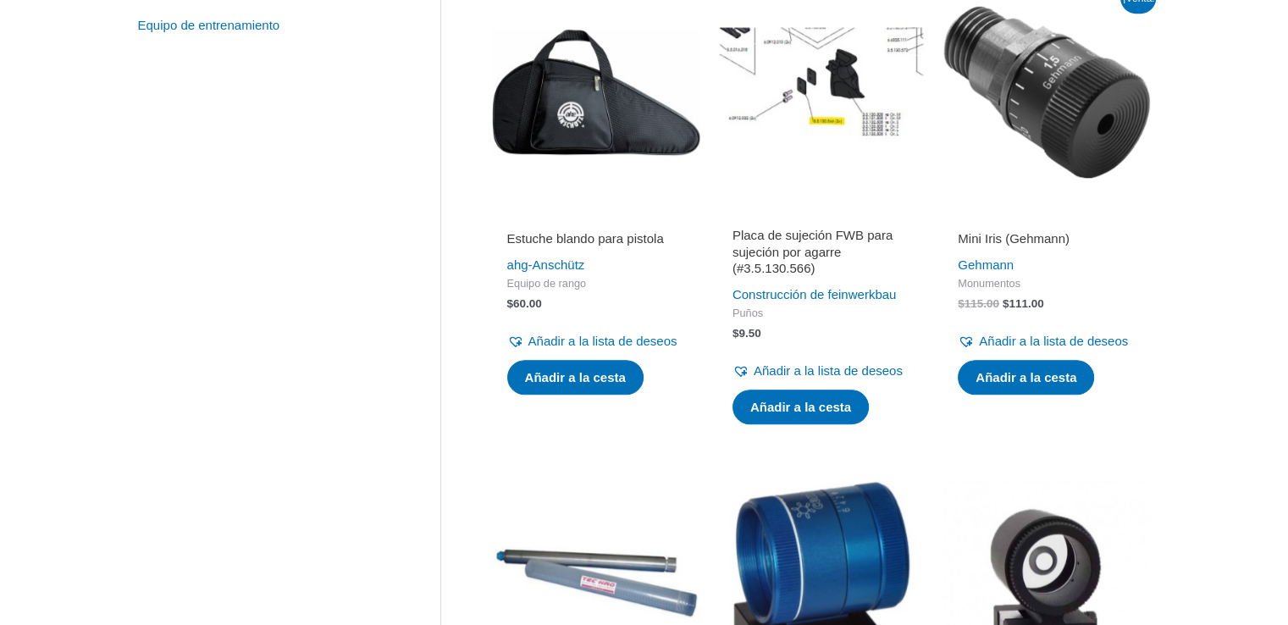
scroll to position [847, 0]
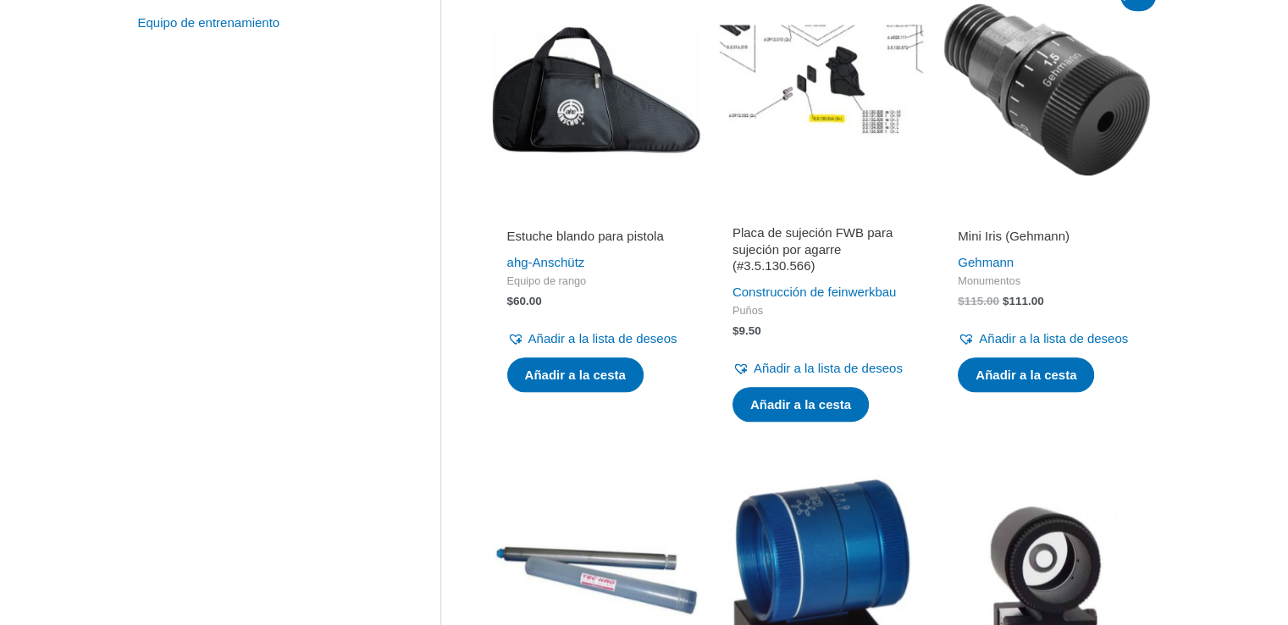
click at [805, 273] on font "Placa de sujeción FWB para sujeción por agarre (#3.5.130.566)" at bounding box center [813, 248] width 160 height 47
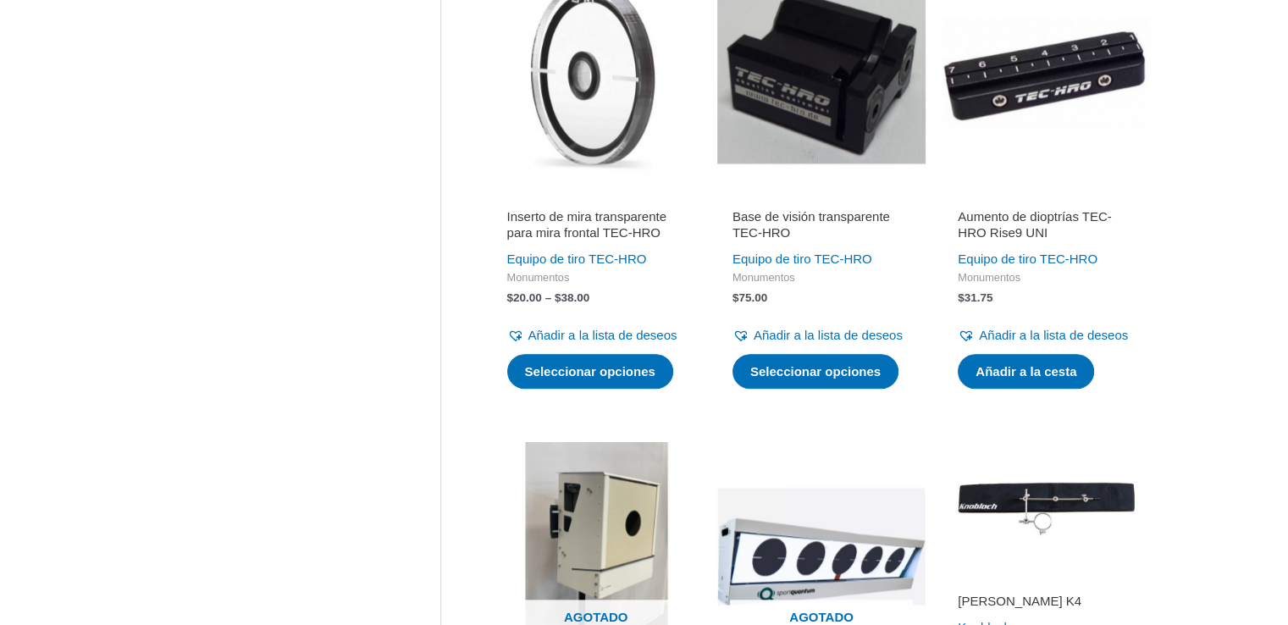
scroll to position [1847, 0]
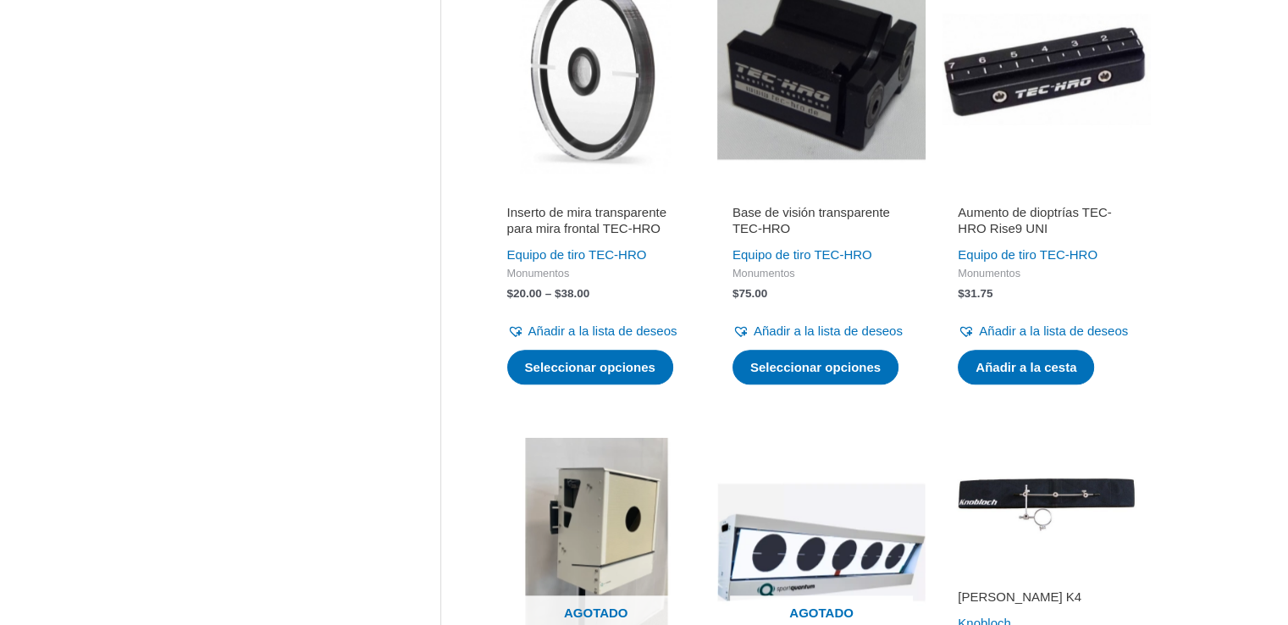
click at [579, 236] on font "Inserto de mira transparente para mira frontal TEC-HRO" at bounding box center [586, 220] width 159 height 31
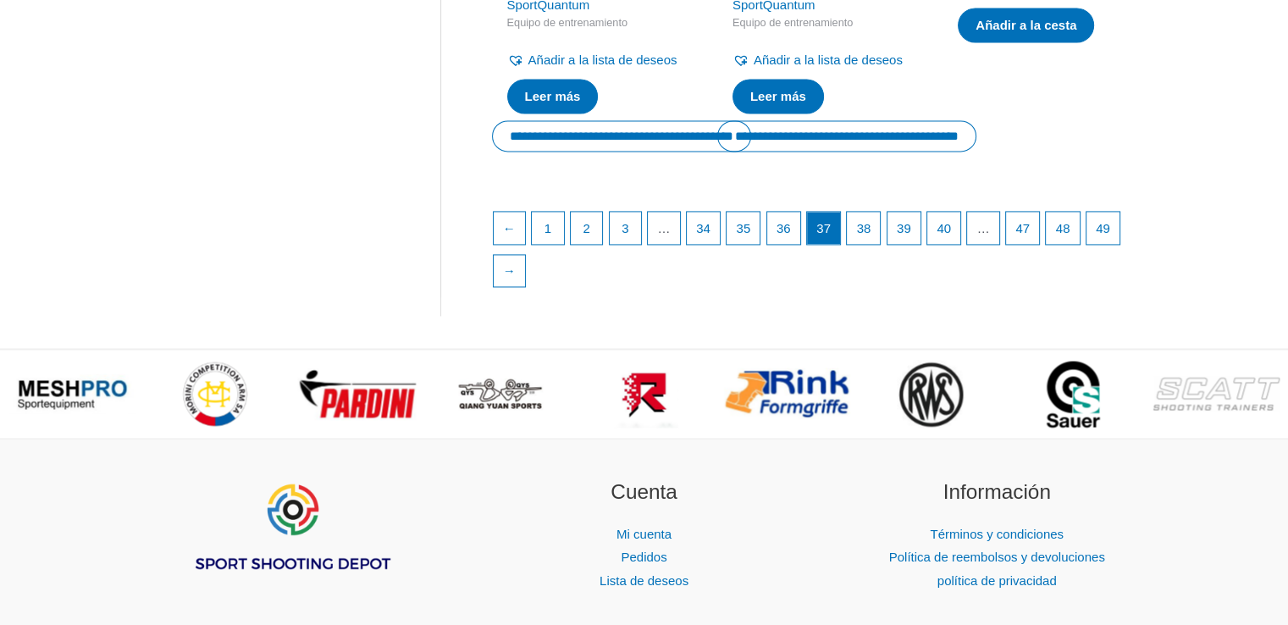
scroll to position [2593, 0]
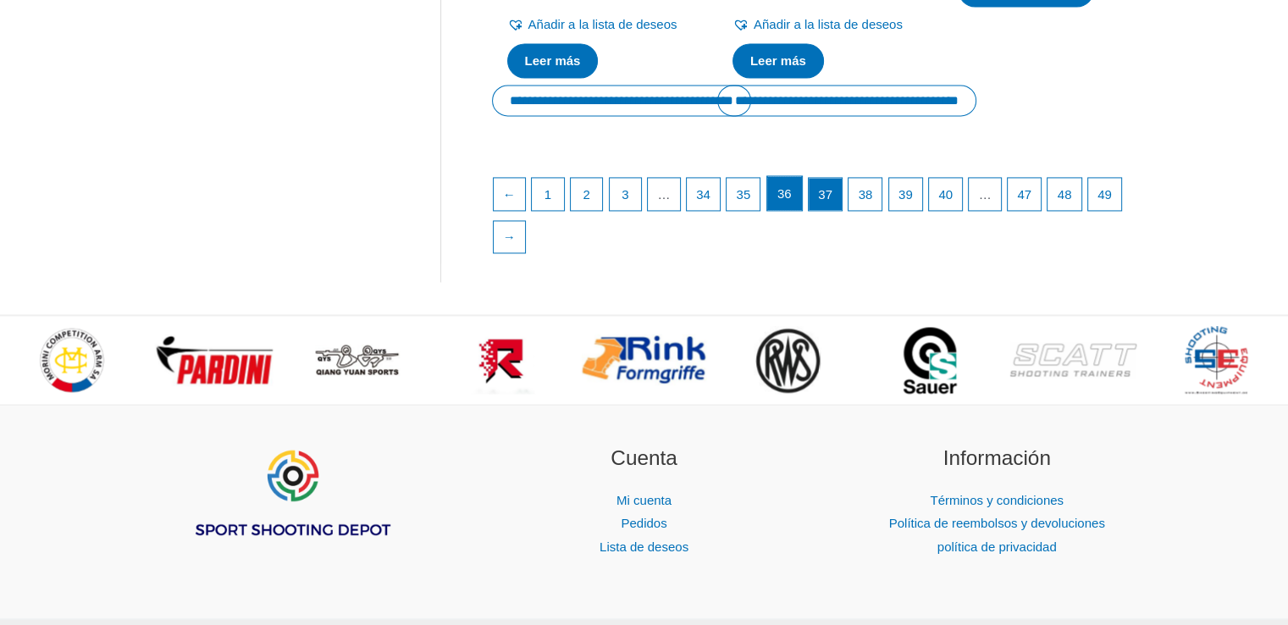
click at [785, 201] on font "36" at bounding box center [785, 193] width 14 height 14
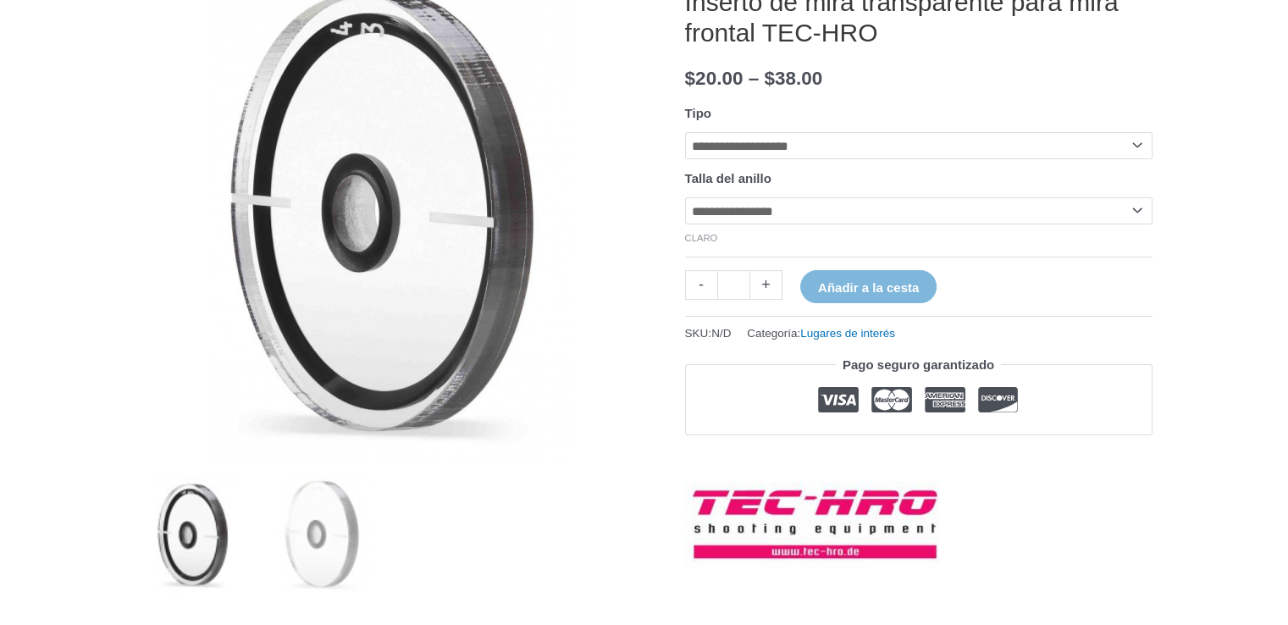
scroll to position [266, 0]
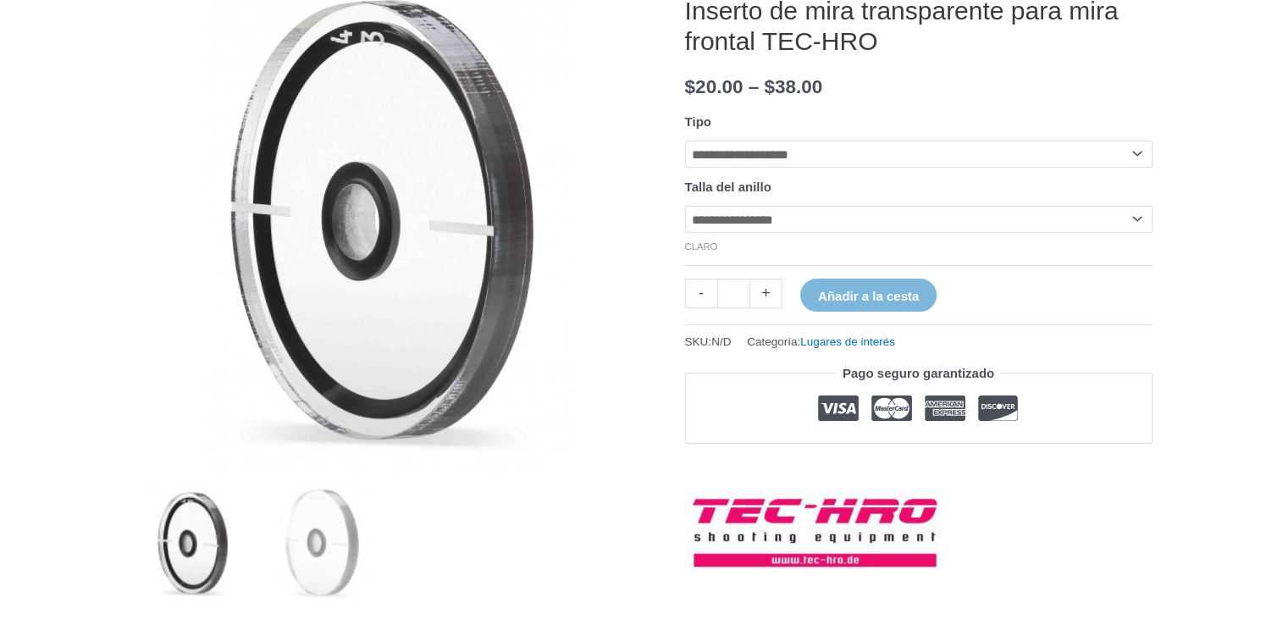
click at [760, 97] on font "–" at bounding box center [754, 86] width 11 height 21
click at [766, 167] on select "**********" at bounding box center [919, 154] width 468 height 27
select select "**********"
click at [685, 162] on select "**********" at bounding box center [919, 154] width 468 height 27
click at [762, 233] on select "**********" at bounding box center [919, 219] width 468 height 27
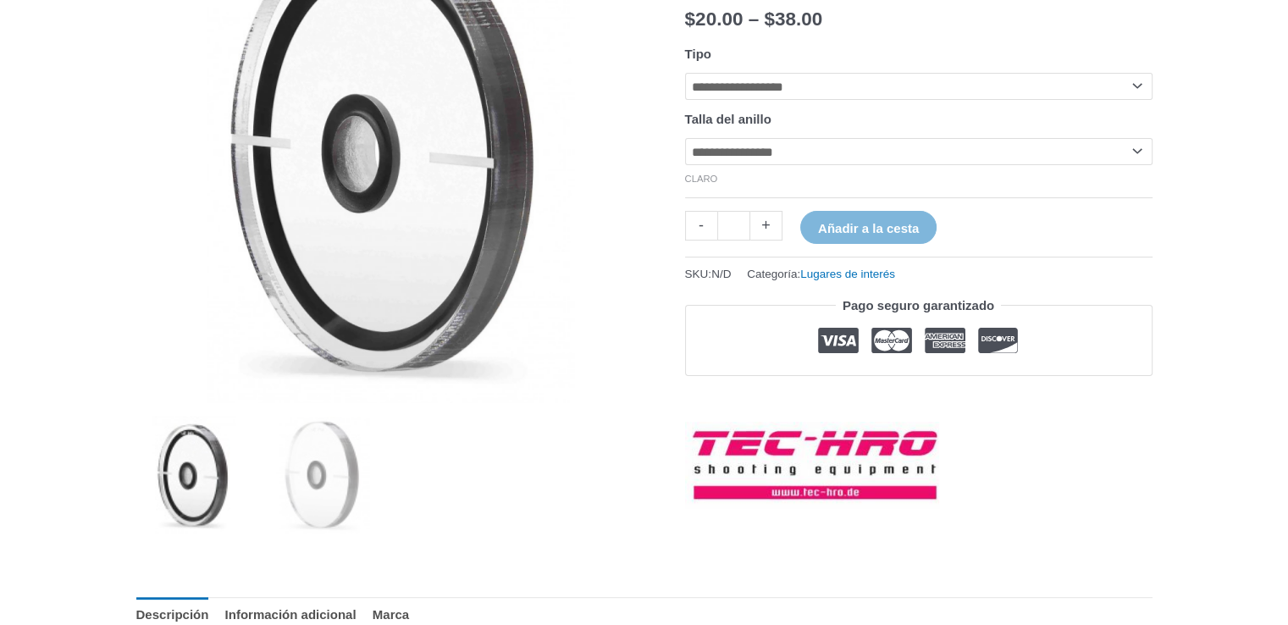
scroll to position [373, 0]
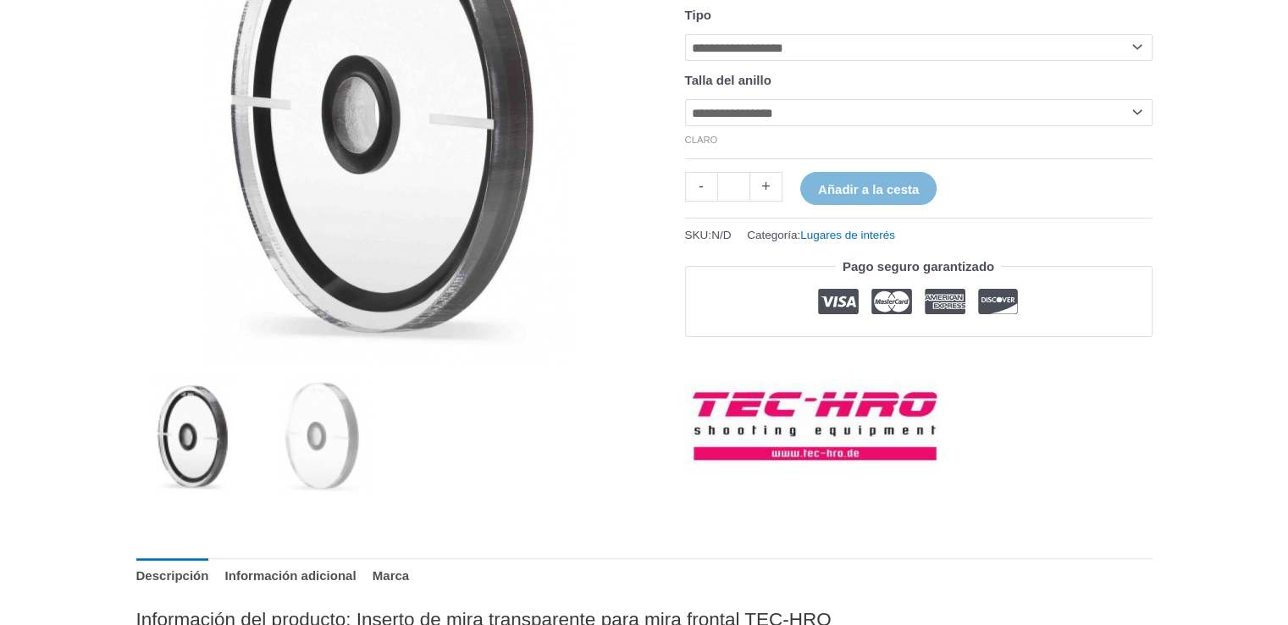
click at [902, 126] on select "**********" at bounding box center [919, 112] width 468 height 27
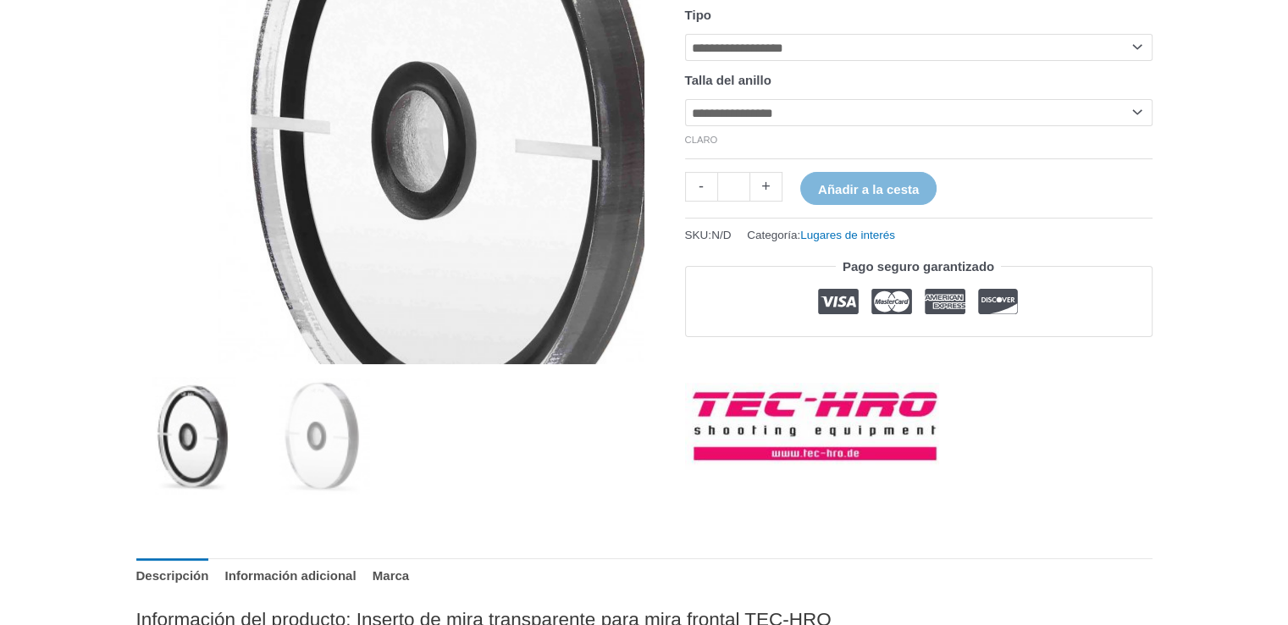
select select "***"
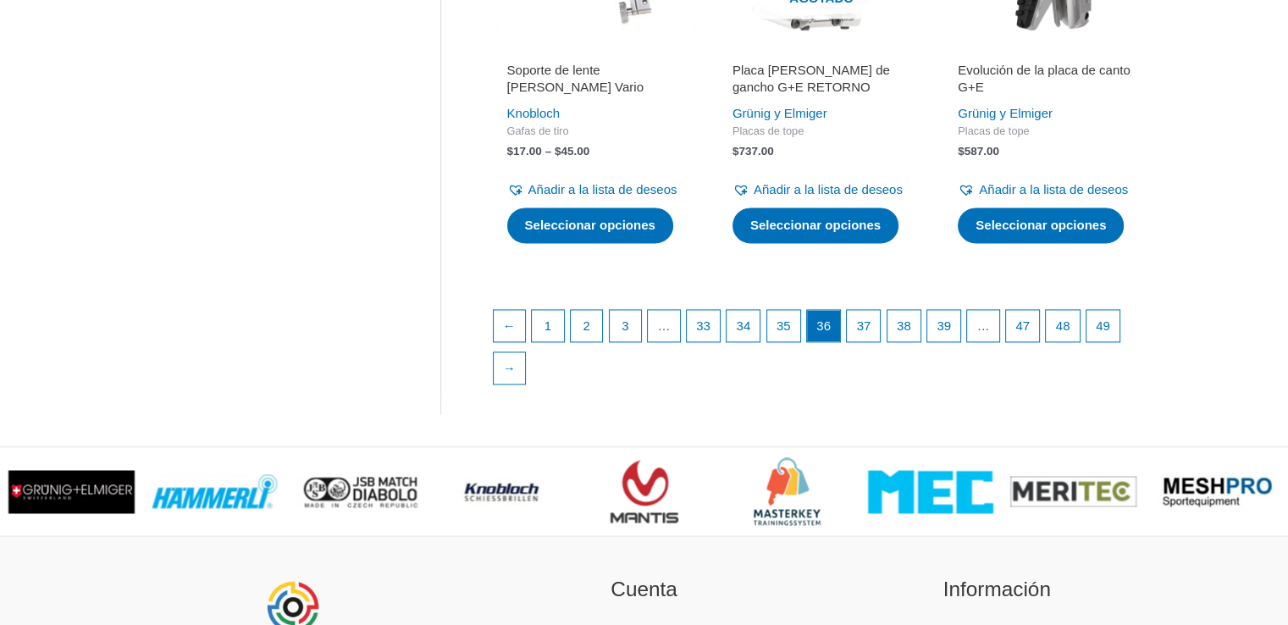
scroll to position [2474, 0]
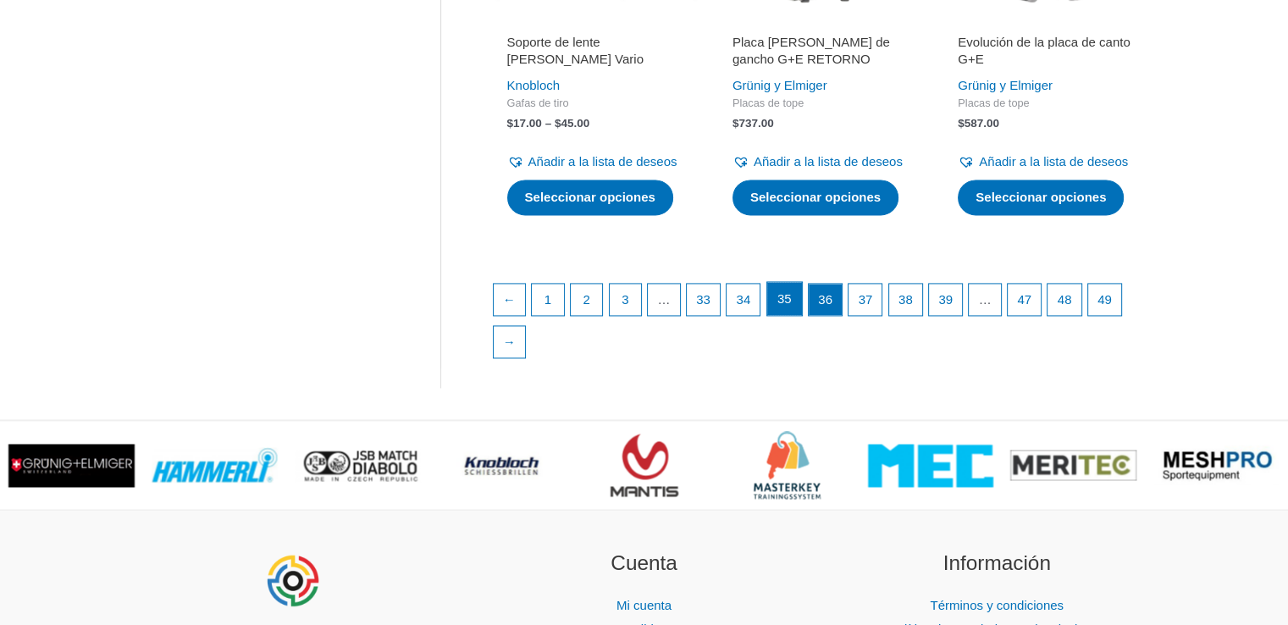
click at [792, 306] on font "35" at bounding box center [785, 298] width 14 height 14
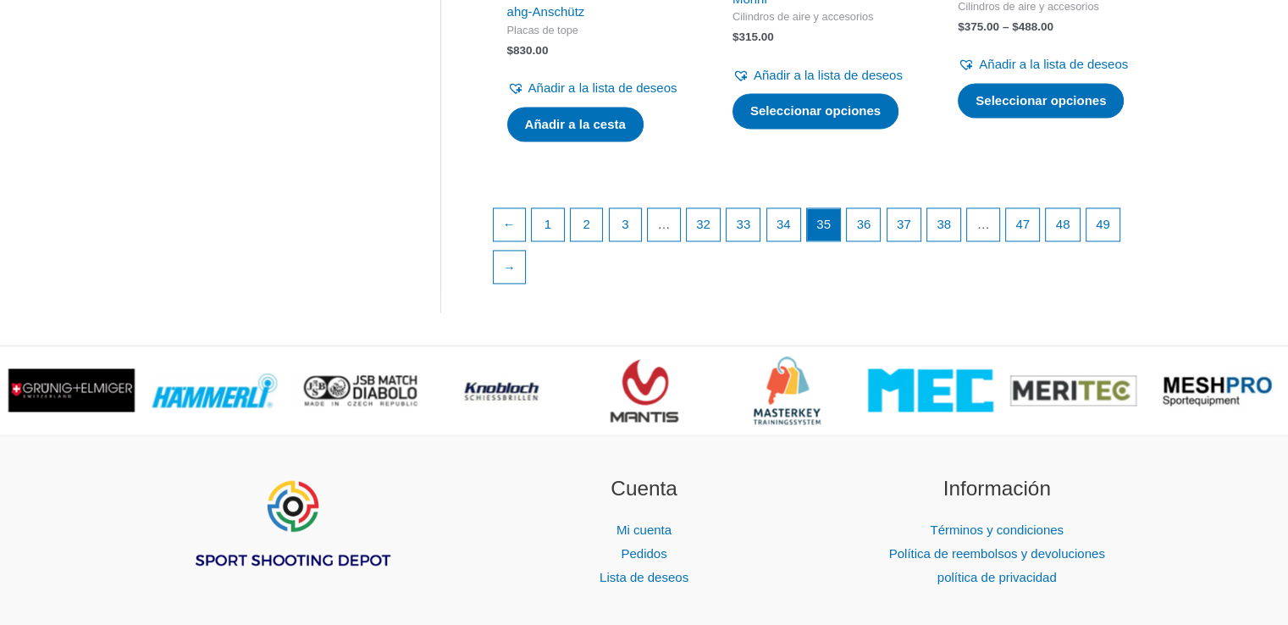
scroll to position [2615, 0]
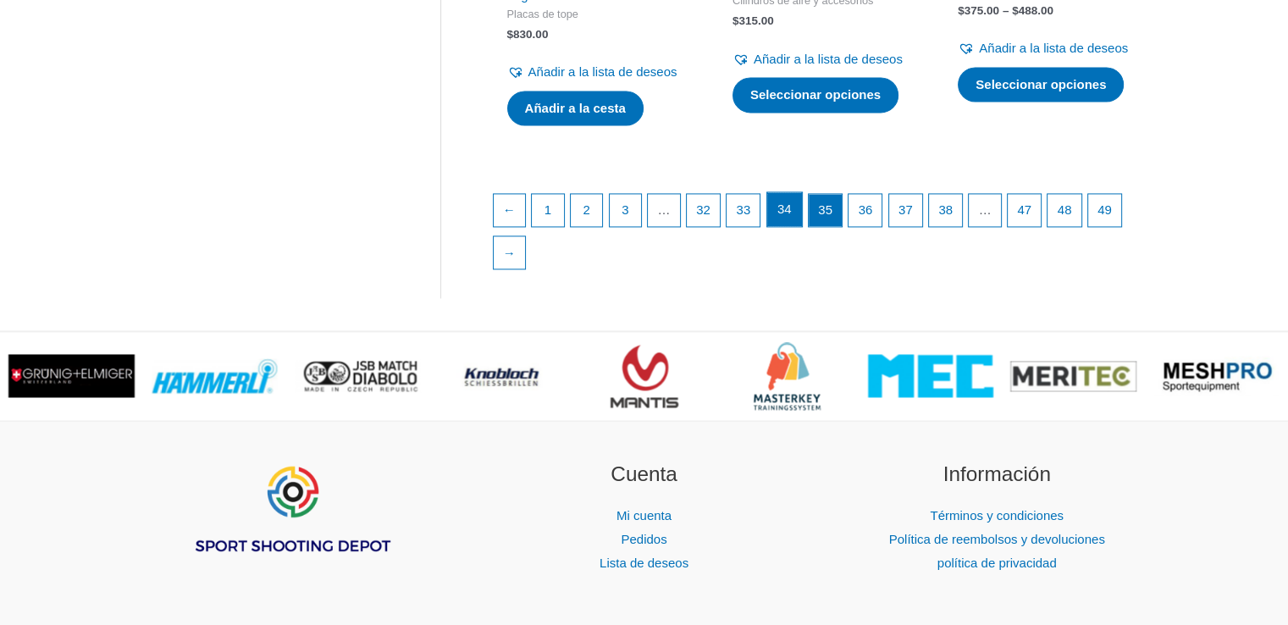
click at [792, 216] on font "34" at bounding box center [785, 209] width 14 height 14
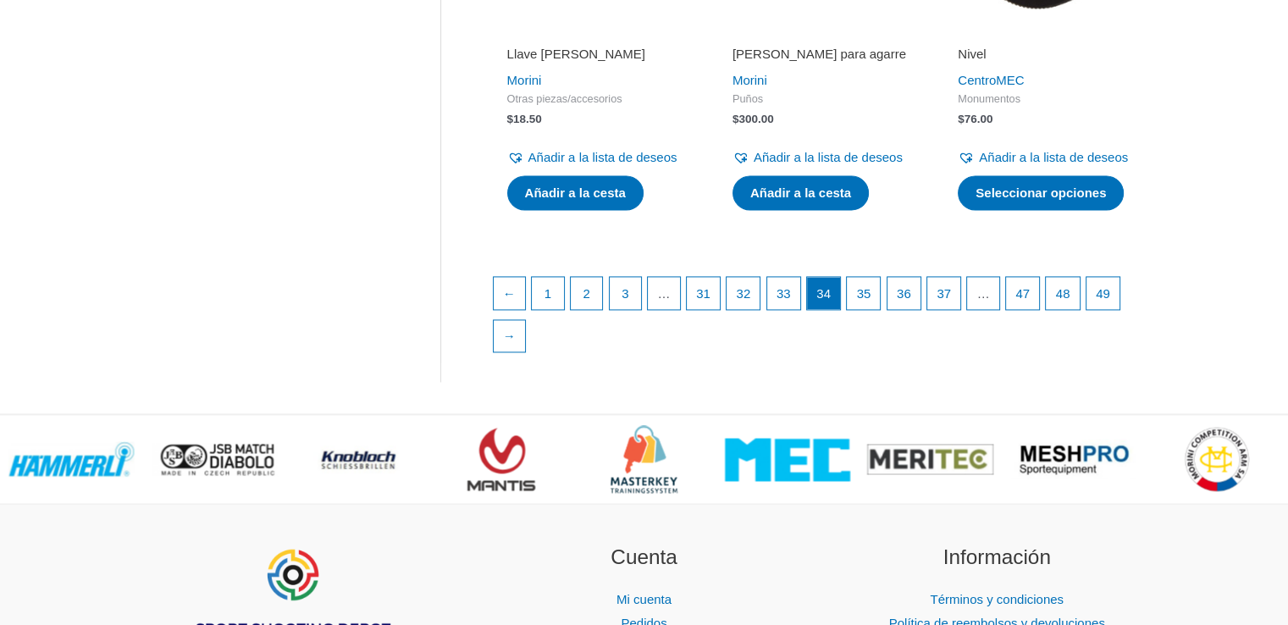
scroll to position [2549, 0]
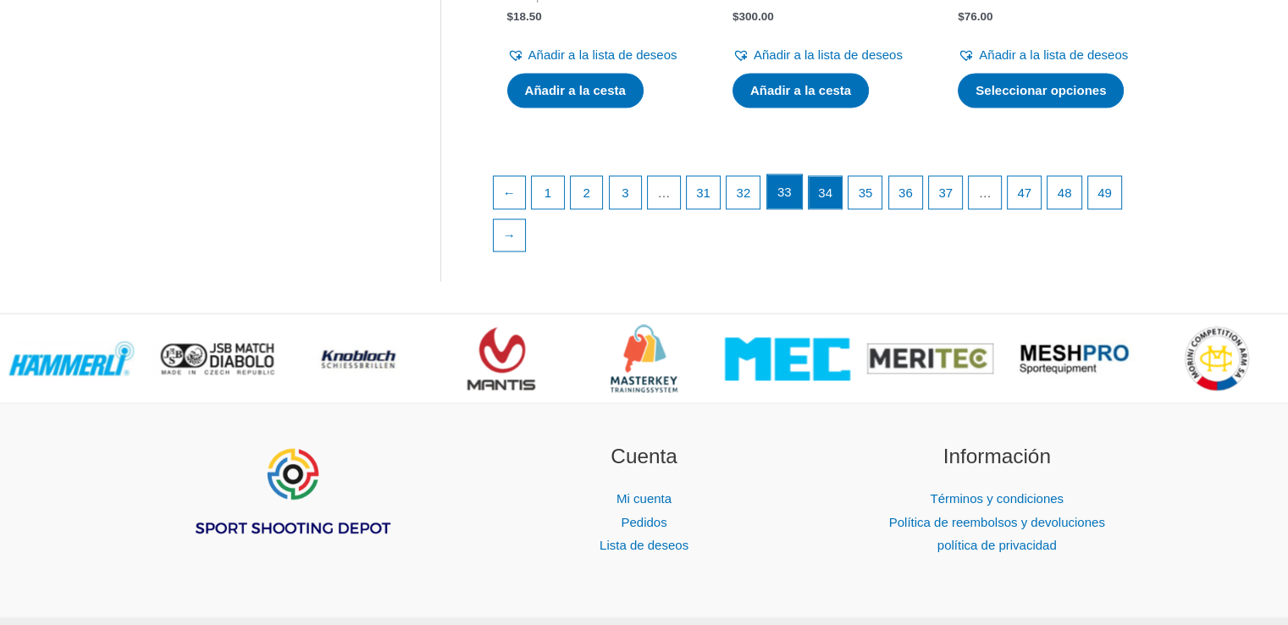
click at [784, 199] on font "33" at bounding box center [785, 192] width 14 height 14
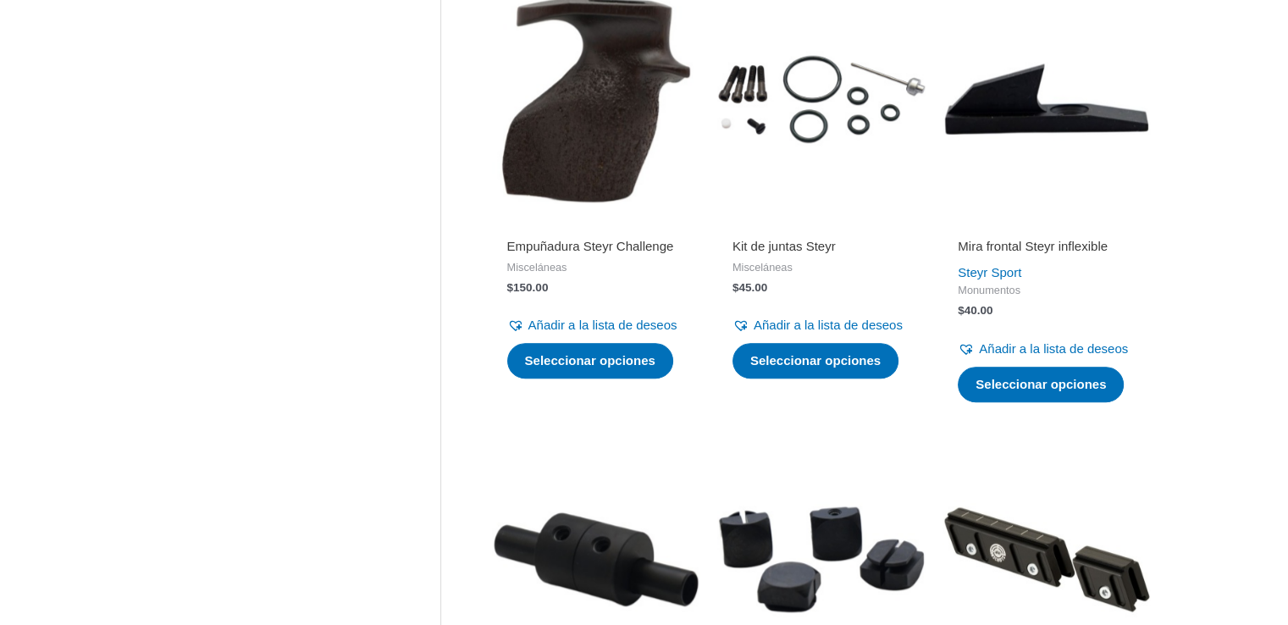
scroll to position [1313, 0]
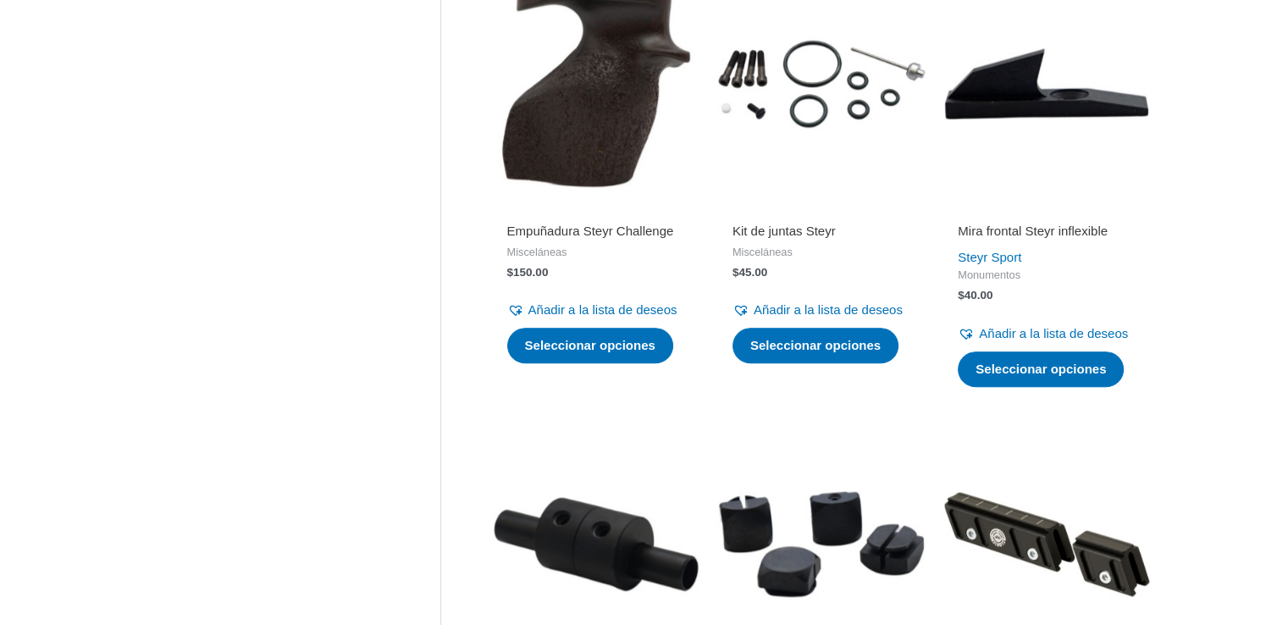
click at [793, 238] on font "Kit de juntas Steyr" at bounding box center [784, 231] width 103 height 14
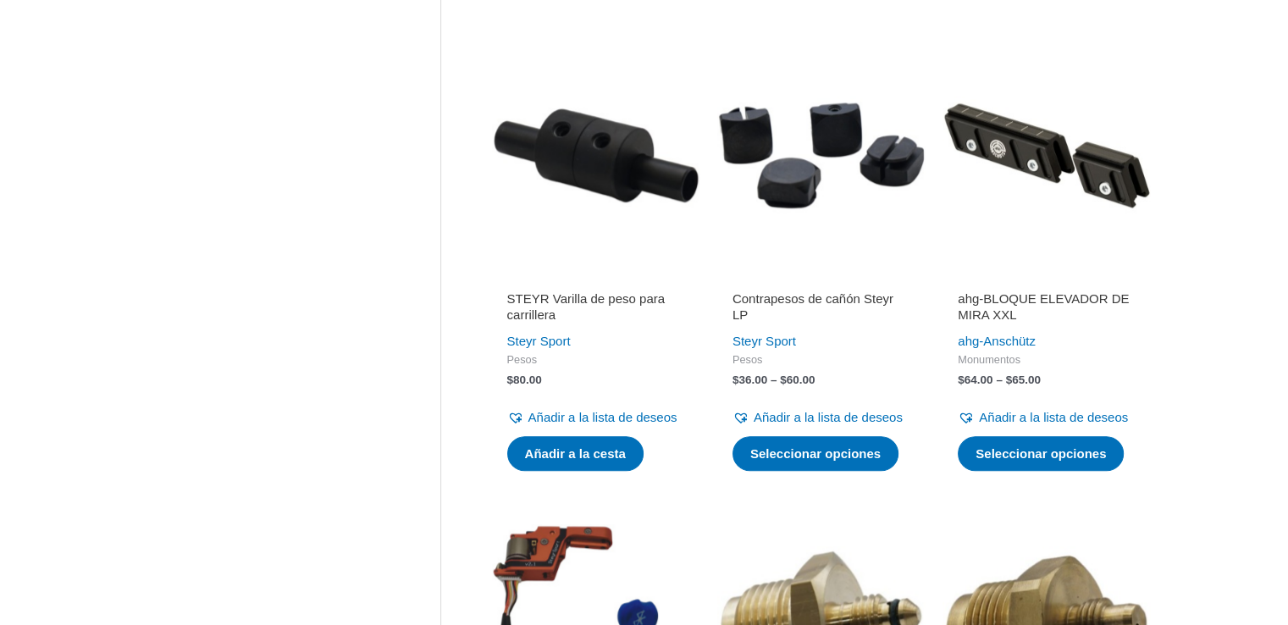
scroll to position [1718, 0]
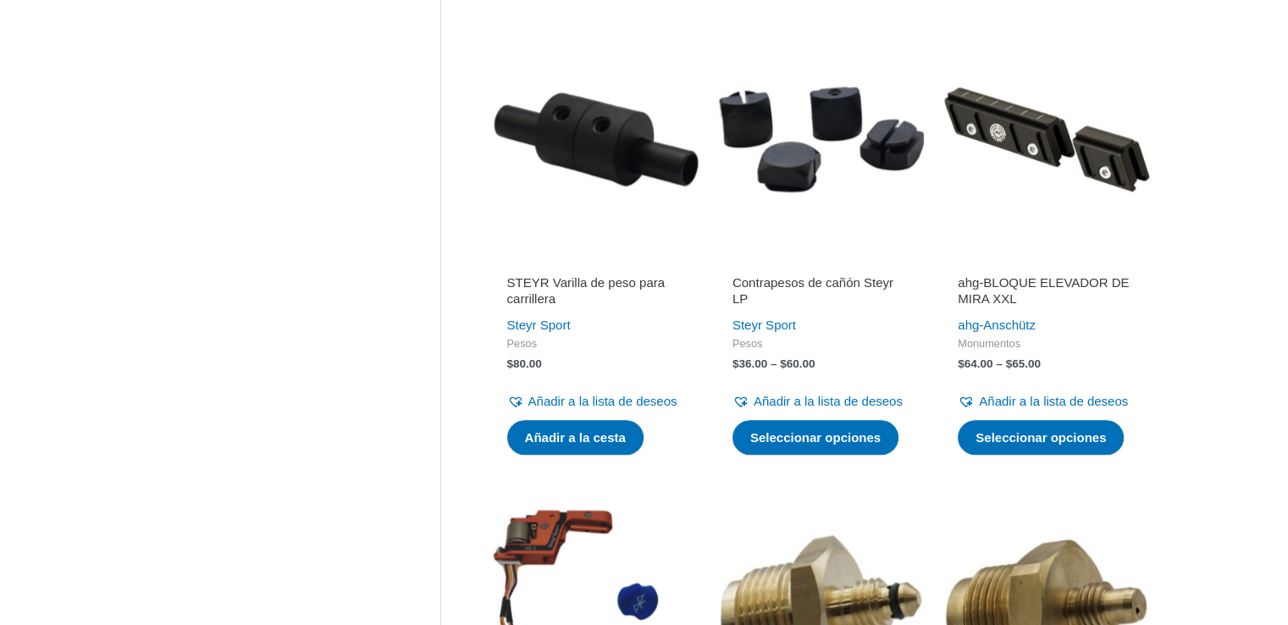
click at [999, 307] on font "ahg-BLOQUE ELEVADOR DE MIRA XXL" at bounding box center [1043, 290] width 171 height 31
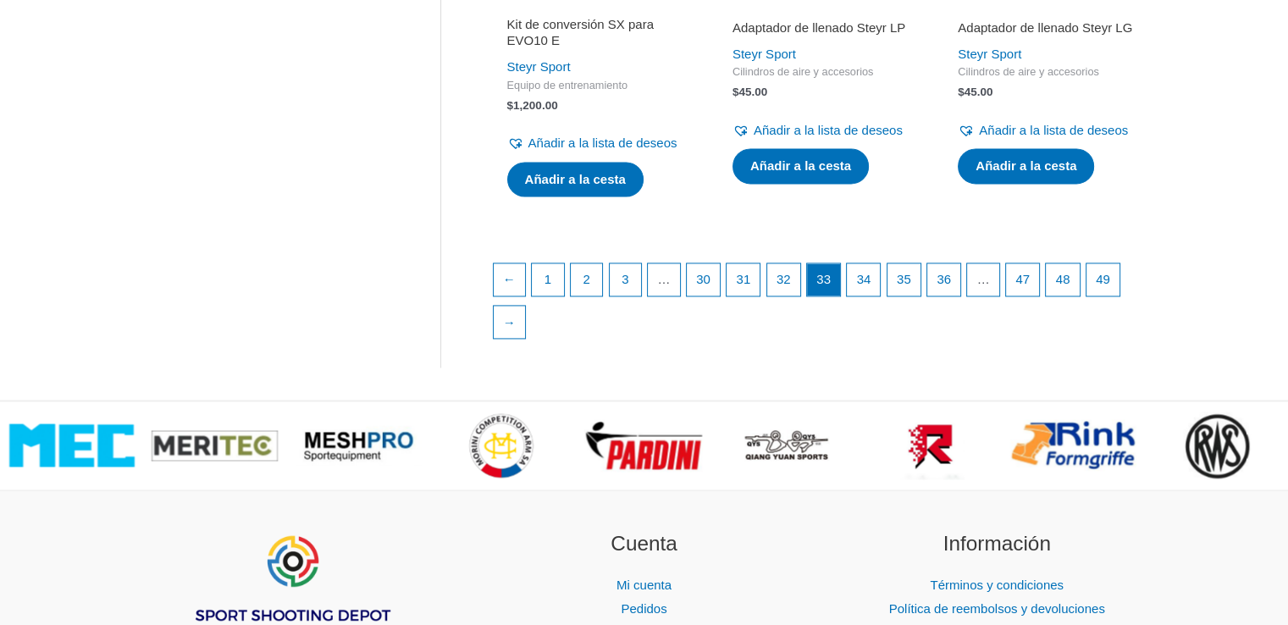
scroll to position [2473, 0]
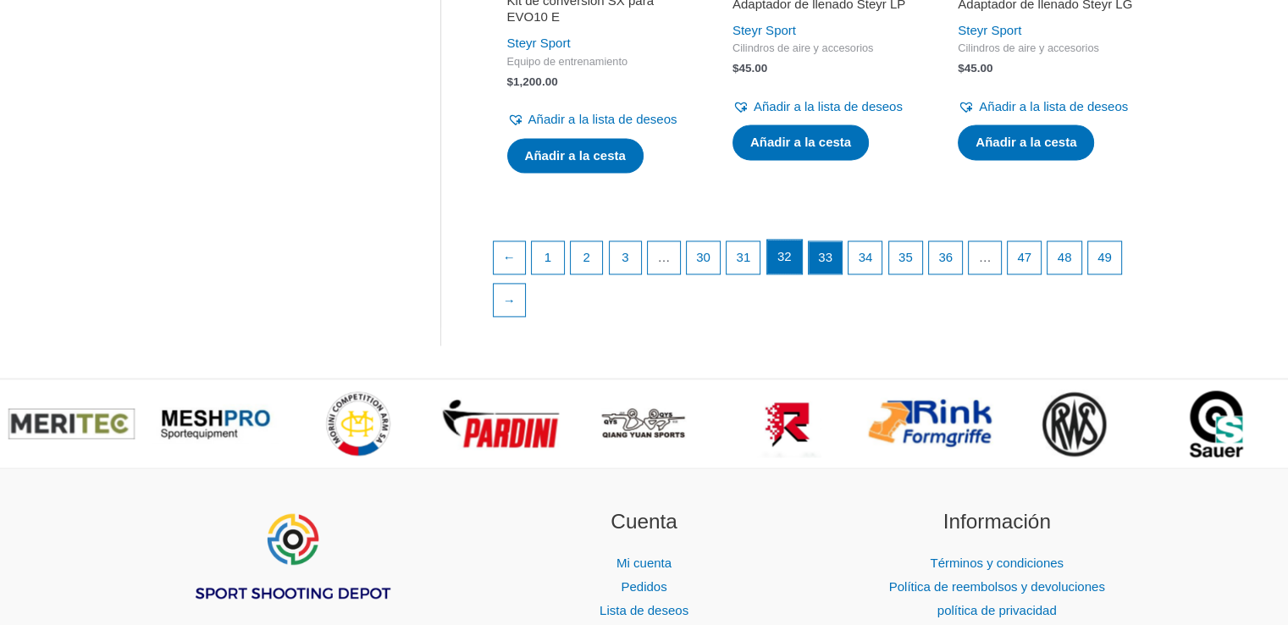
click at [792, 263] on font "32" at bounding box center [785, 256] width 14 height 14
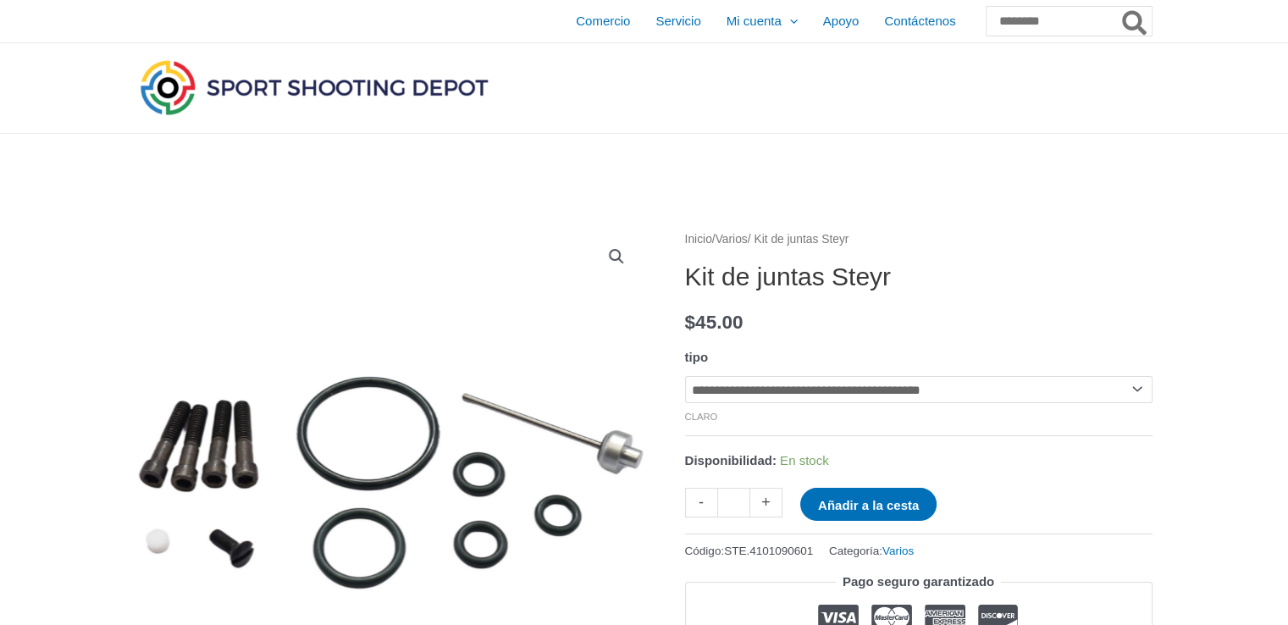
click at [922, 393] on select "**********" at bounding box center [919, 389] width 468 height 27
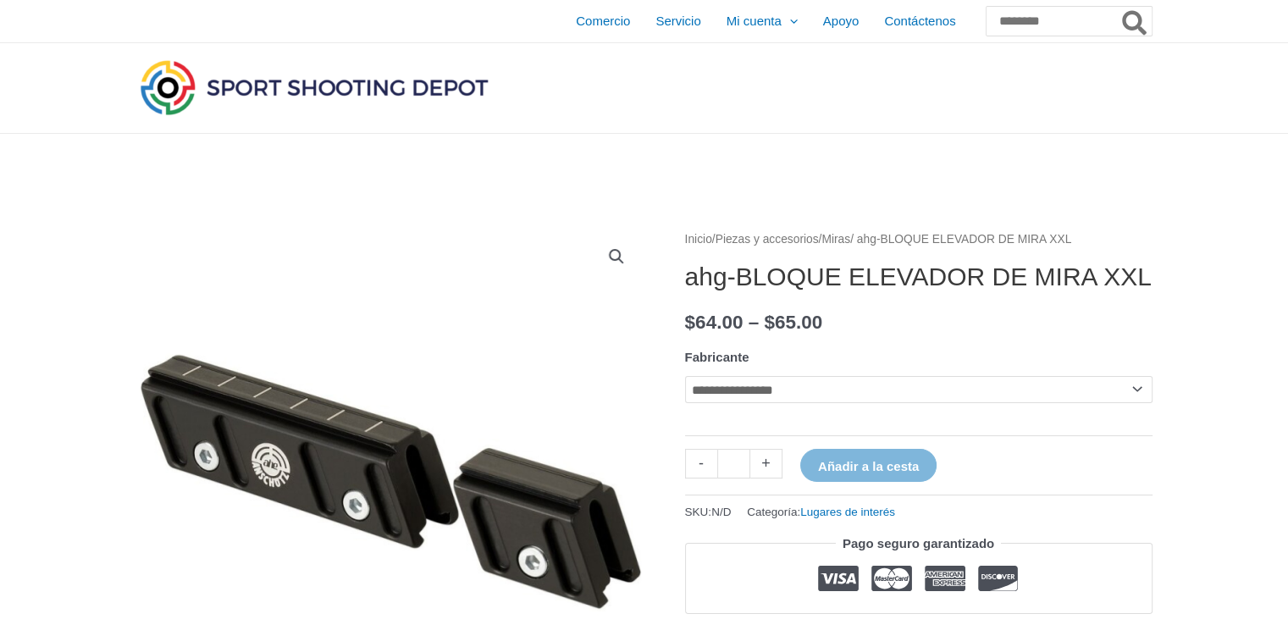
click at [978, 403] on select "**********" at bounding box center [919, 389] width 468 height 27
select select "*********"
click at [685, 403] on select "**********" at bounding box center [919, 389] width 468 height 27
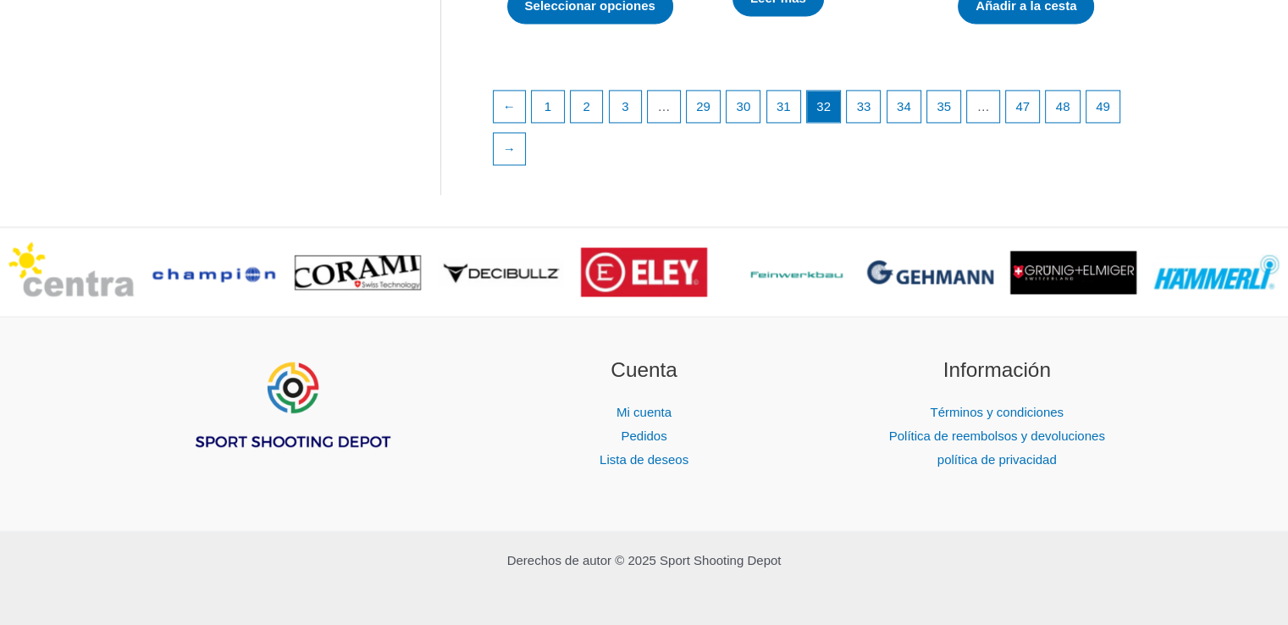
scroll to position [2741, 0]
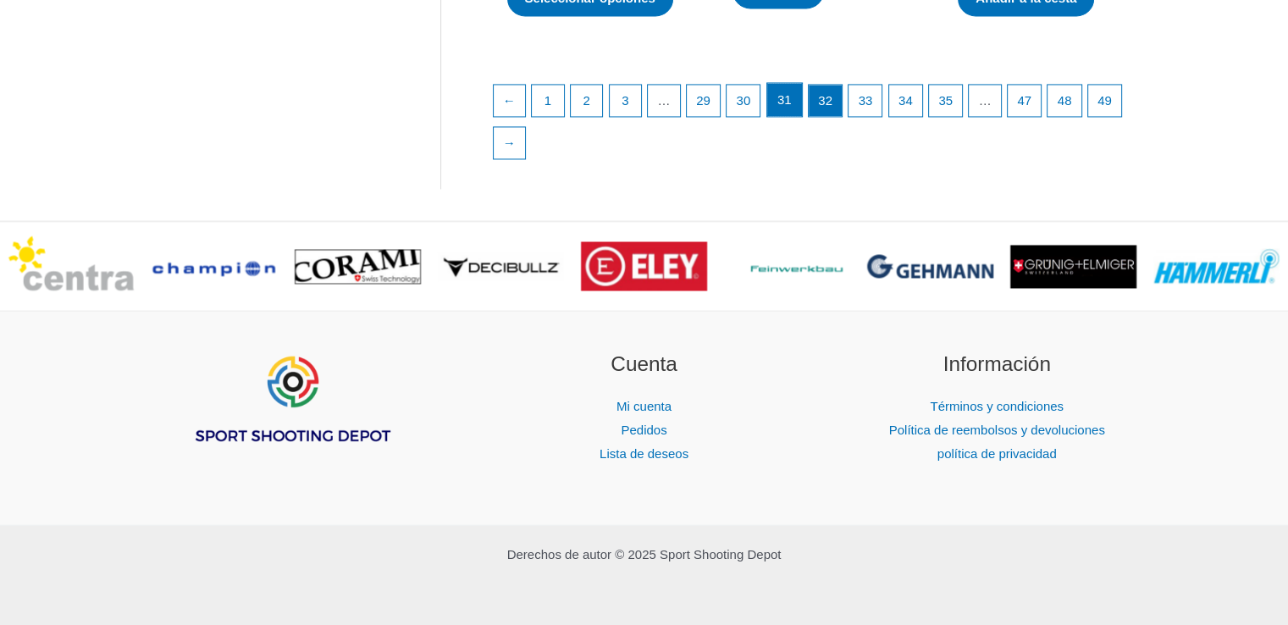
click at [792, 107] on font "31" at bounding box center [785, 99] width 14 height 14
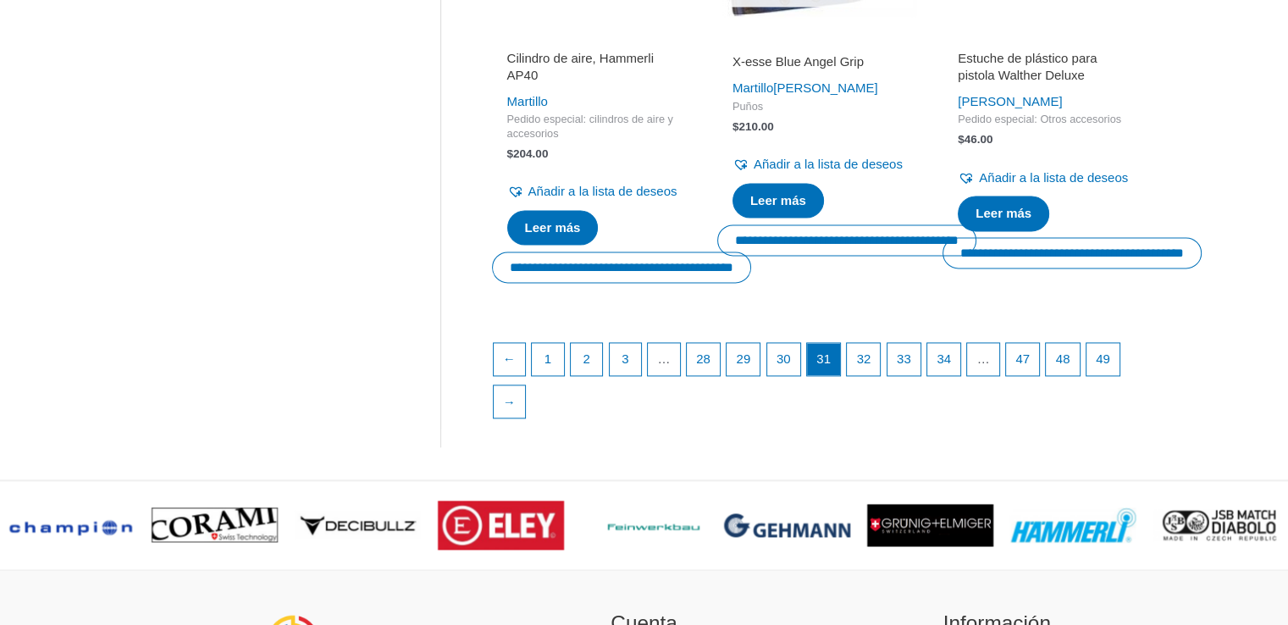
scroll to position [2547, 0]
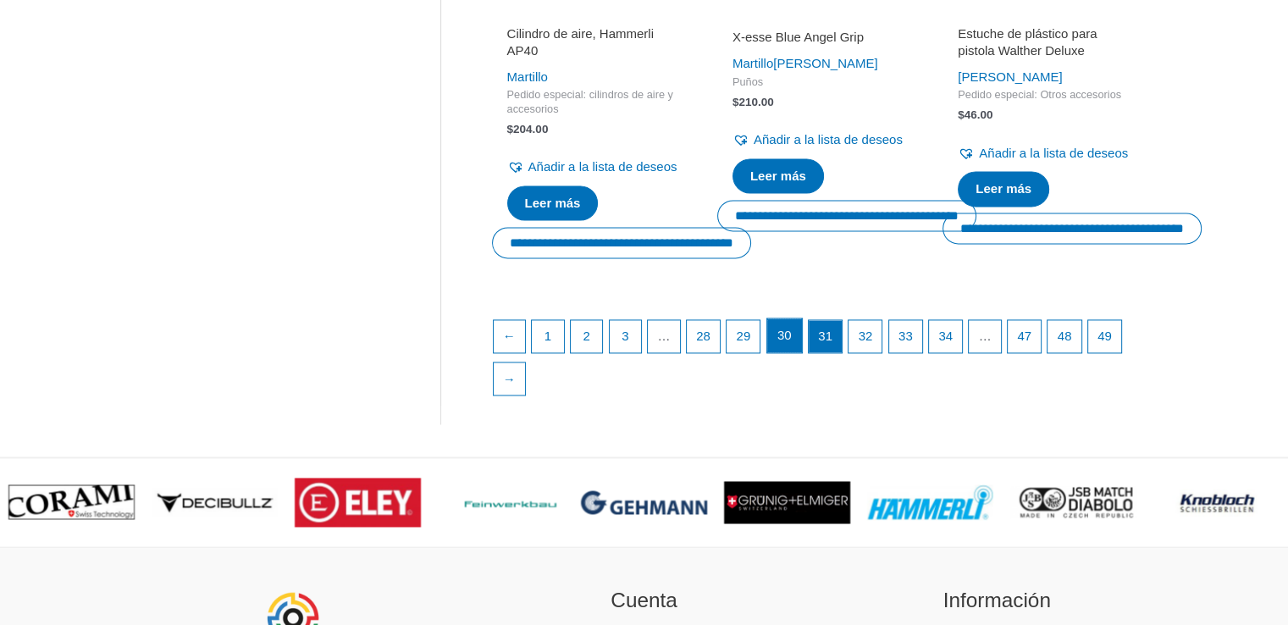
click at [793, 352] on link "30" at bounding box center [784, 335] width 35 height 34
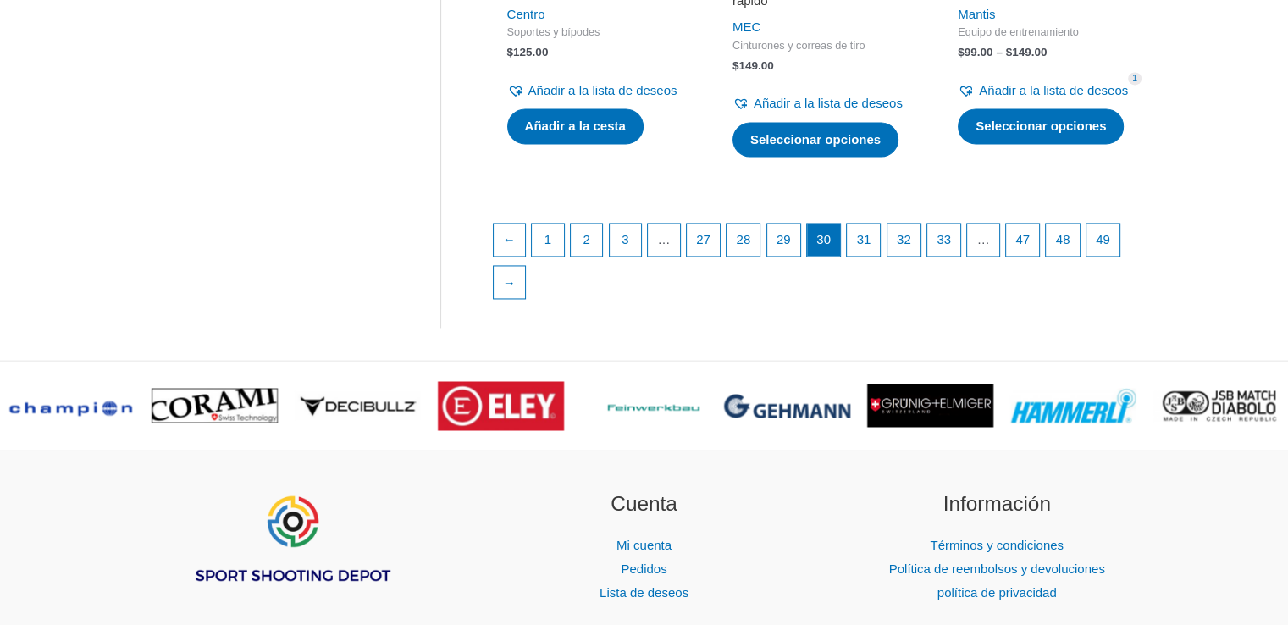
scroll to position [2622, 0]
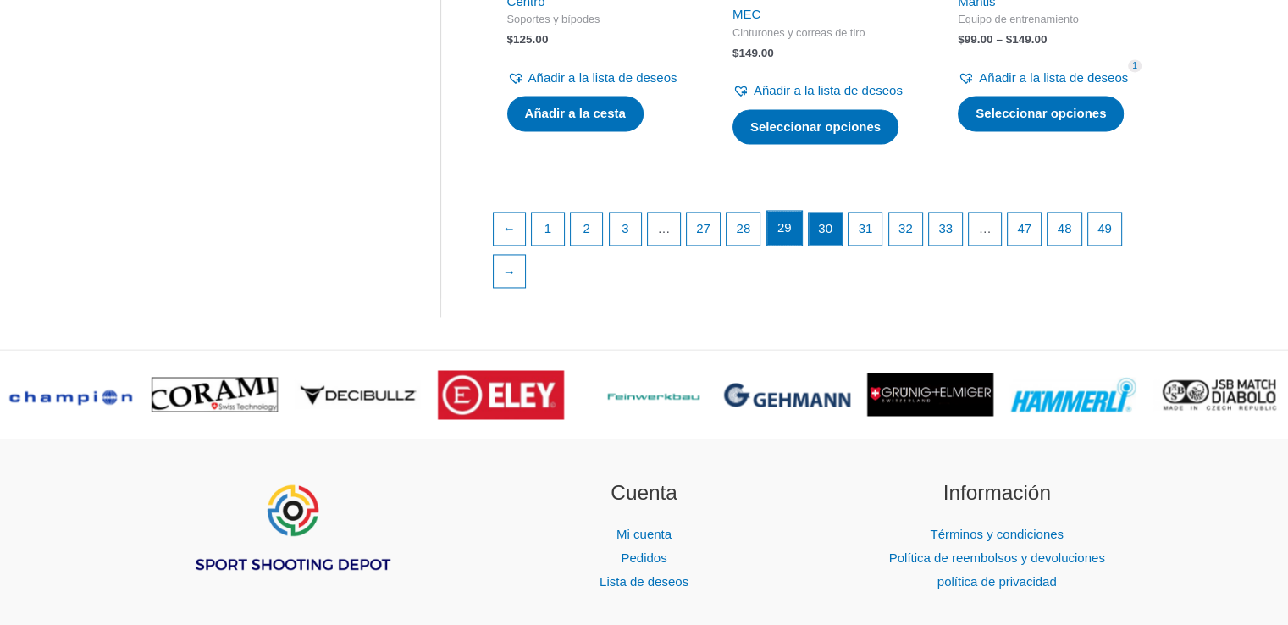
click at [792, 235] on font "29" at bounding box center [785, 227] width 14 height 14
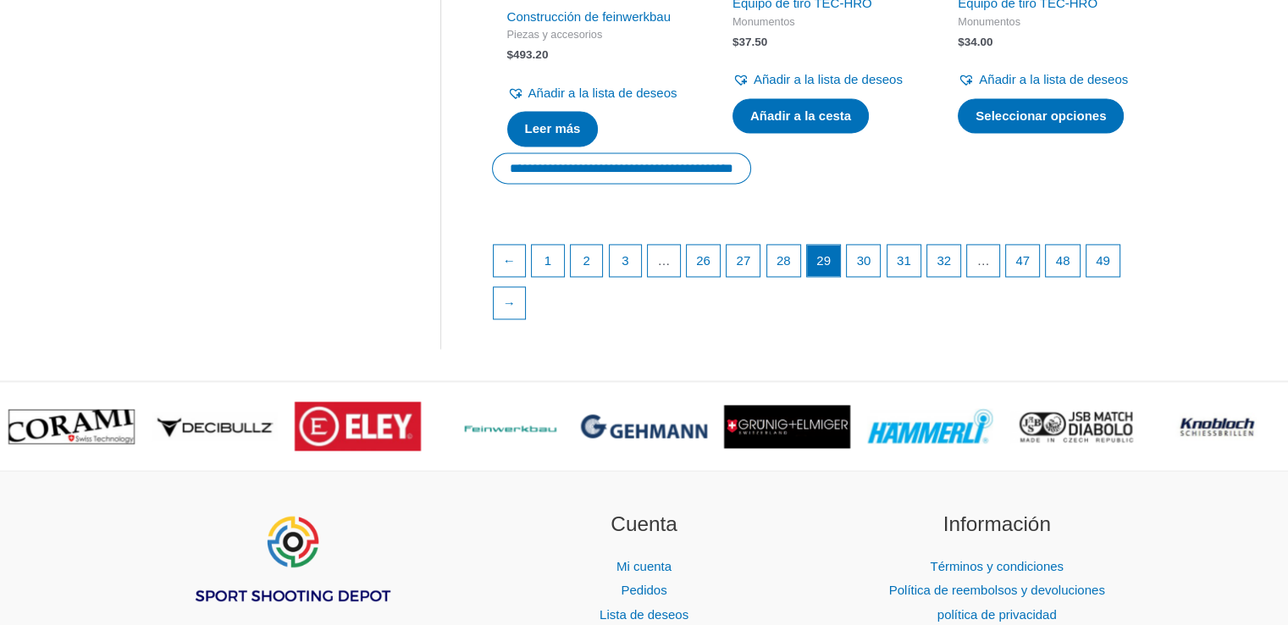
scroll to position [2636, 0]
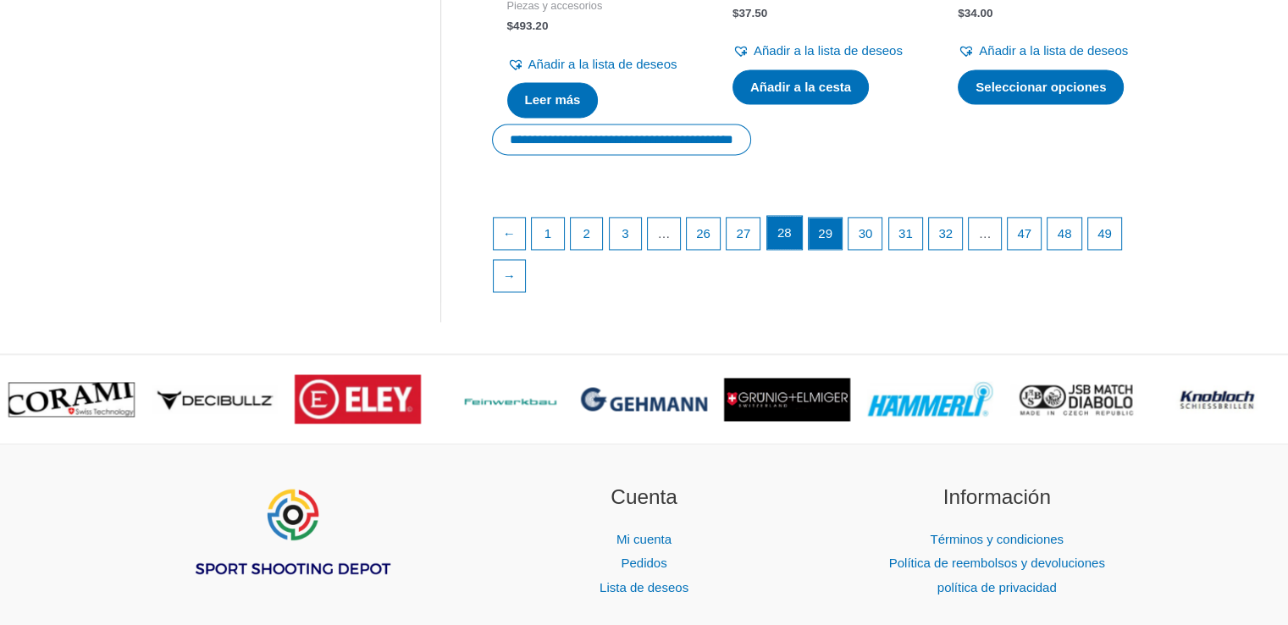
click at [794, 250] on link "28" at bounding box center [784, 233] width 35 height 34
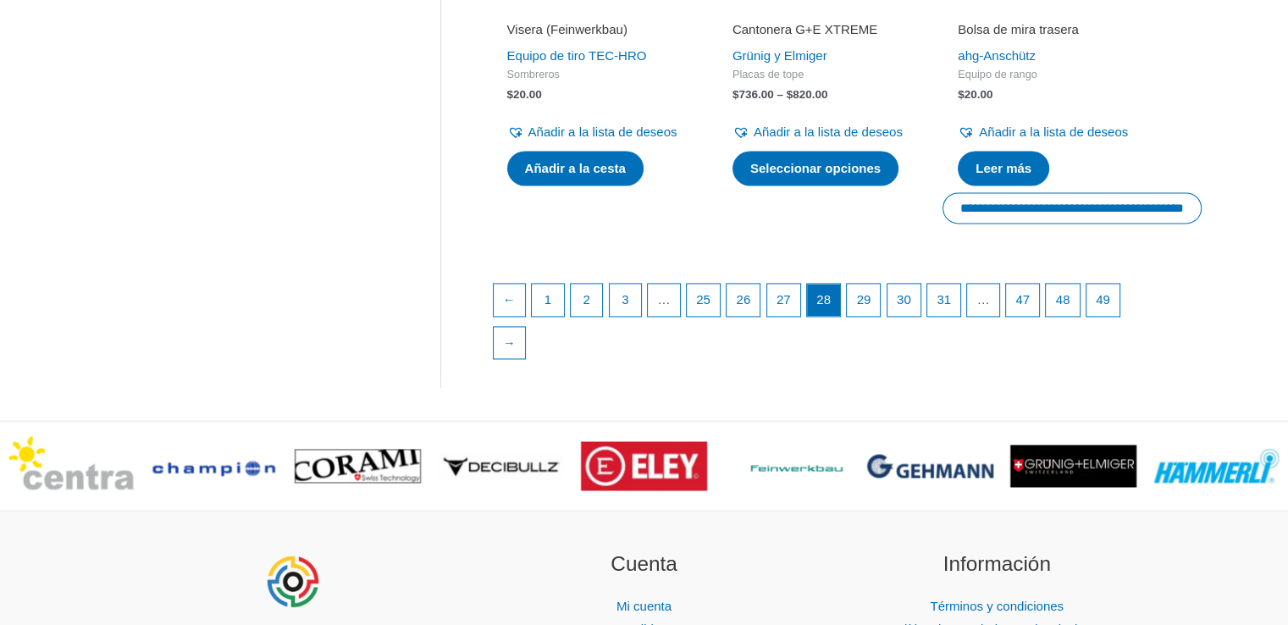
scroll to position [2543, 0]
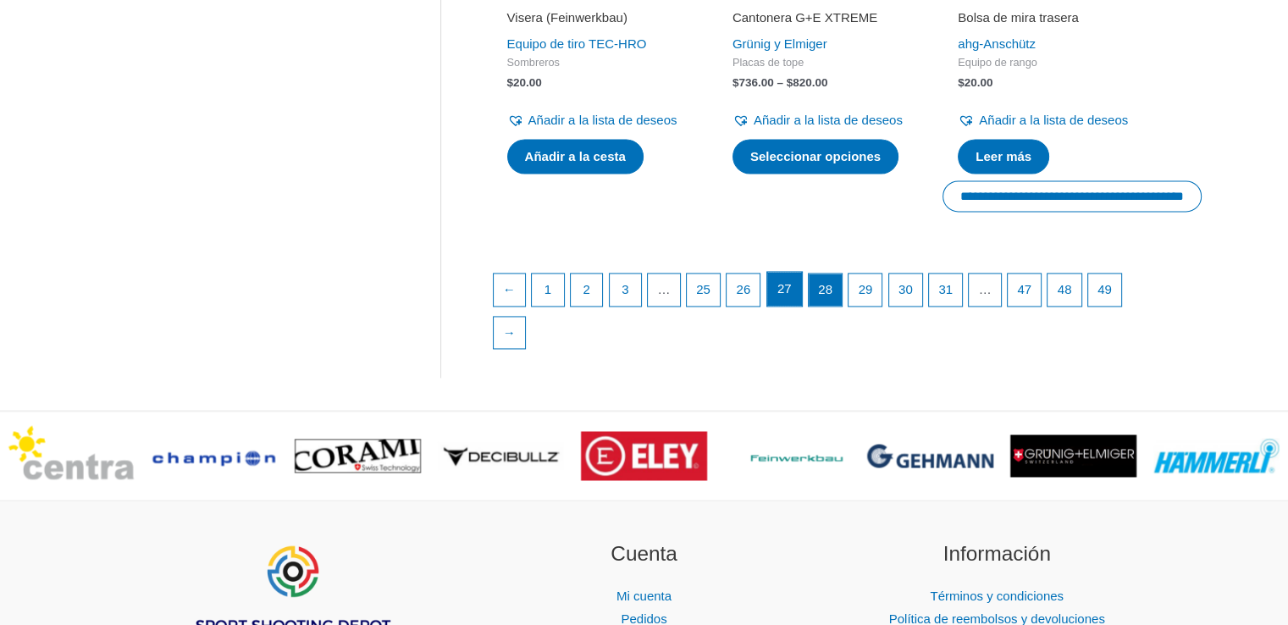
click at [786, 296] on font "27" at bounding box center [785, 288] width 14 height 14
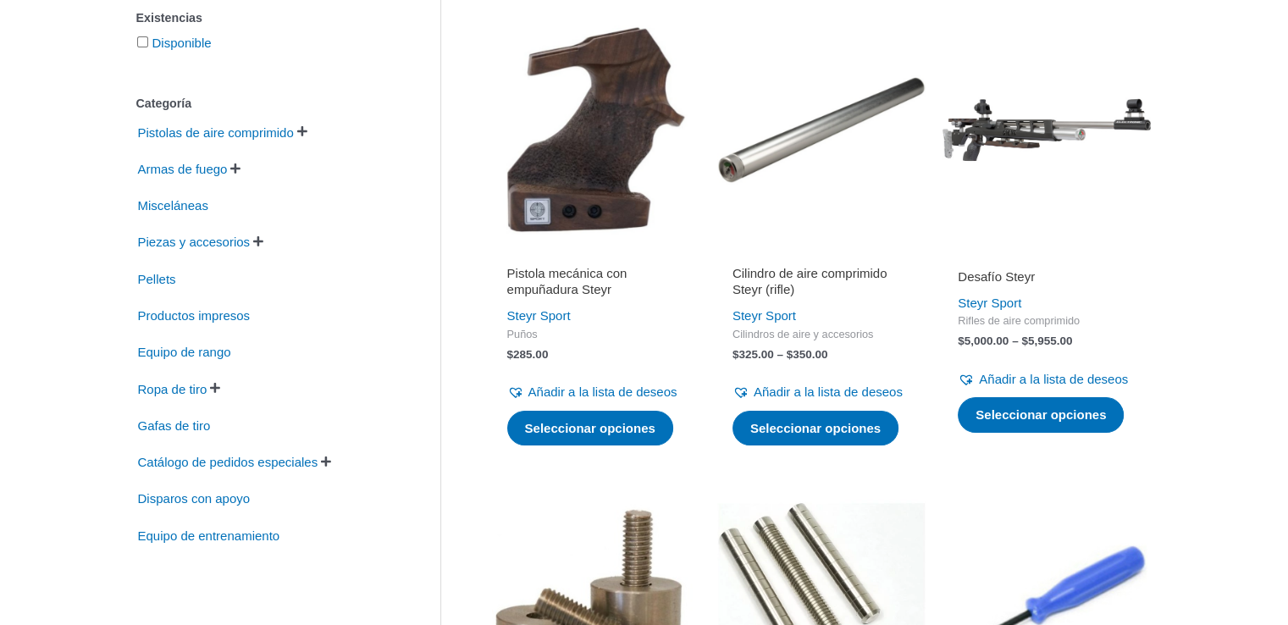
scroll to position [338, 0]
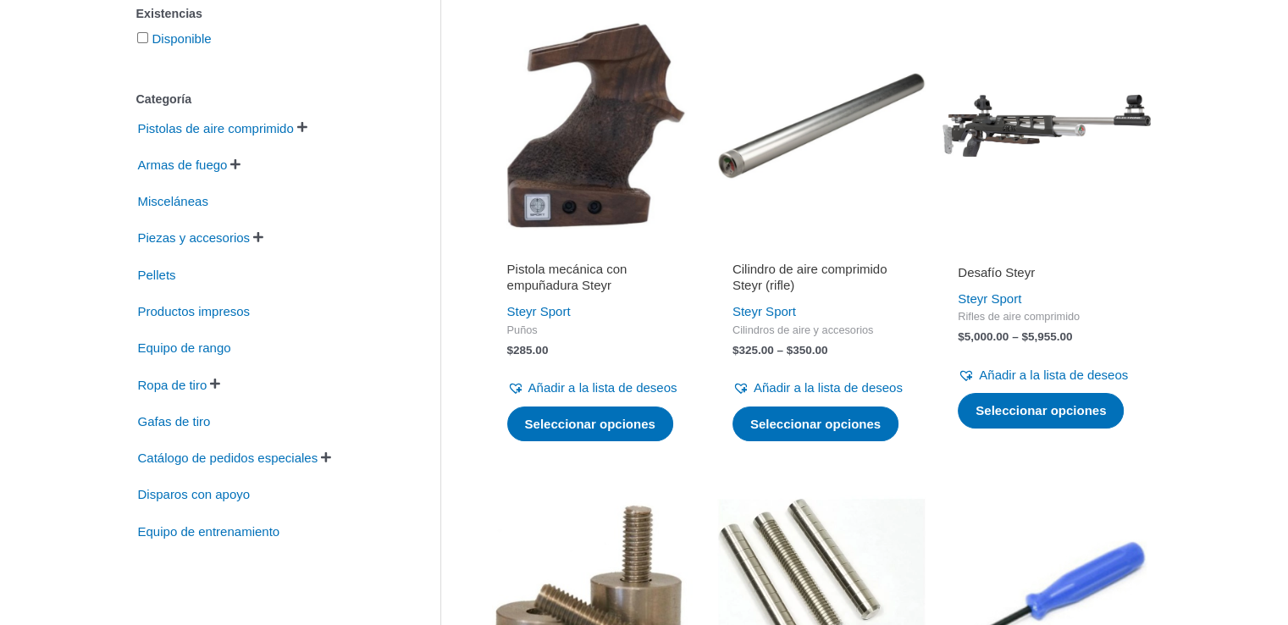
click at [1006, 287] on div "Steyr Sport" at bounding box center [1047, 299] width 178 height 24
click at [1004, 274] on font "Desafío Steyr" at bounding box center [996, 272] width 77 height 14
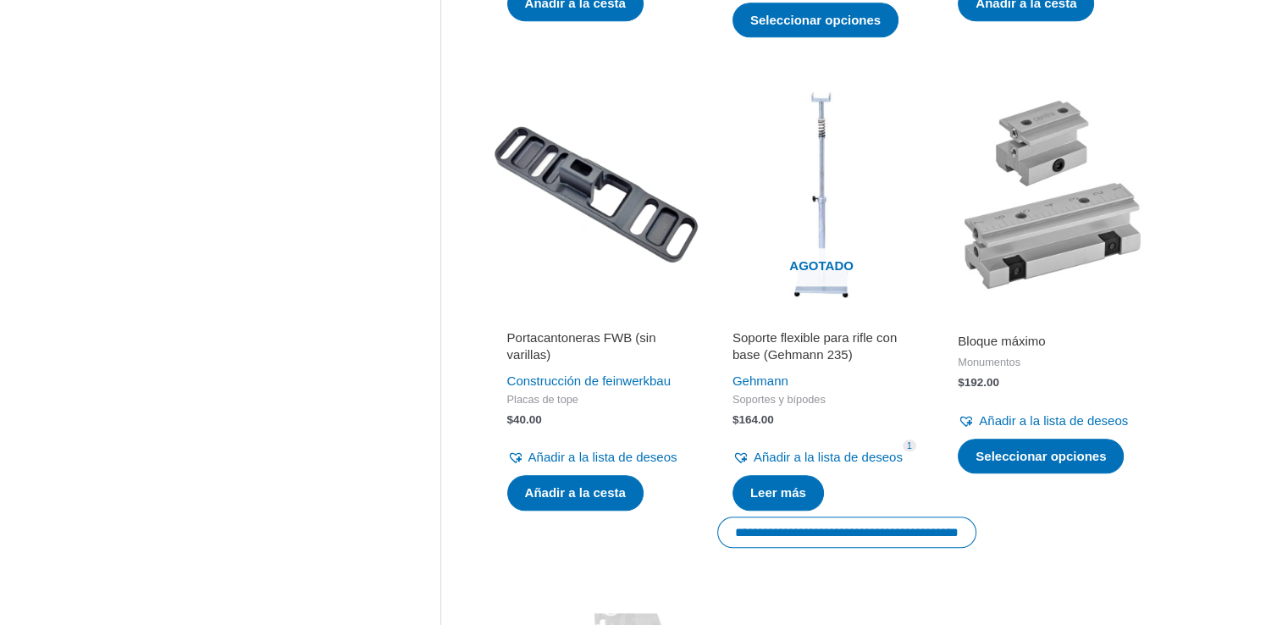
scroll to position [1745, 0]
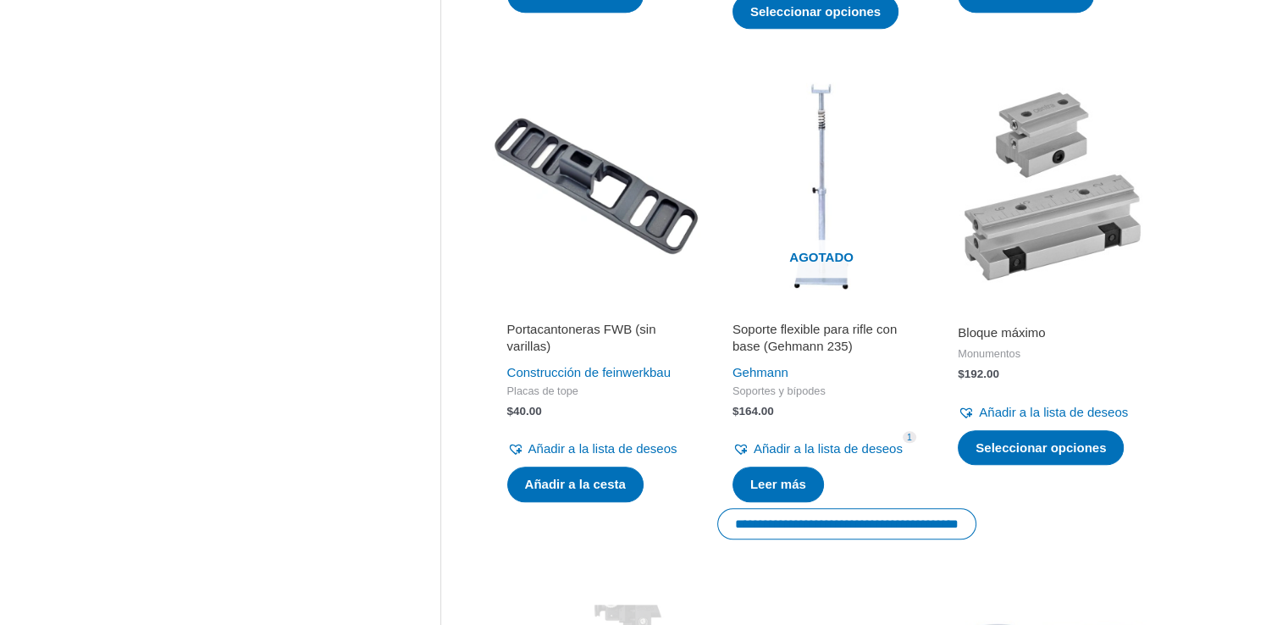
click at [1050, 291] on img at bounding box center [1047, 186] width 208 height 208
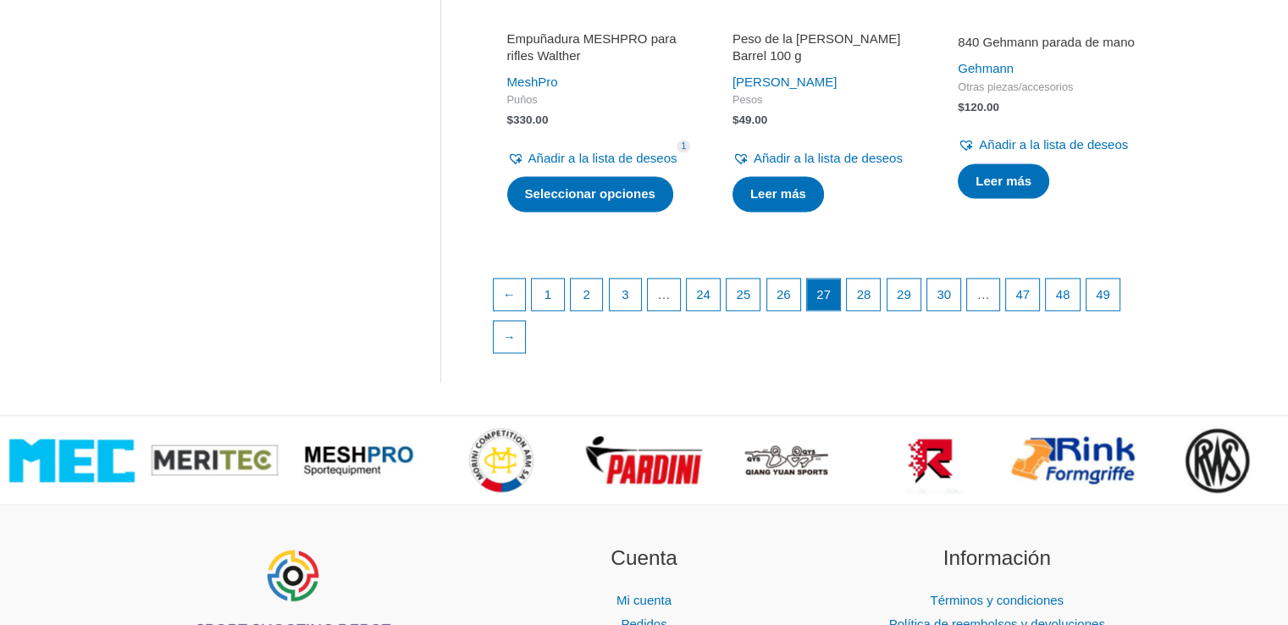
scroll to position [2482, 0]
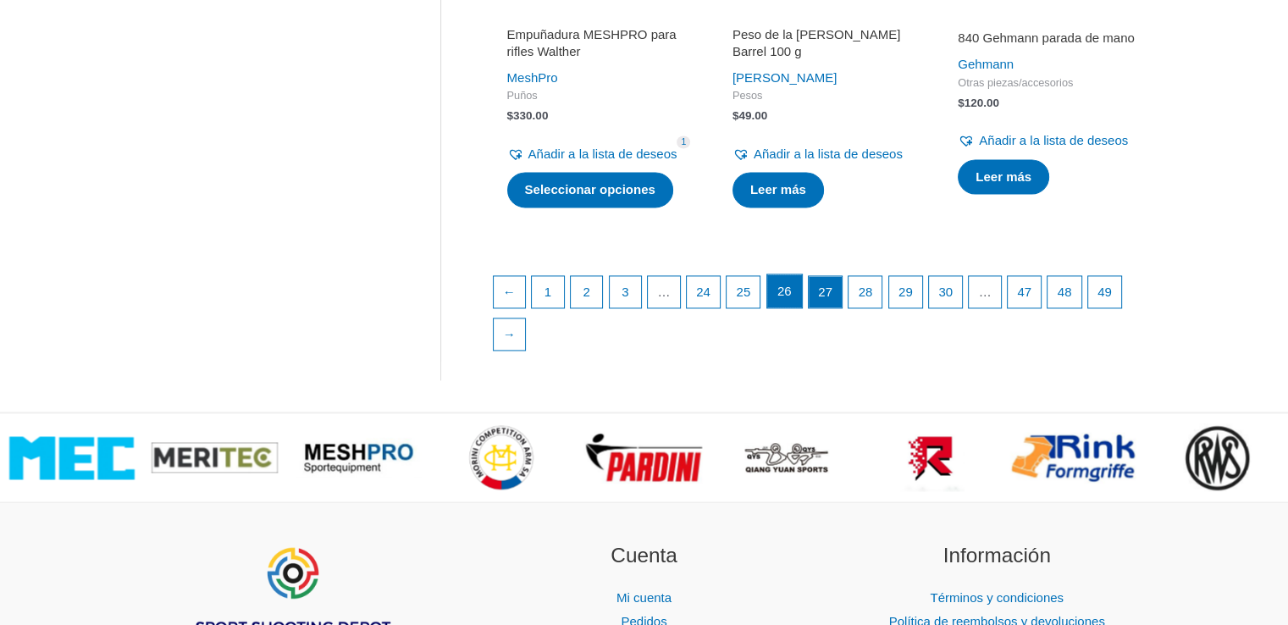
click at [787, 298] on font "26" at bounding box center [785, 291] width 14 height 14
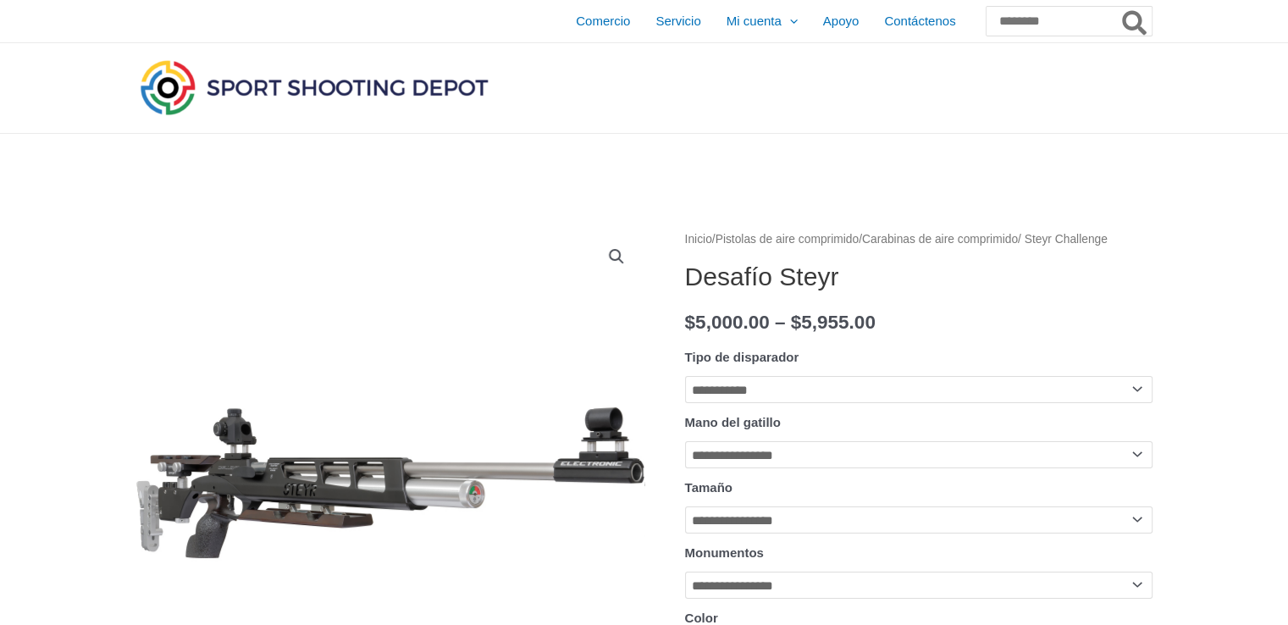
click at [361, 440] on div at bounding box center [390, 483] width 508 height 508
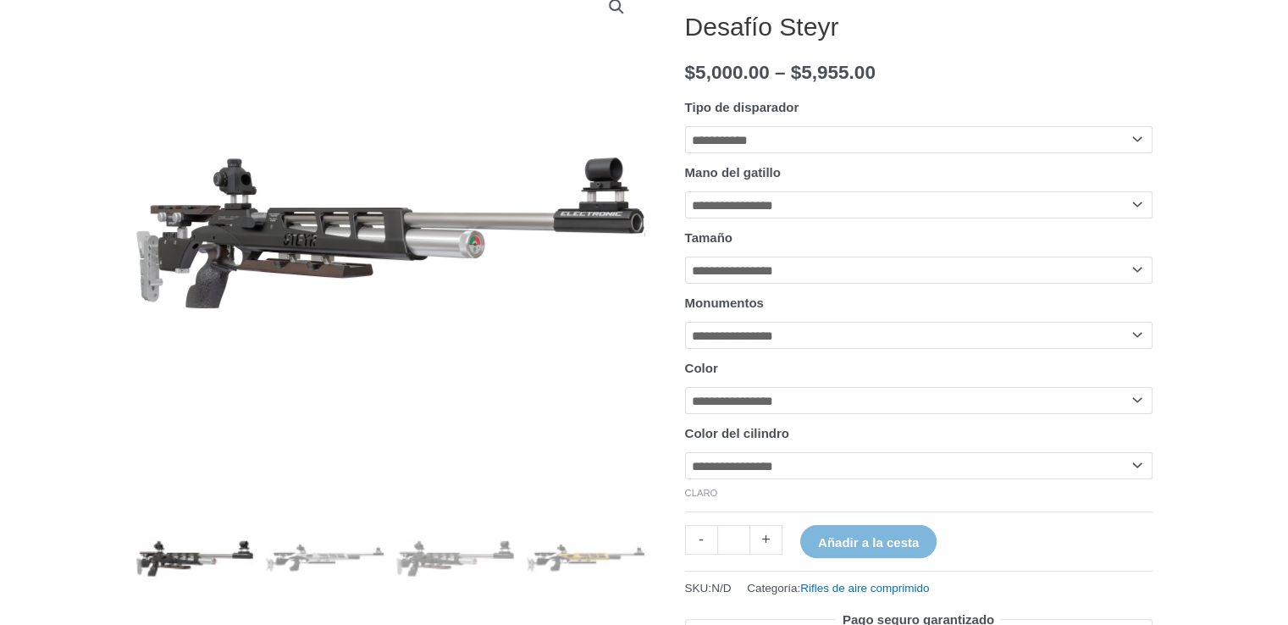
scroll to position [285, 0]
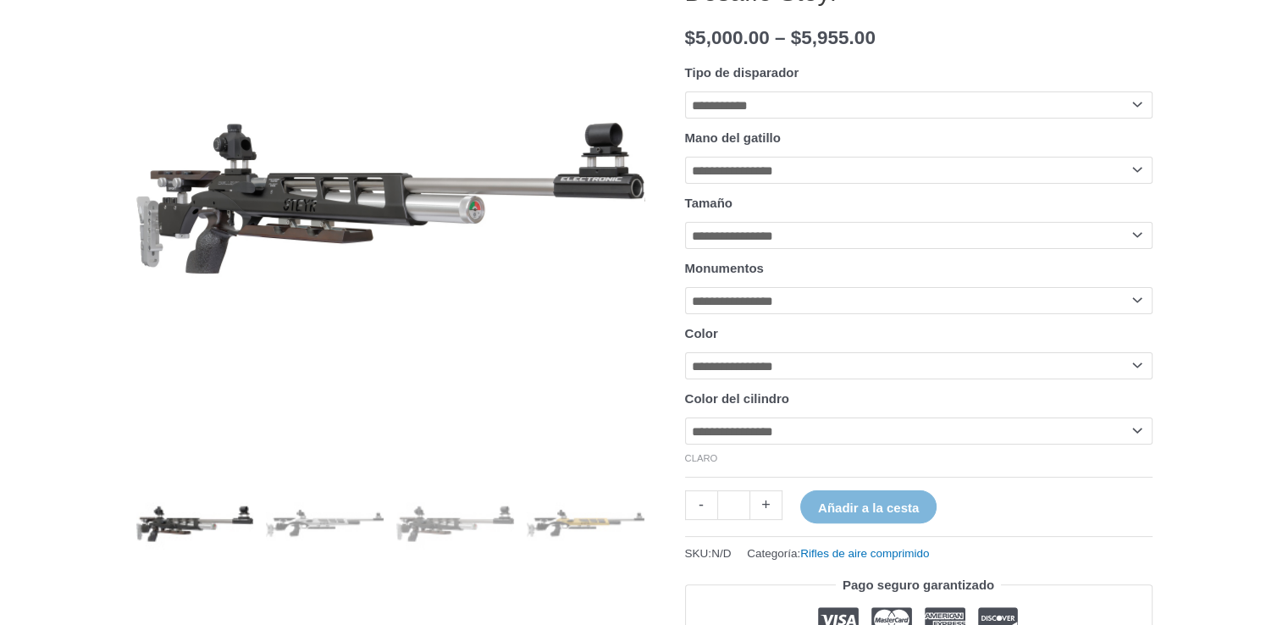
click at [862, 119] on select "**********" at bounding box center [919, 104] width 468 height 27
select select "**********"
click at [685, 113] on select "**********" at bounding box center [919, 104] width 468 height 27
click at [804, 184] on select "**********" at bounding box center [919, 170] width 468 height 27
select select "****"
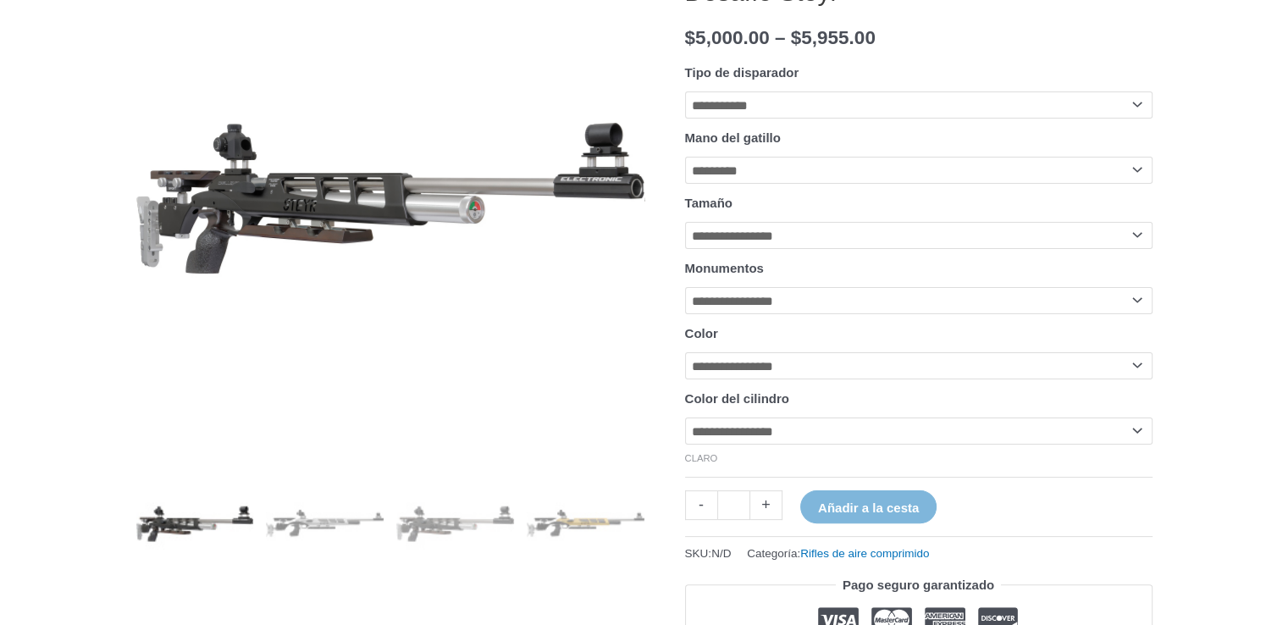
click at [685, 180] on select "**********" at bounding box center [919, 170] width 468 height 27
click at [779, 249] on select "**********" at bounding box center [919, 235] width 468 height 27
select select "*"
click at [685, 248] on select "**********" at bounding box center [919, 235] width 468 height 27
click at [769, 314] on select "**********" at bounding box center [919, 300] width 468 height 27
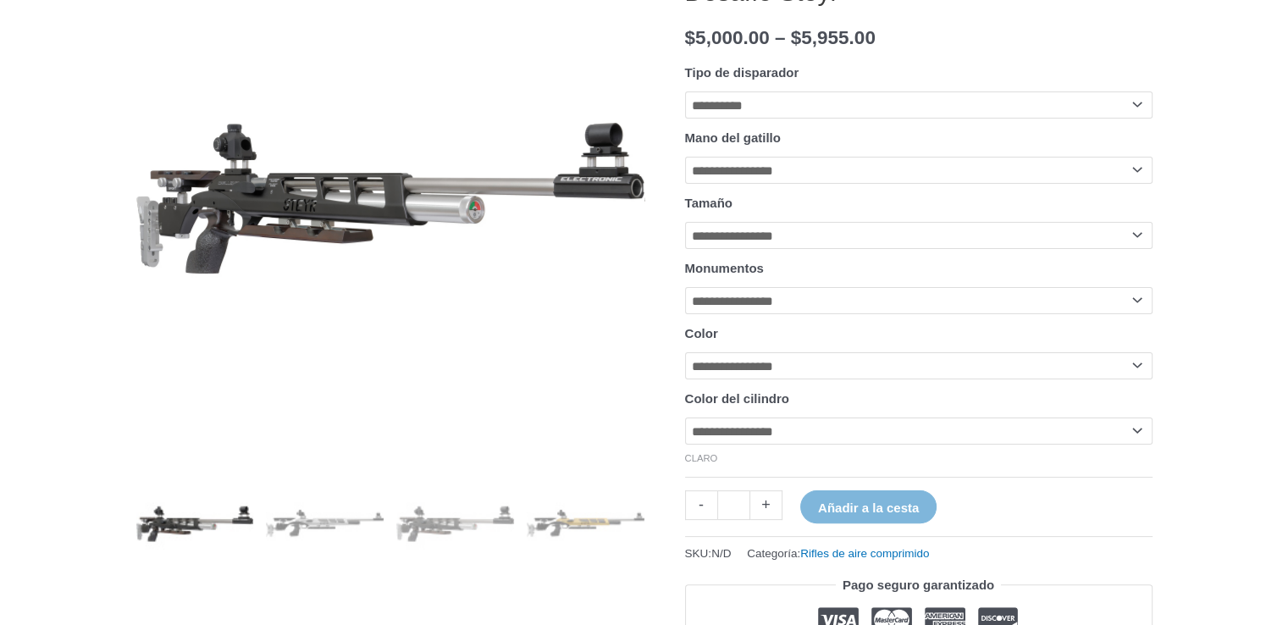
select select "**********"
click at [685, 314] on select "**********" at bounding box center [919, 300] width 468 height 27
click at [791, 379] on select "**********" at bounding box center [919, 365] width 468 height 27
select select "*****"
click at [685, 379] on select "**********" at bounding box center [919, 365] width 468 height 27
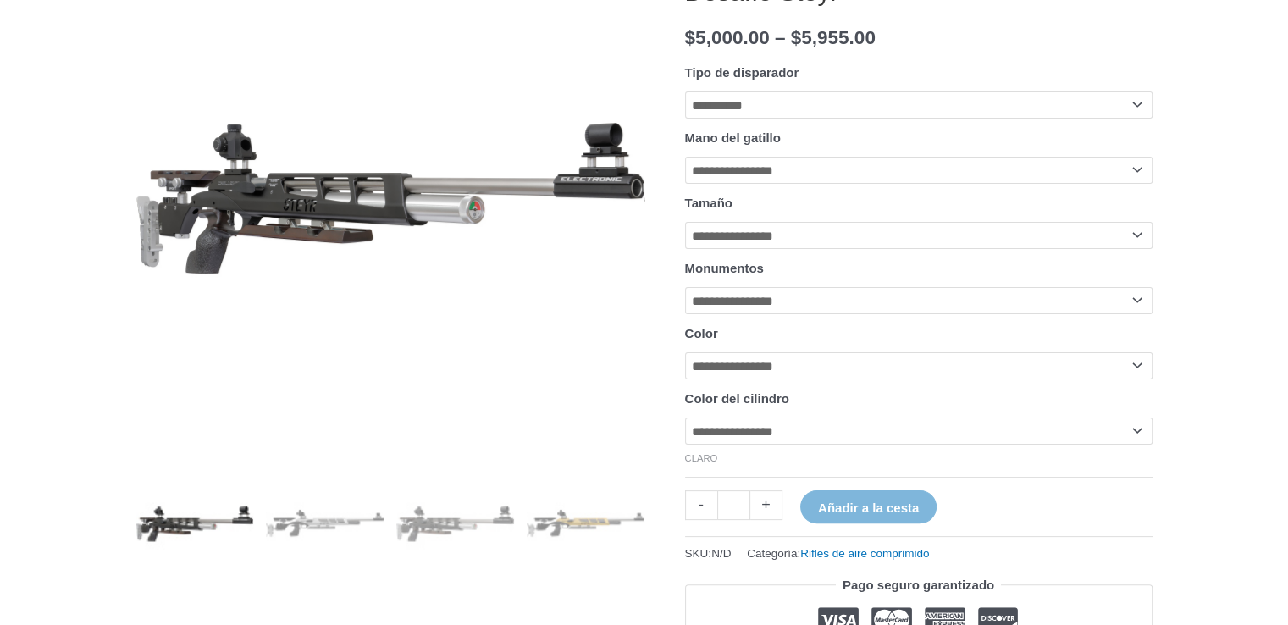
click at [788, 445] on select "**********" at bounding box center [919, 431] width 468 height 27
select select "*****"
click at [685, 445] on select "**********" at bounding box center [919, 431] width 468 height 27
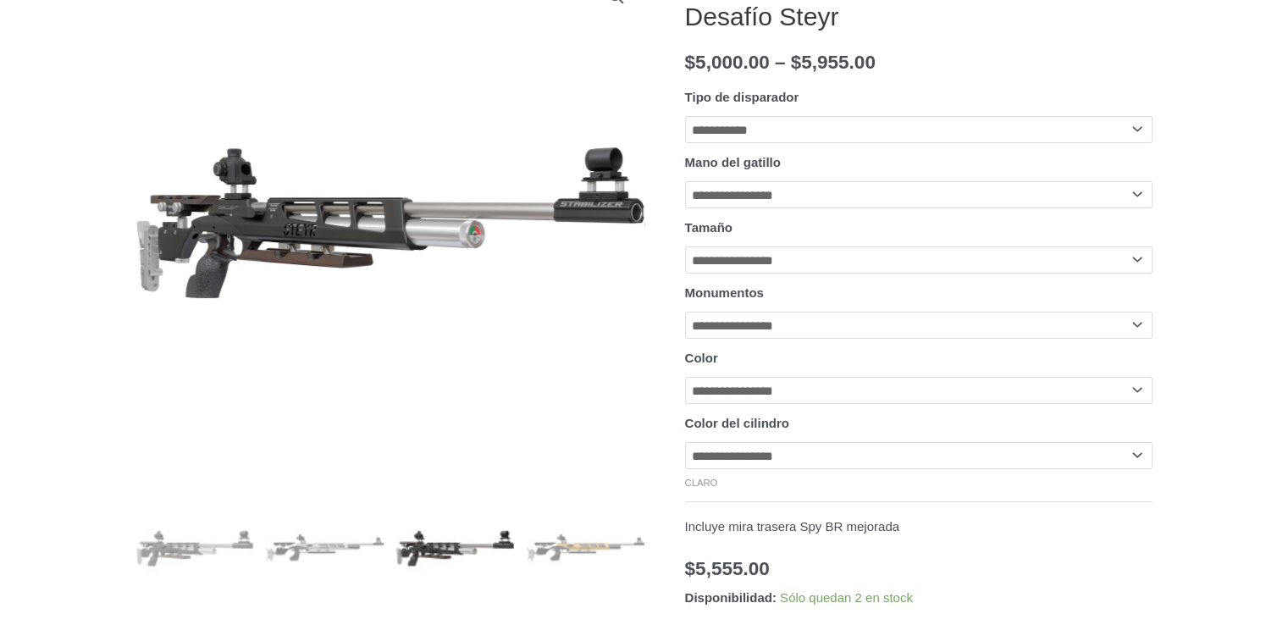
scroll to position [252, 0]
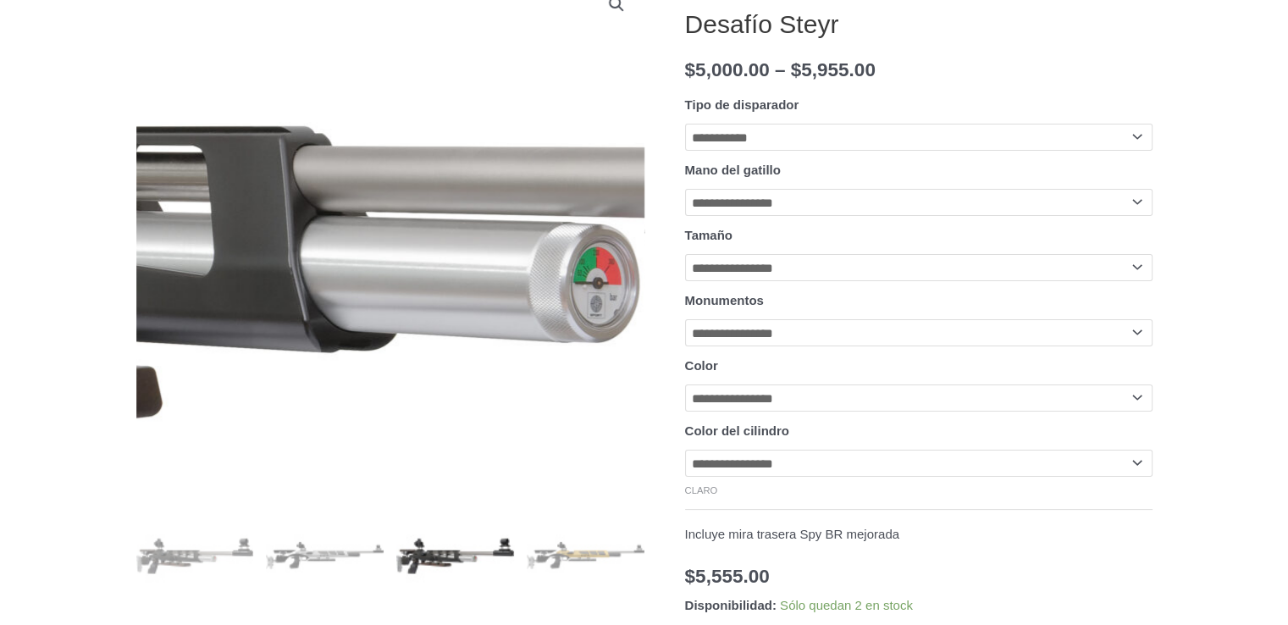
click at [437, 213] on img at bounding box center [236, 234] width 2168 height 645
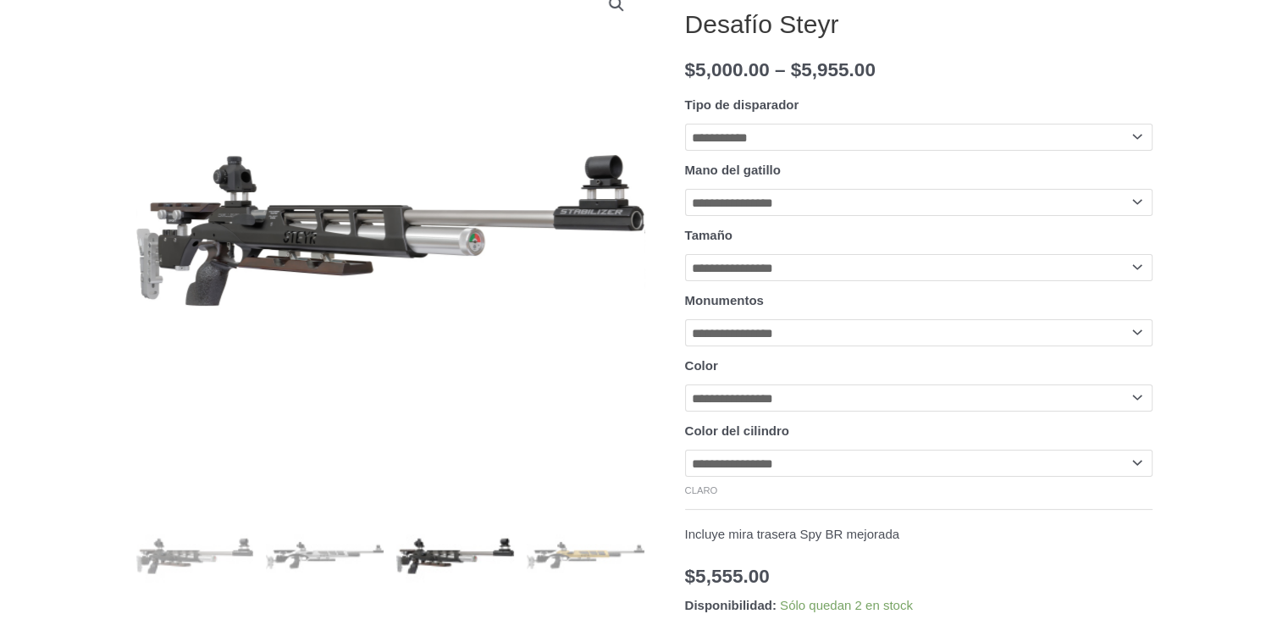
click at [610, 8] on link "Ver galería de imágenes en pantalla completa" at bounding box center [616, 4] width 30 height 30
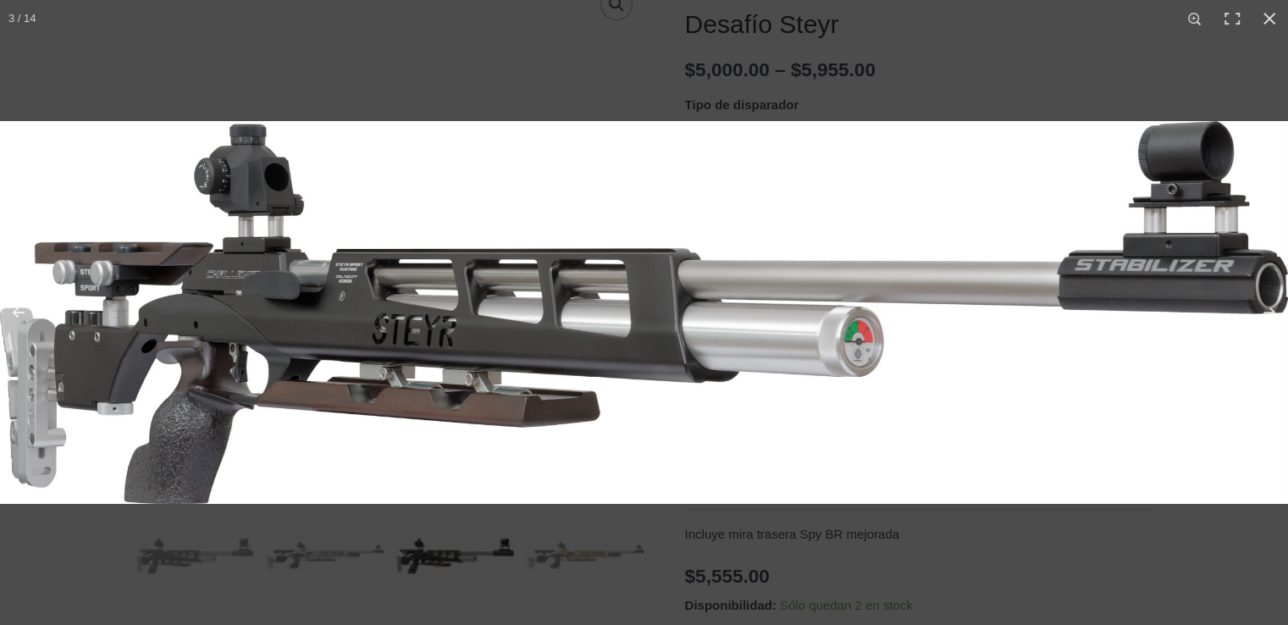
scroll to position [241, 0]
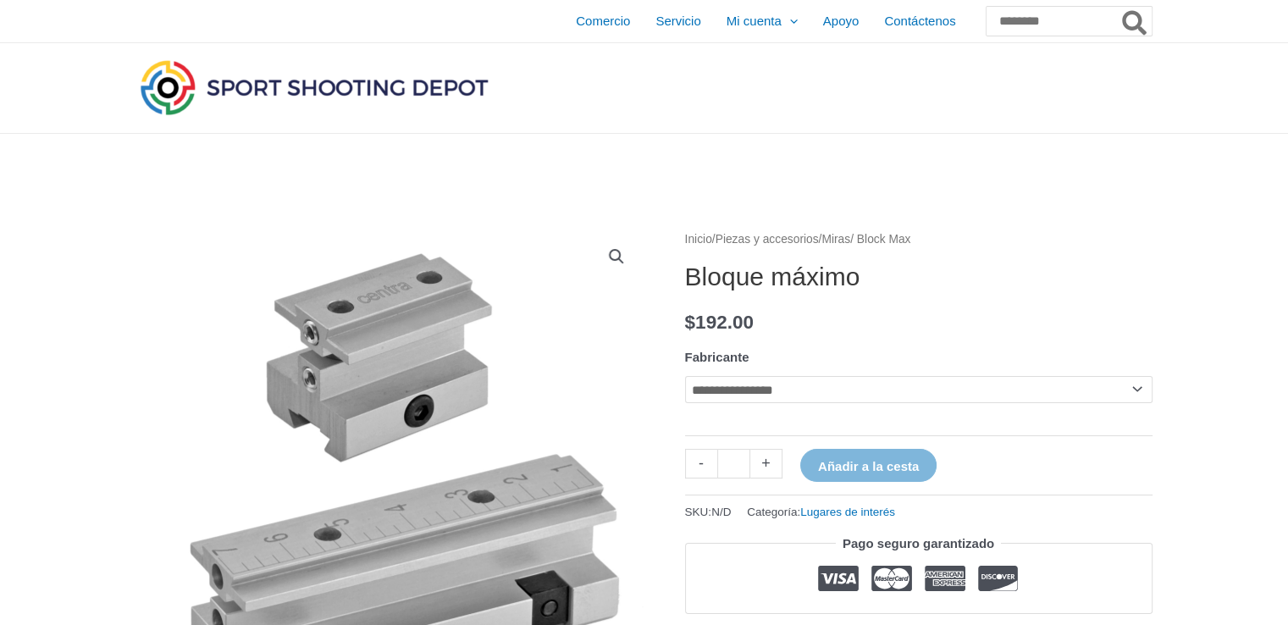
click at [791, 398] on select "**********" at bounding box center [919, 389] width 468 height 27
select select "**********"
click at [685, 376] on select "**********" at bounding box center [919, 389] width 468 height 27
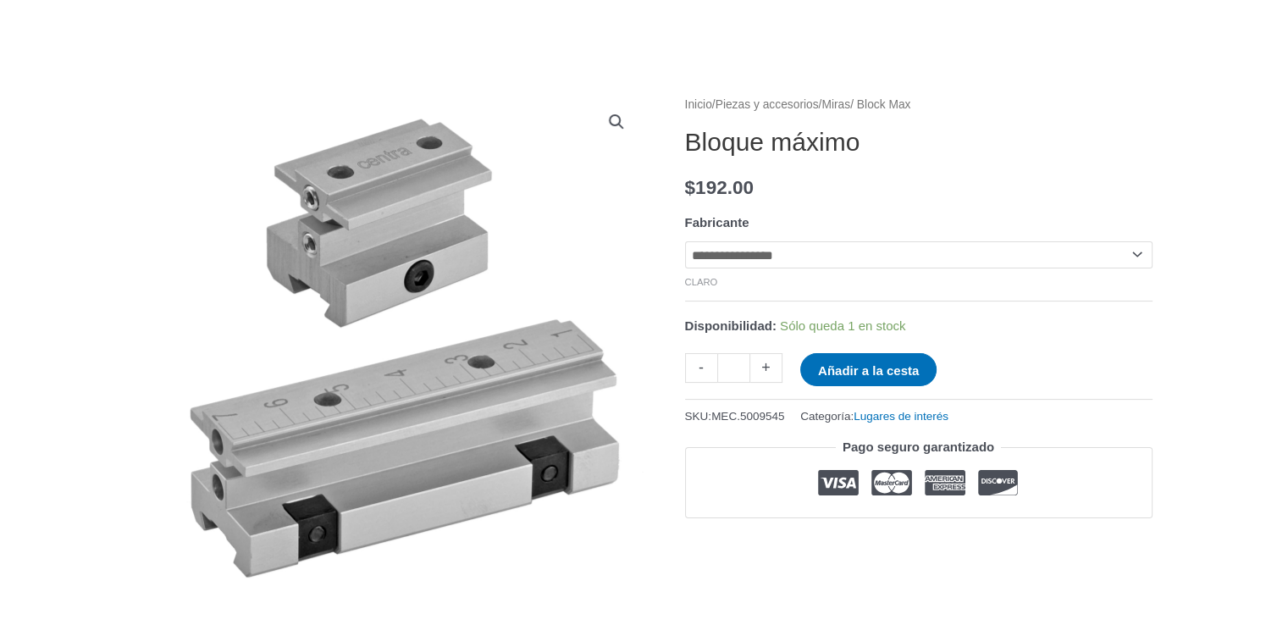
scroll to position [130, 0]
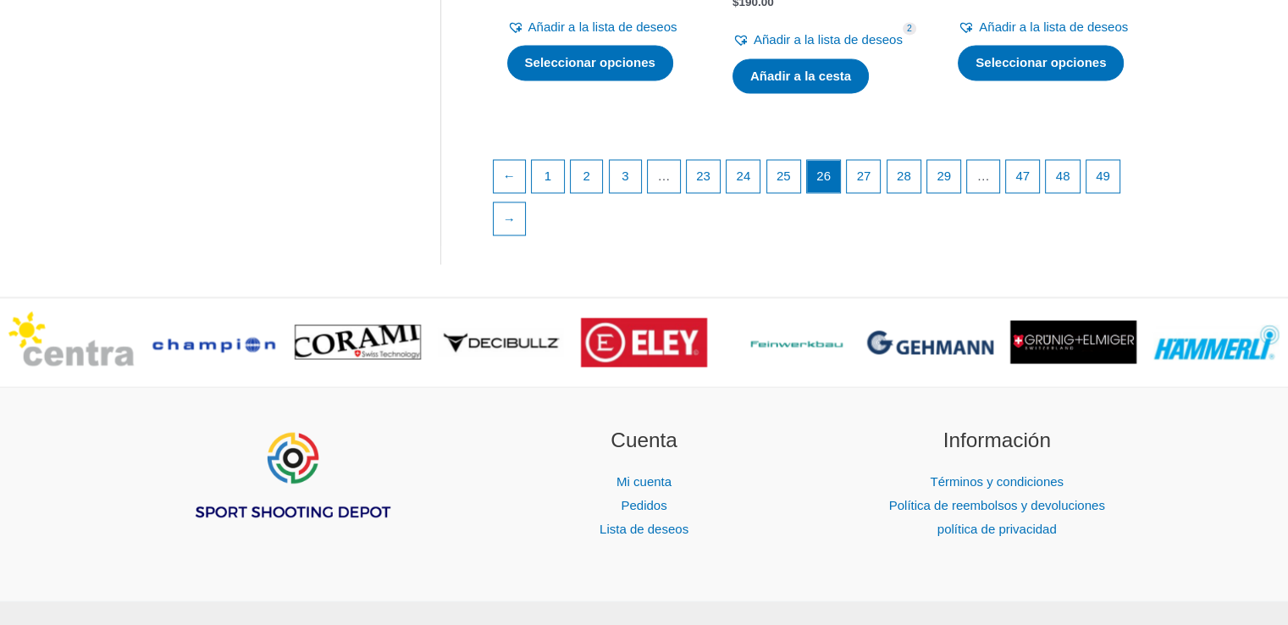
scroll to position [2684, 0]
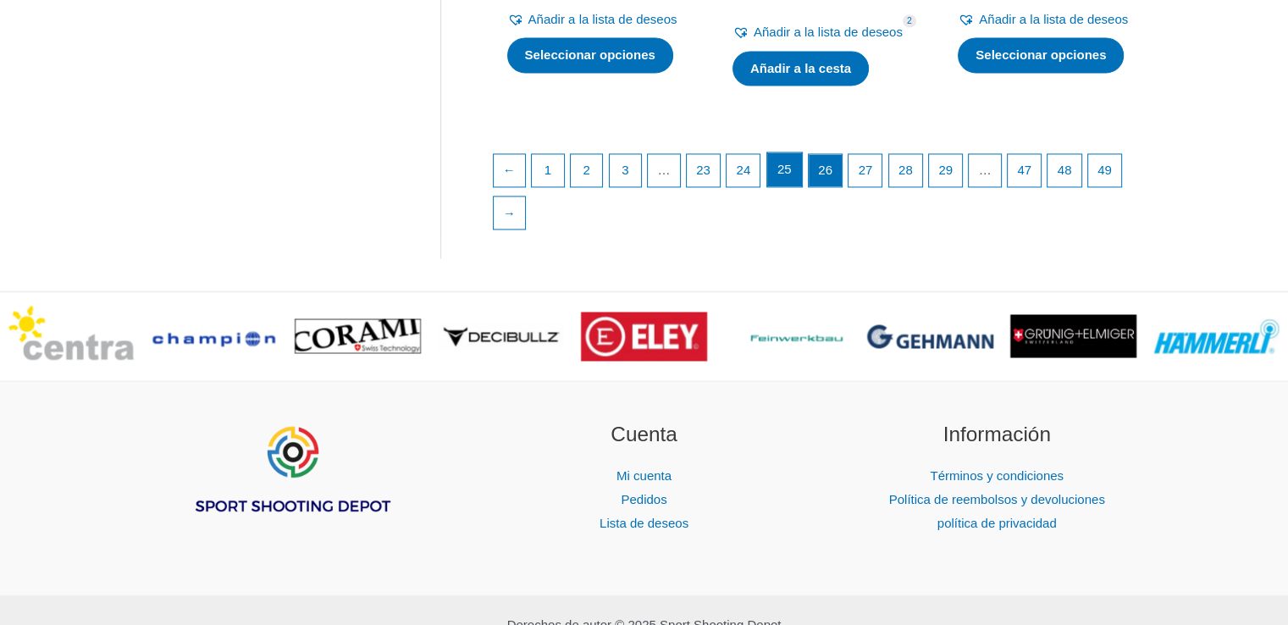
click at [791, 176] on font "25" at bounding box center [785, 169] width 14 height 14
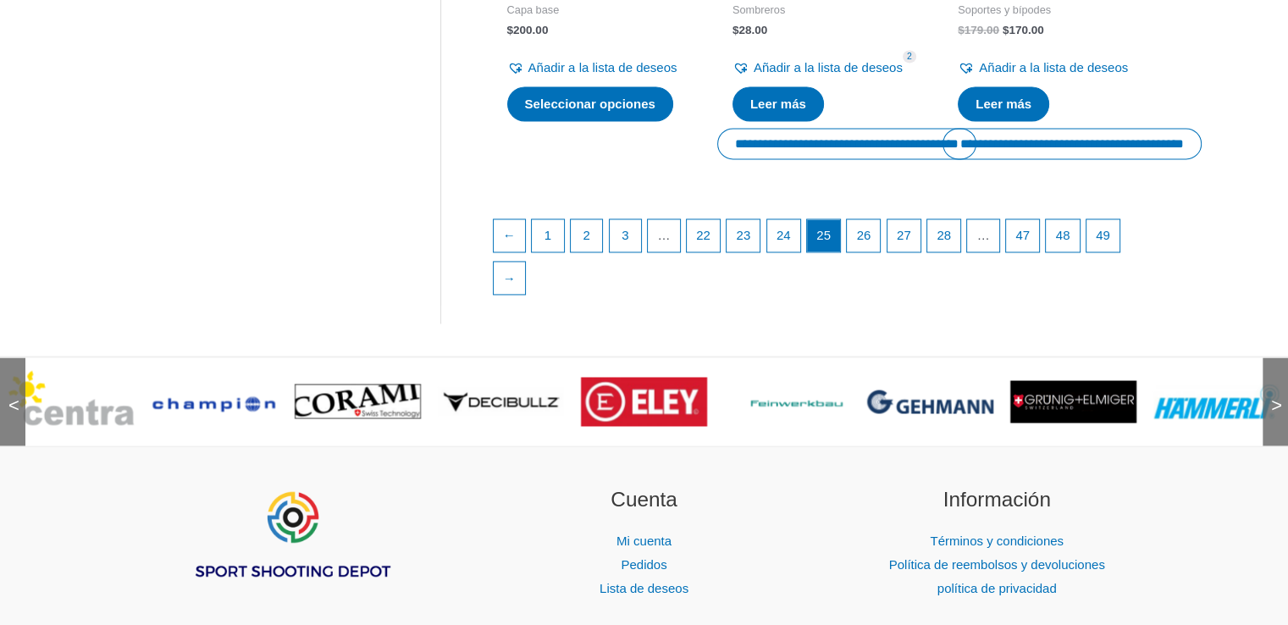
scroll to position [2601, 0]
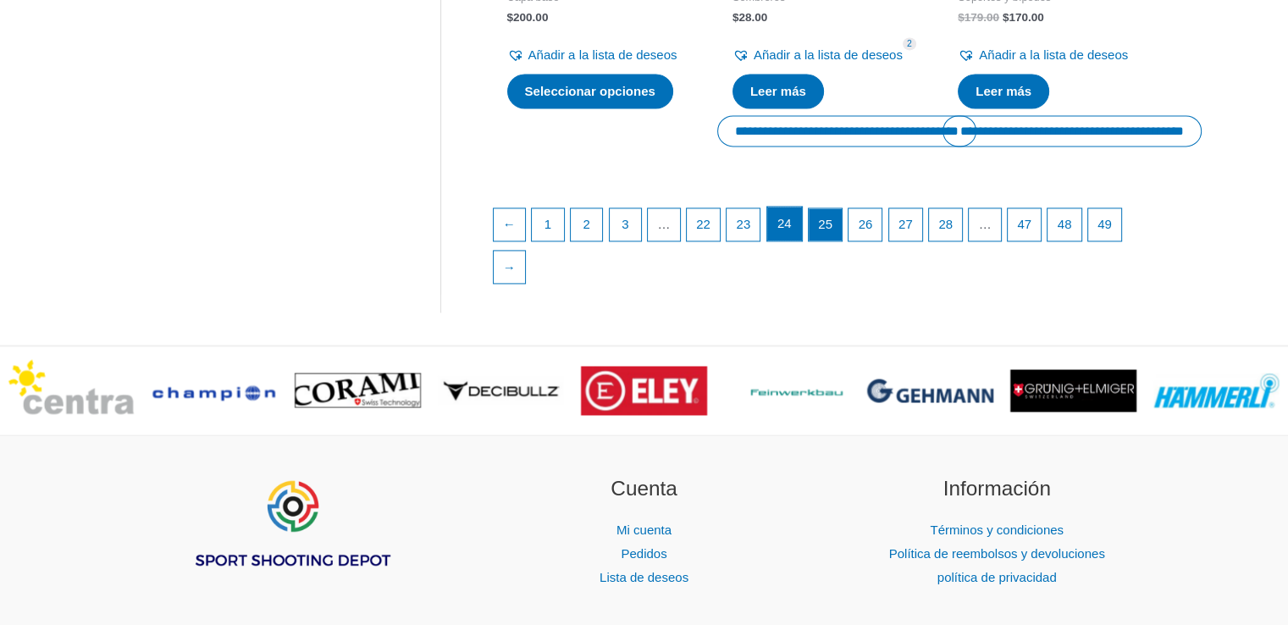
click at [792, 230] on font "24" at bounding box center [785, 223] width 14 height 14
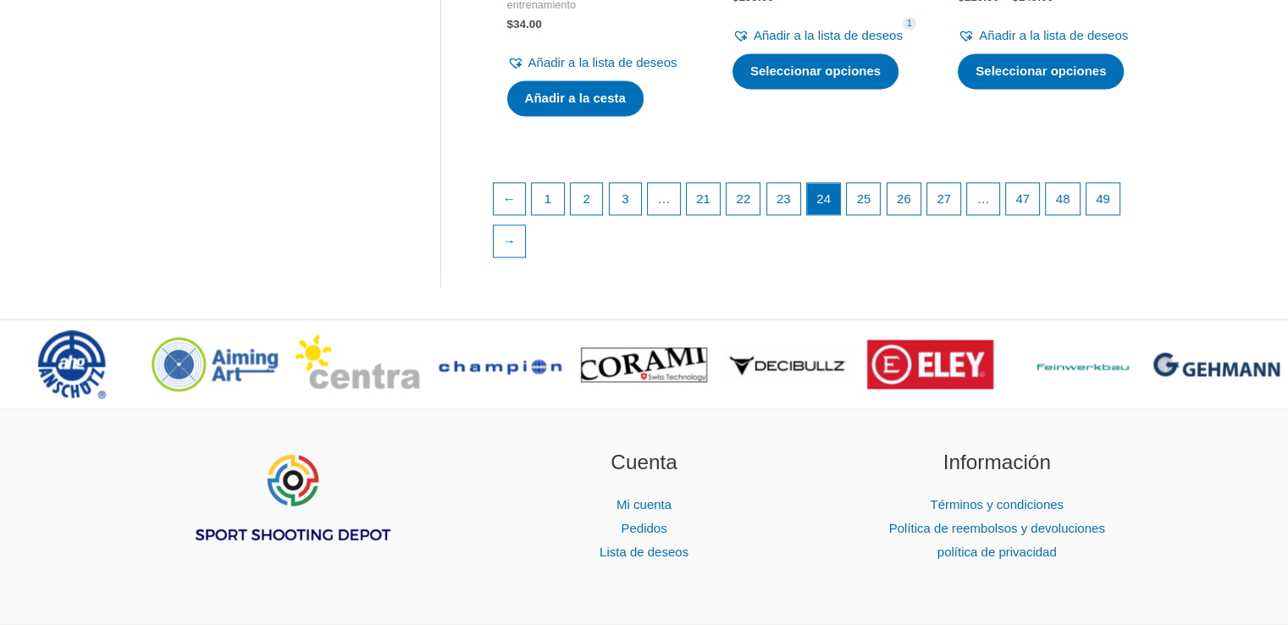
scroll to position [2592, 0]
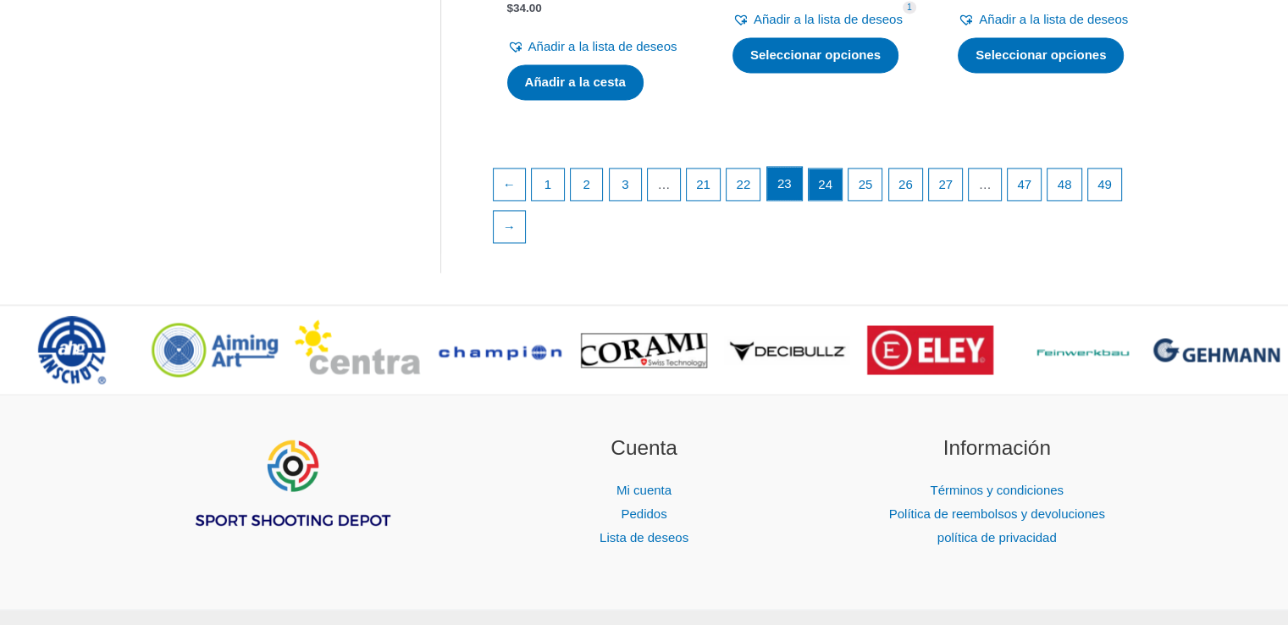
click at [789, 201] on link "23" at bounding box center [784, 184] width 35 height 34
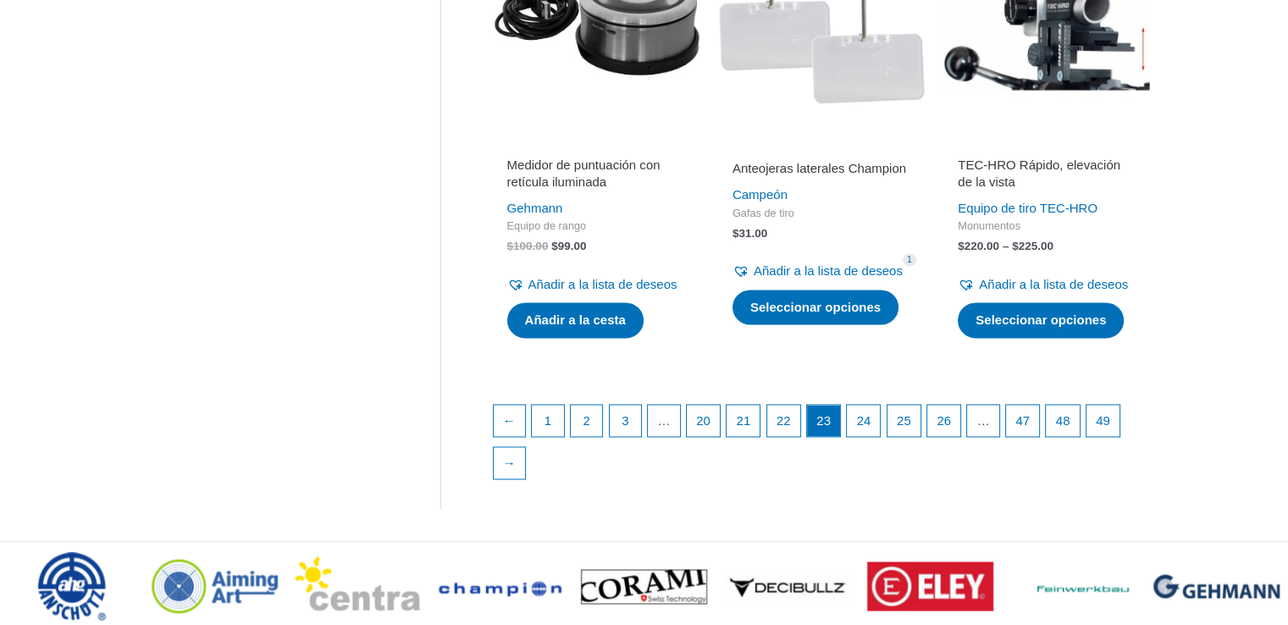
scroll to position [2374, 0]
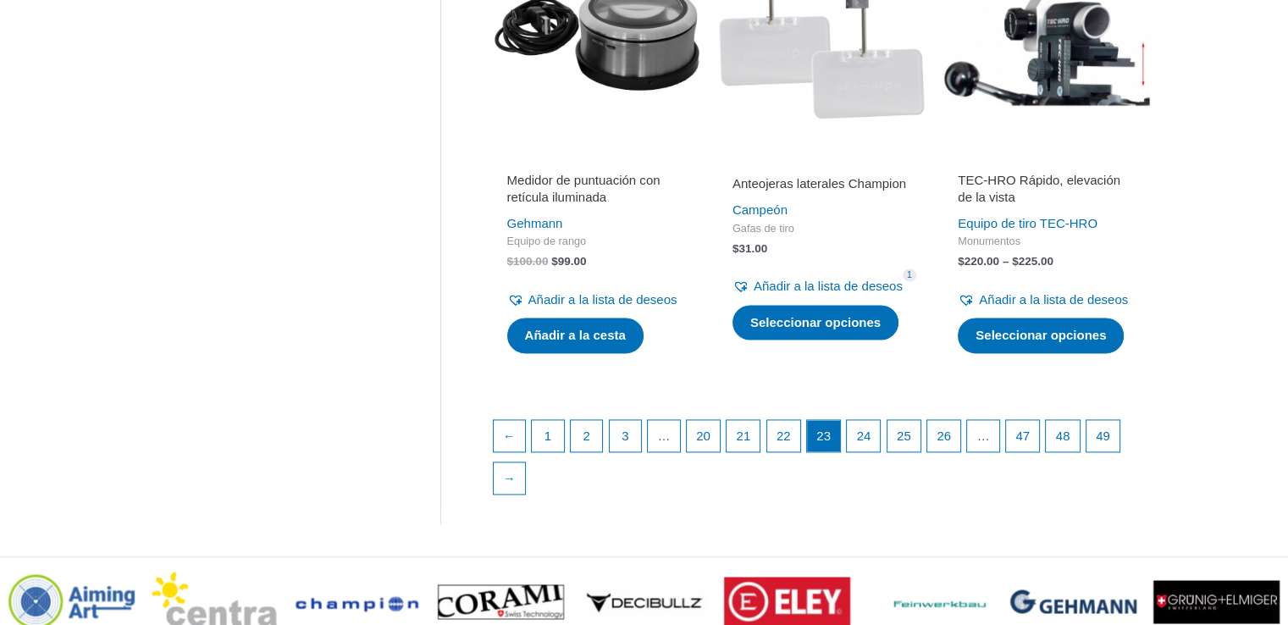
click at [1027, 205] on h2 "TEC-HRO Rápido, elevación de la vista" at bounding box center [1047, 188] width 178 height 33
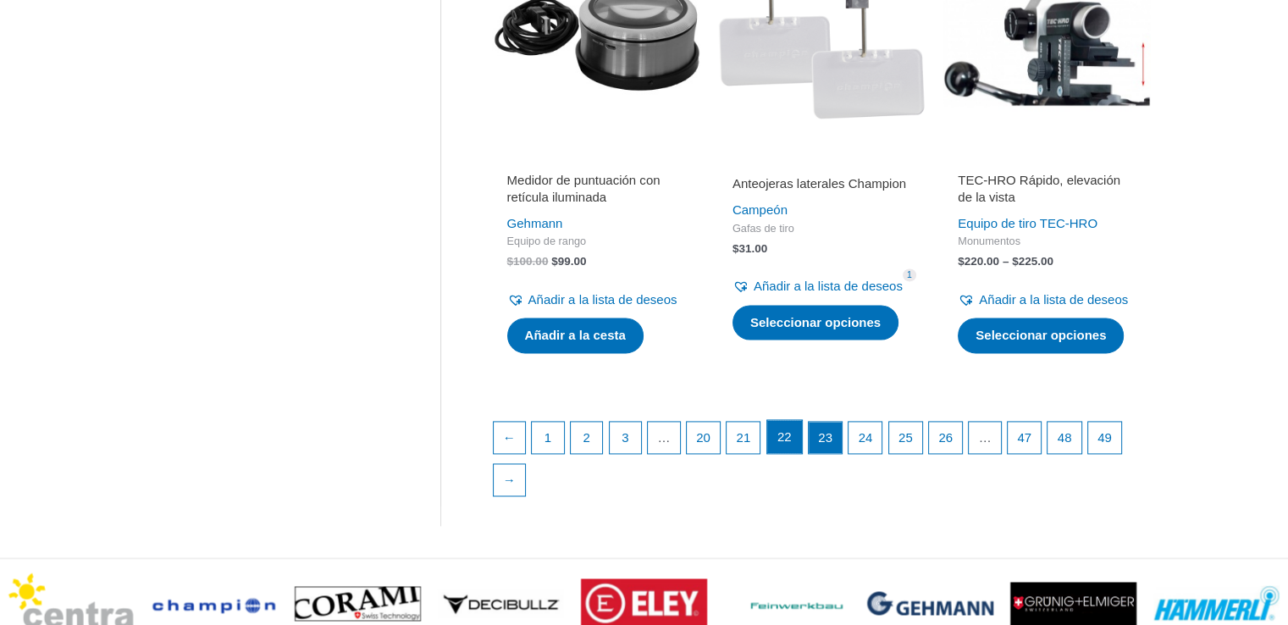
click at [792, 444] on font "22" at bounding box center [785, 436] width 14 height 14
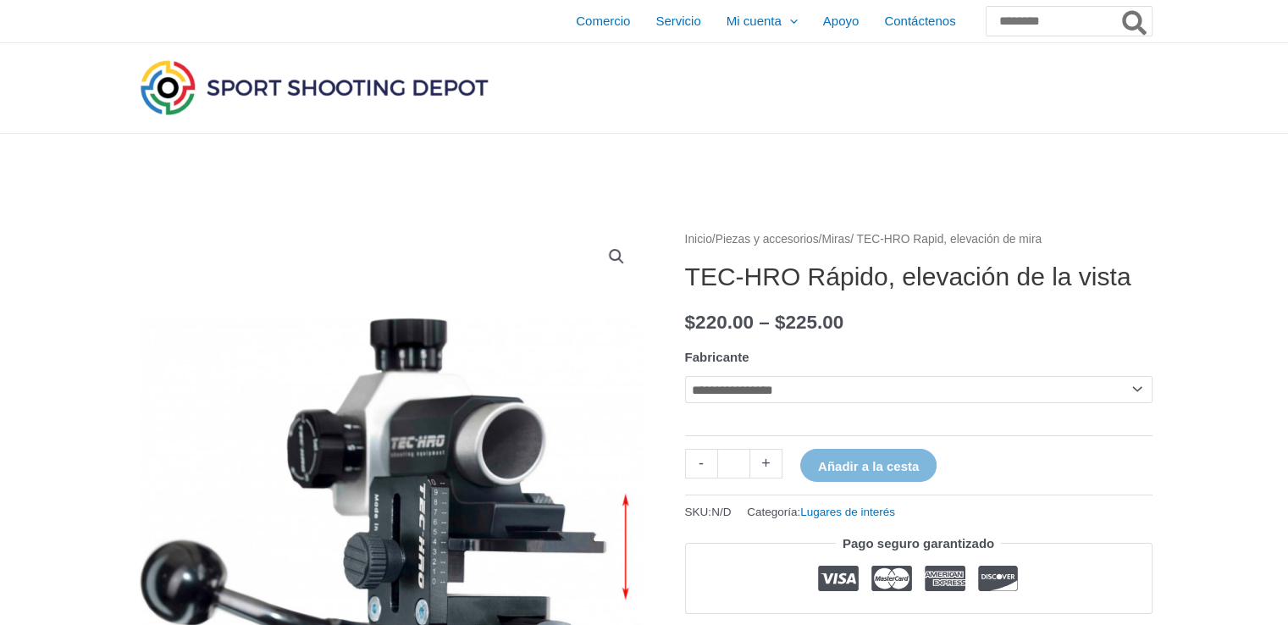
click at [909, 403] on select "**********" at bounding box center [919, 389] width 468 height 27
select select "*********"
click at [685, 403] on select "**********" at bounding box center [919, 389] width 468 height 27
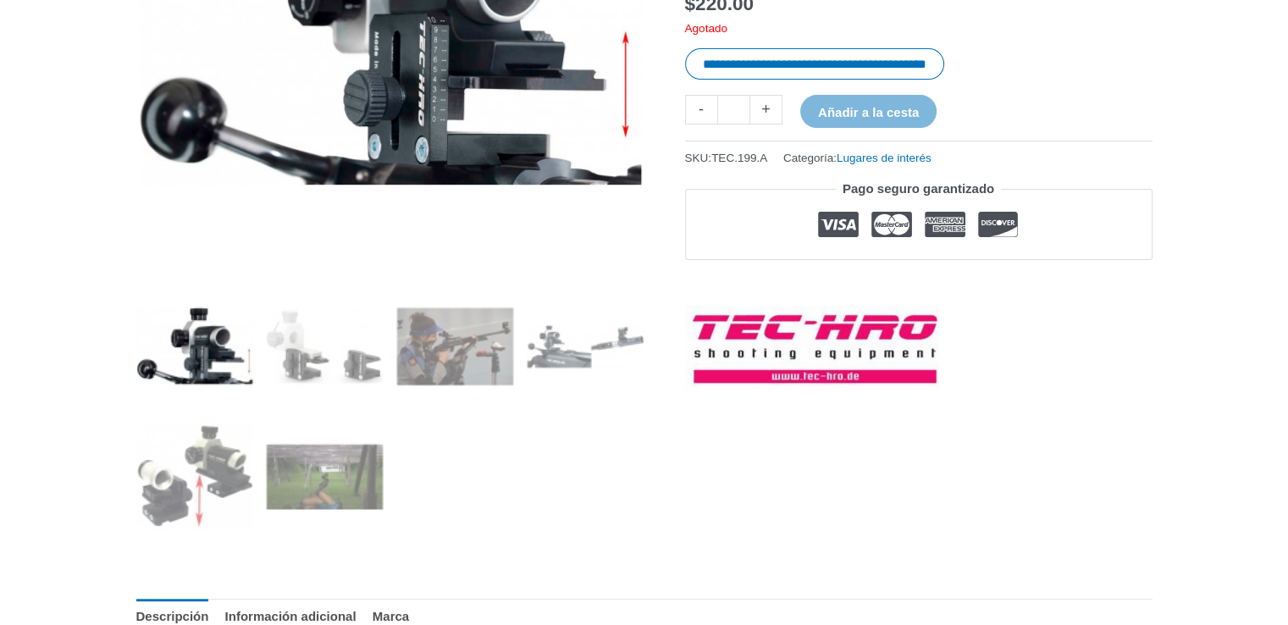
scroll to position [488, 0]
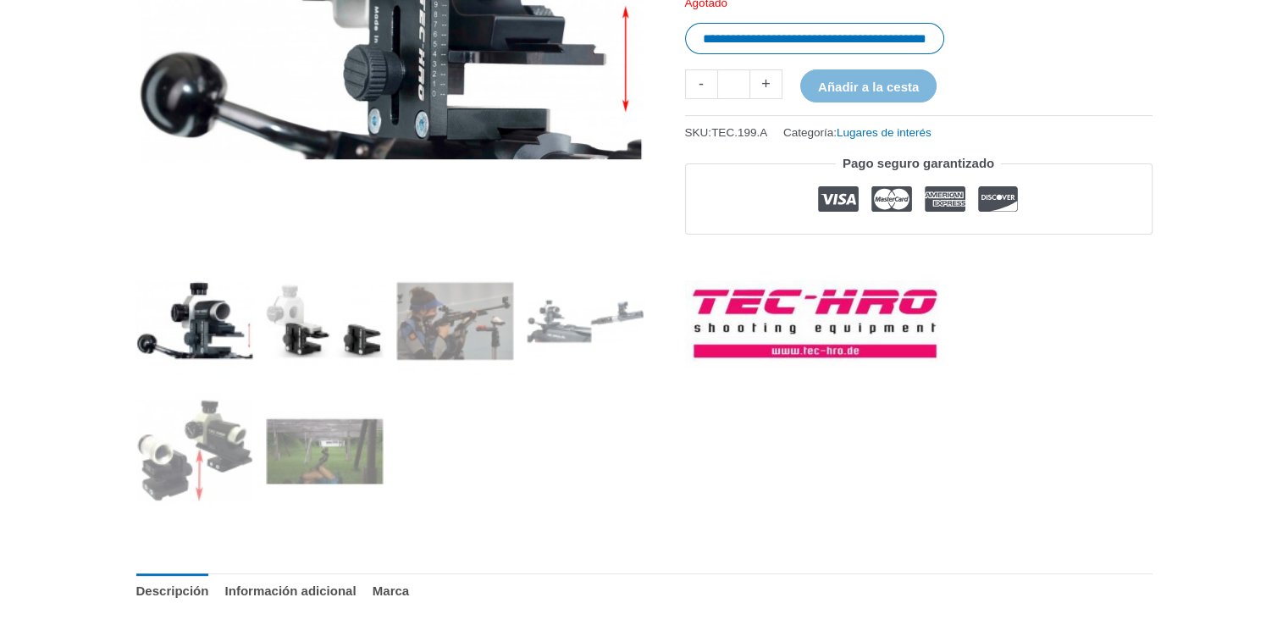
click at [366, 346] on img at bounding box center [325, 321] width 118 height 118
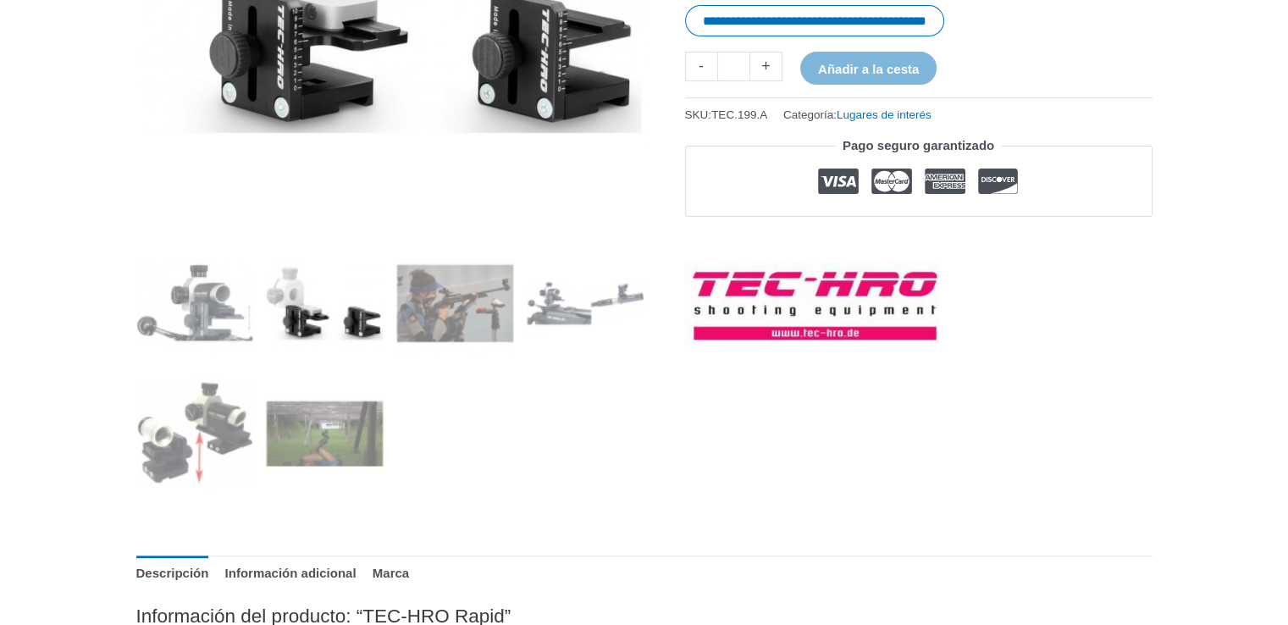
scroll to position [485, 0]
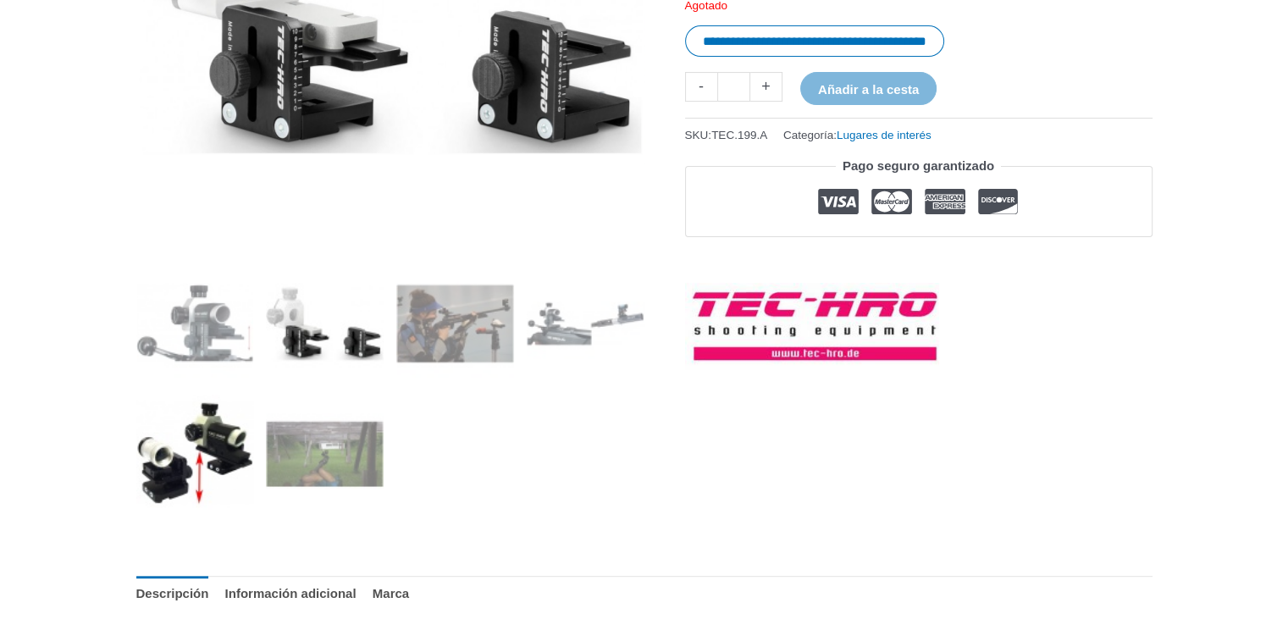
click at [193, 490] on img at bounding box center [195, 454] width 118 height 118
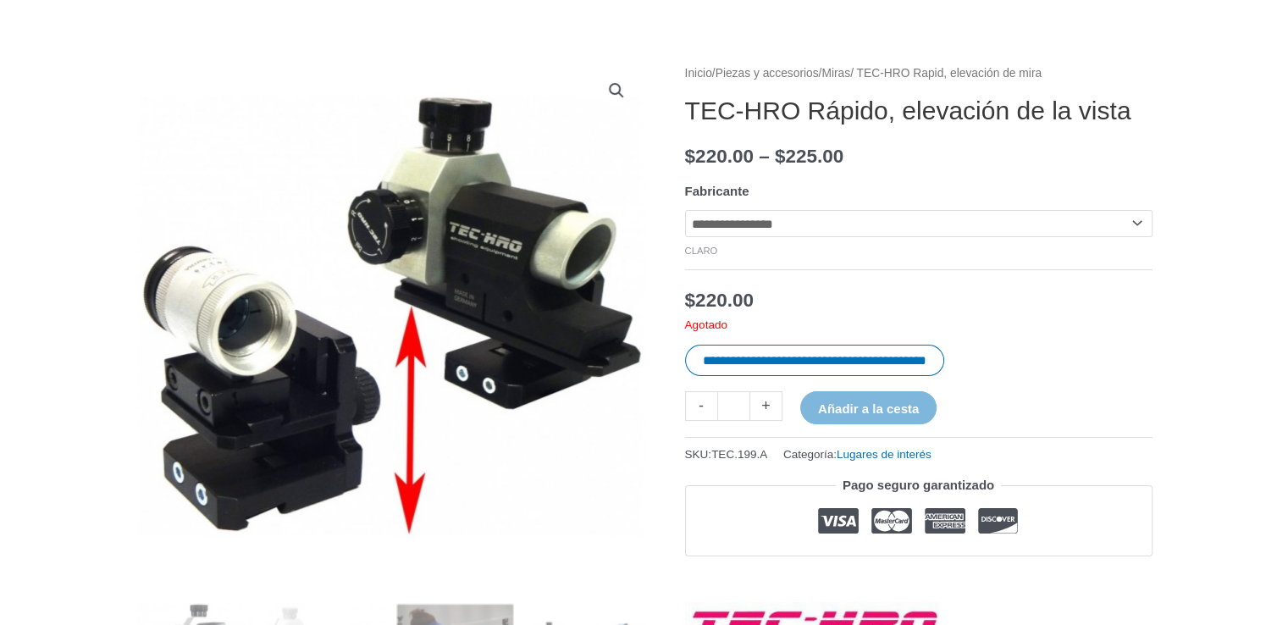
scroll to position [0, 0]
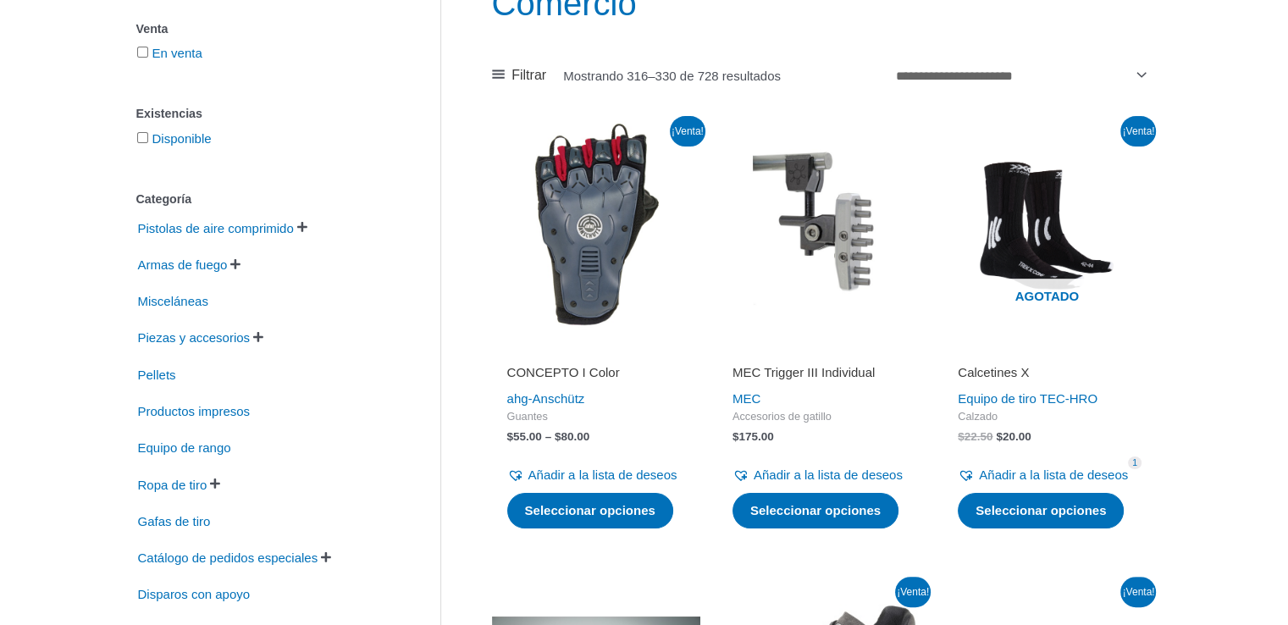
scroll to position [242, 0]
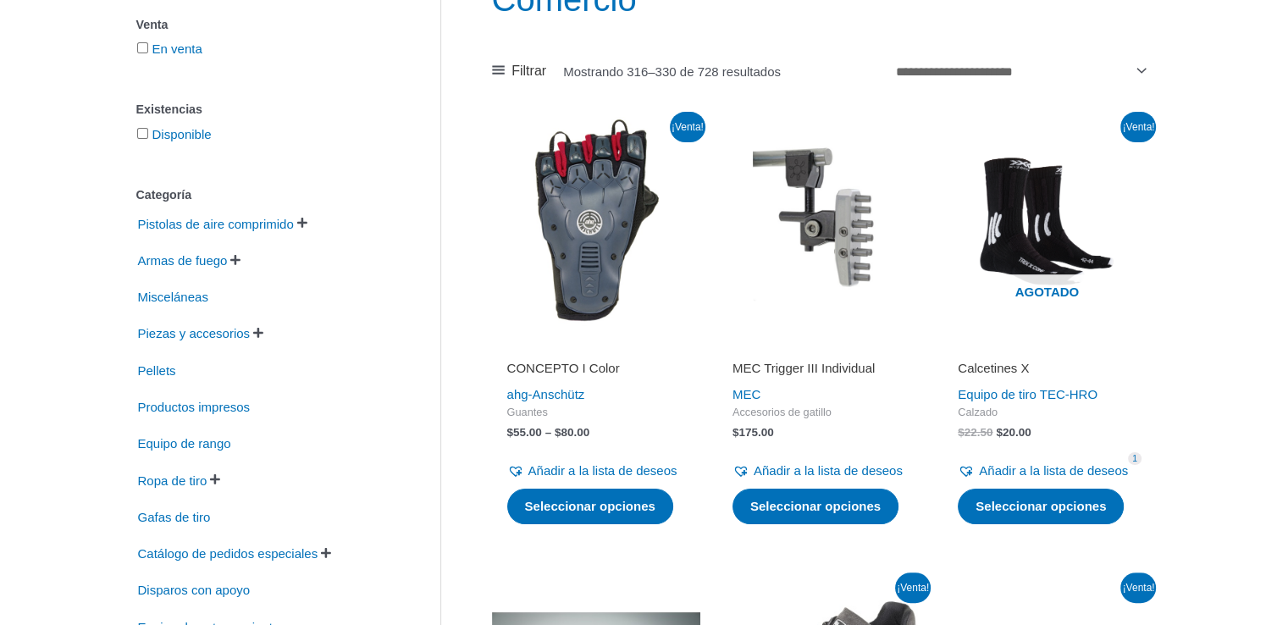
drag, startPoint x: 487, startPoint y: 390, endPoint x: 630, endPoint y: 379, distance: 143.6
drag, startPoint x: 600, startPoint y: 405, endPoint x: 491, endPoint y: 395, distance: 108.9
click at [492, 395] on div "CONCEPTO I Color ahg-[PERSON_NAME] Guantes $ 55.00 – $ 80.00 Rango de precios: …" at bounding box center [596, 433] width 208 height 194
click at [501, 394] on div "CONCEPTO I Color ahg-[PERSON_NAME] Guantes $ 55.00 – $ 80.00 Rango de precios: …" at bounding box center [596, 433] width 208 height 194
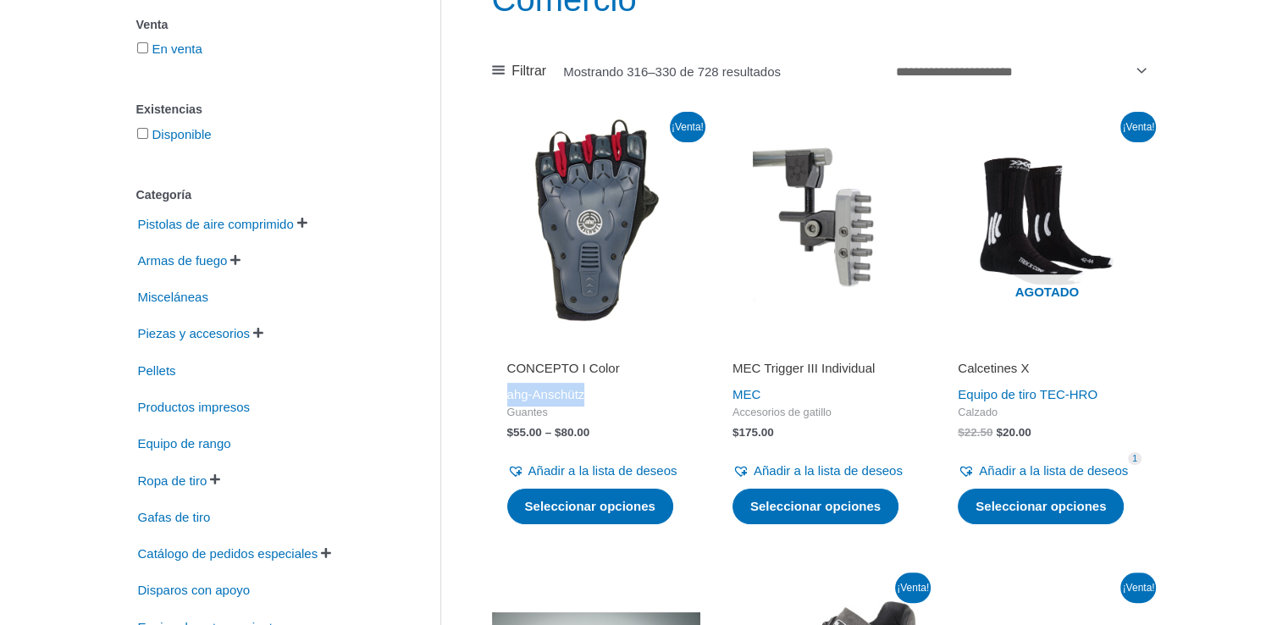
drag, startPoint x: 501, startPoint y: 394, endPoint x: 606, endPoint y: 394, distance: 104.2
click at [606, 394] on div "CONCEPTO I Color ahg-[PERSON_NAME] Guantes $ 55.00 – $ 80.00 Rango de precios: …" at bounding box center [596, 433] width 208 height 194
copy font "ahg-Anschütz"
